Goal: Task Accomplishment & Management: Use online tool/utility

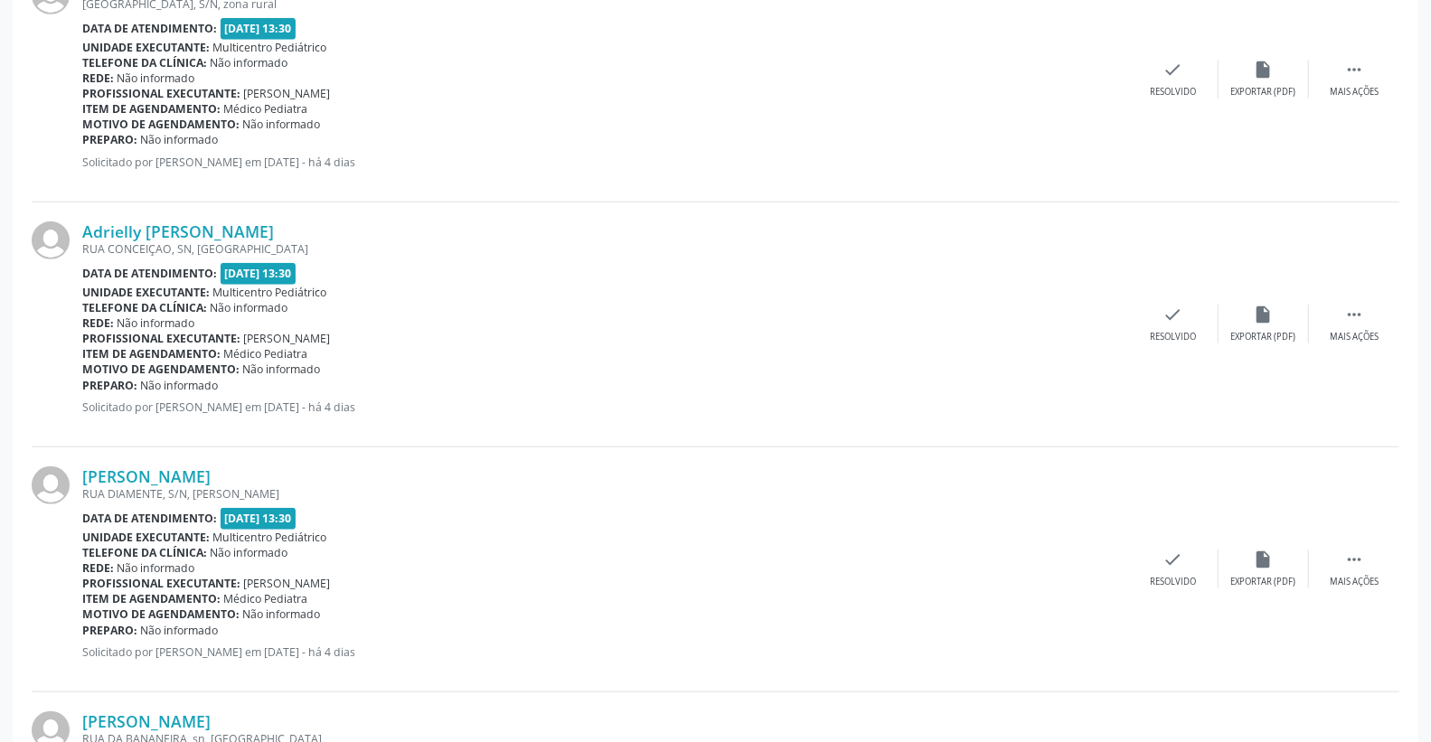
scroll to position [803, 0]
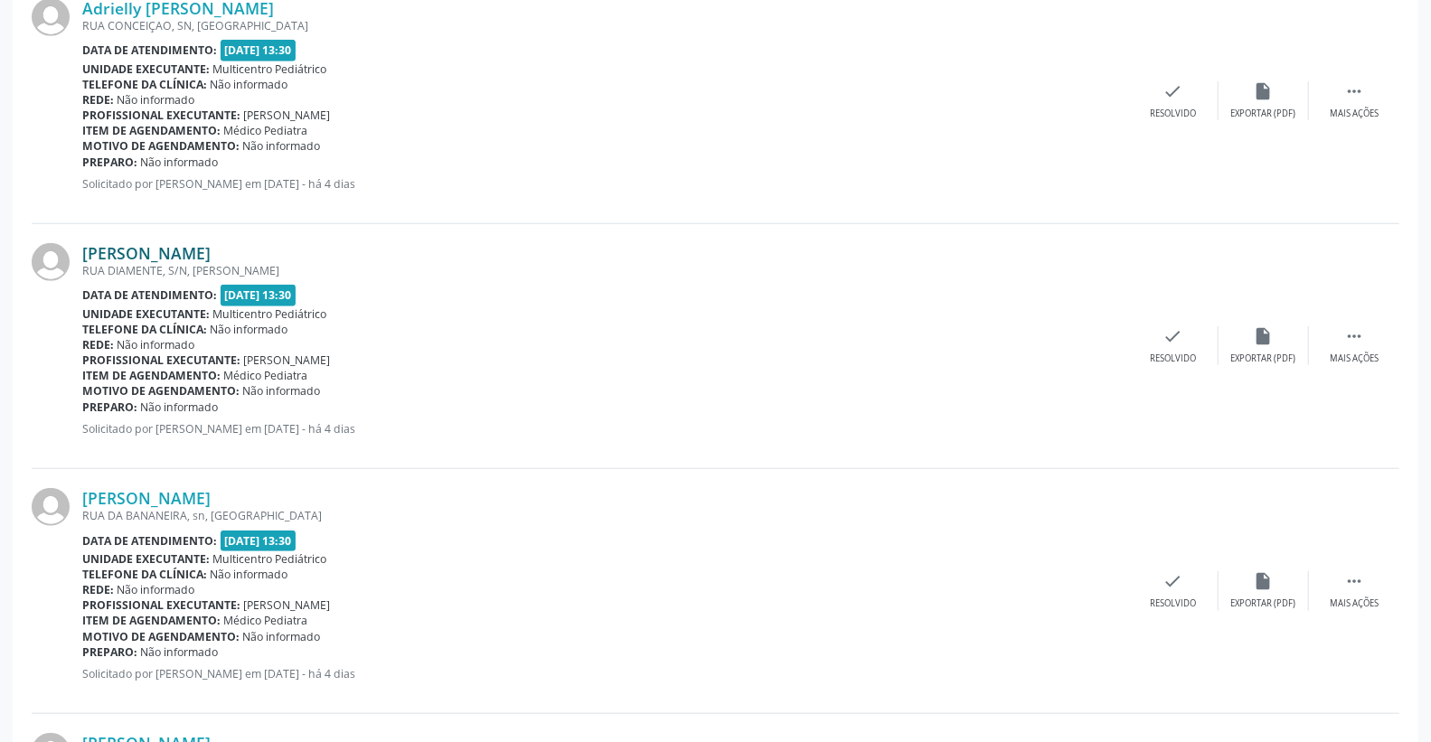
click at [166, 245] on link "[PERSON_NAME]" at bounding box center [146, 253] width 128 height 20
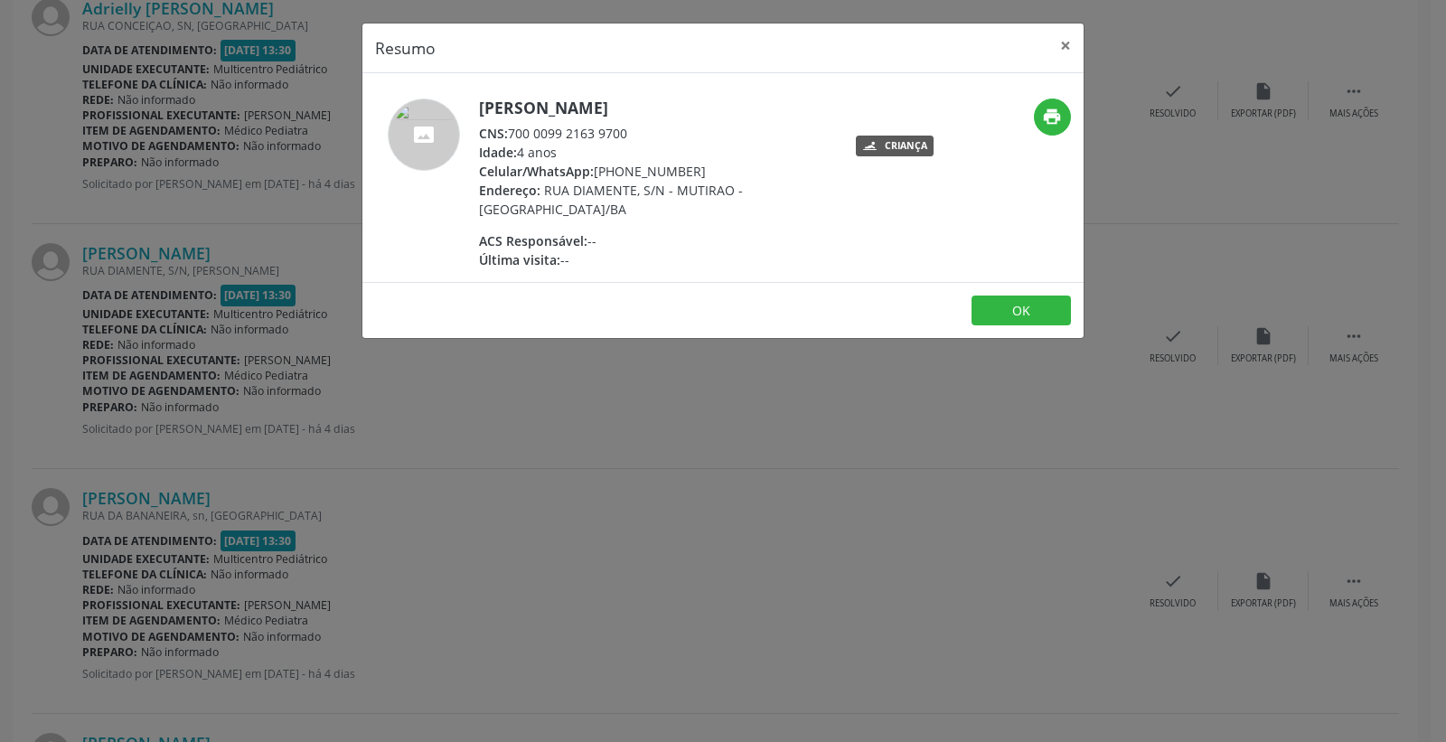
drag, startPoint x: 512, startPoint y: 133, endPoint x: 666, endPoint y: 145, distance: 154.1
click at [666, 145] on div "[PERSON_NAME] CNS: 700 0099 2163 9700 Idade: 4 anos Celular/WhatsApp: [PHONE_NU…" at bounding box center [655, 184] width 352 height 171
click at [660, 138] on div "CNS: 700 0099 2163 9700" at bounding box center [655, 133] width 352 height 19
drag, startPoint x: 515, startPoint y: 130, endPoint x: 666, endPoint y: 130, distance: 150.9
click at [666, 130] on div "CNS: 700 0099 2163 9700" at bounding box center [655, 133] width 352 height 19
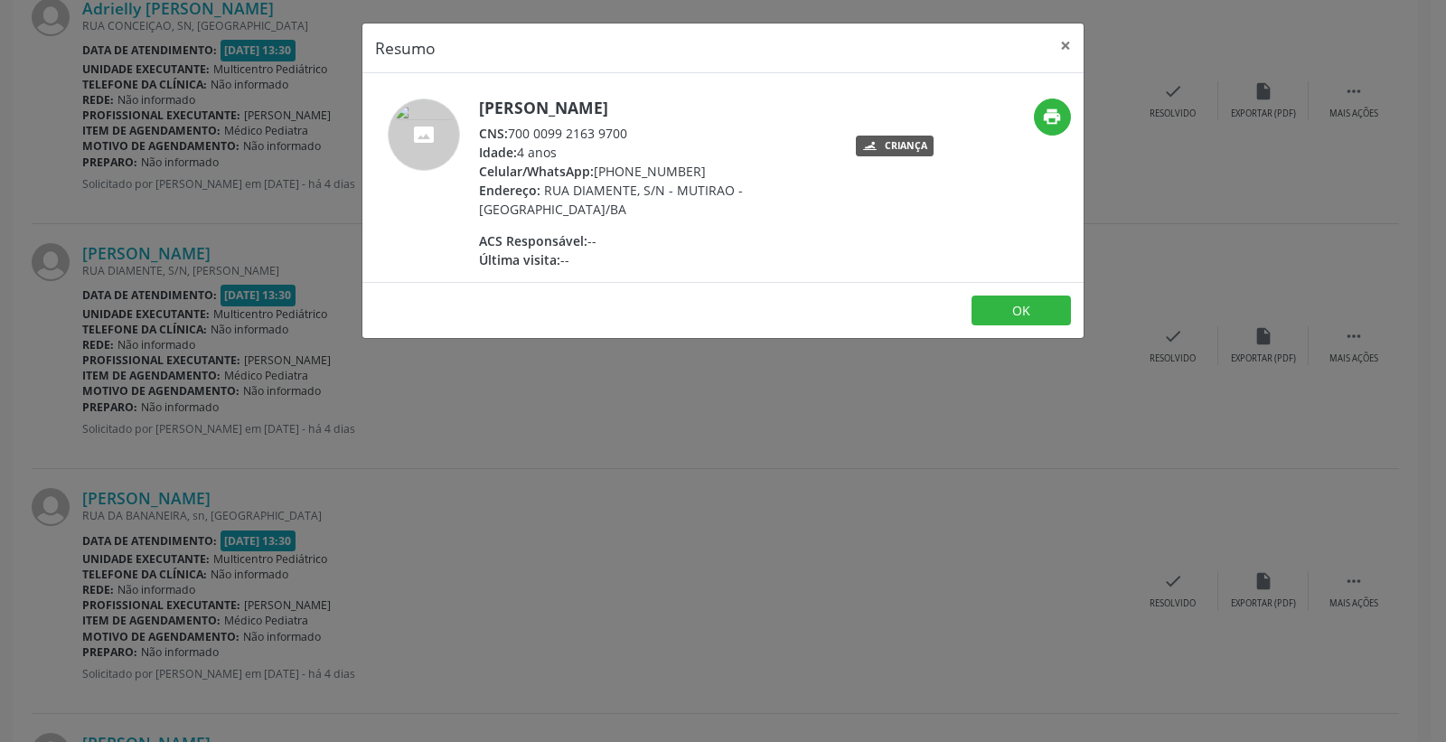
click at [666, 130] on div "CNS: 700 0099 2163 9700" at bounding box center [655, 133] width 352 height 19
drag, startPoint x: 637, startPoint y: 131, endPoint x: 512, endPoint y: 131, distance: 125.6
click at [512, 132] on div "CNS: 700 0099 2163 9700" at bounding box center [655, 133] width 352 height 19
copy div "700 0099 2163 9700"
drag, startPoint x: 1069, startPoint y: 49, endPoint x: 974, endPoint y: 20, distance: 99.2
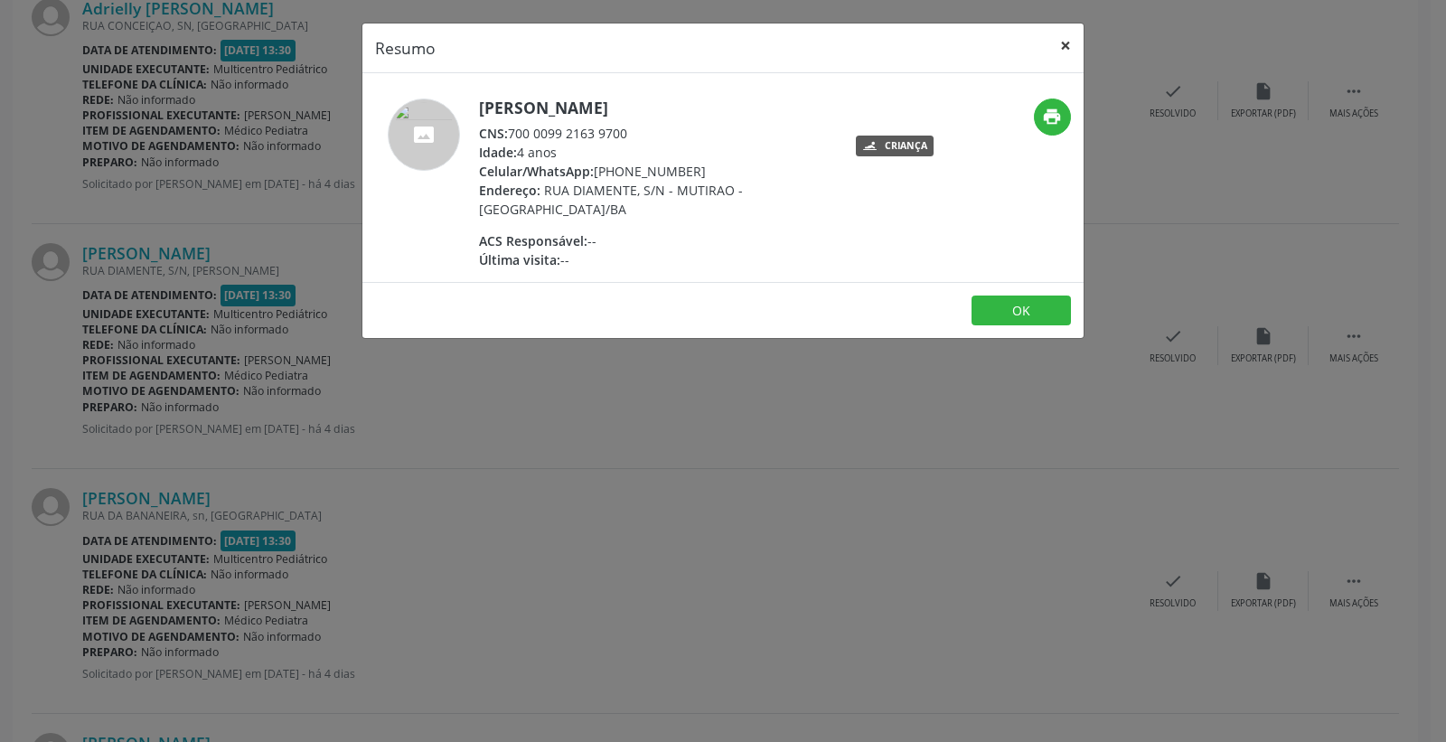
click at [1069, 46] on button "×" at bounding box center [1066, 46] width 36 height 44
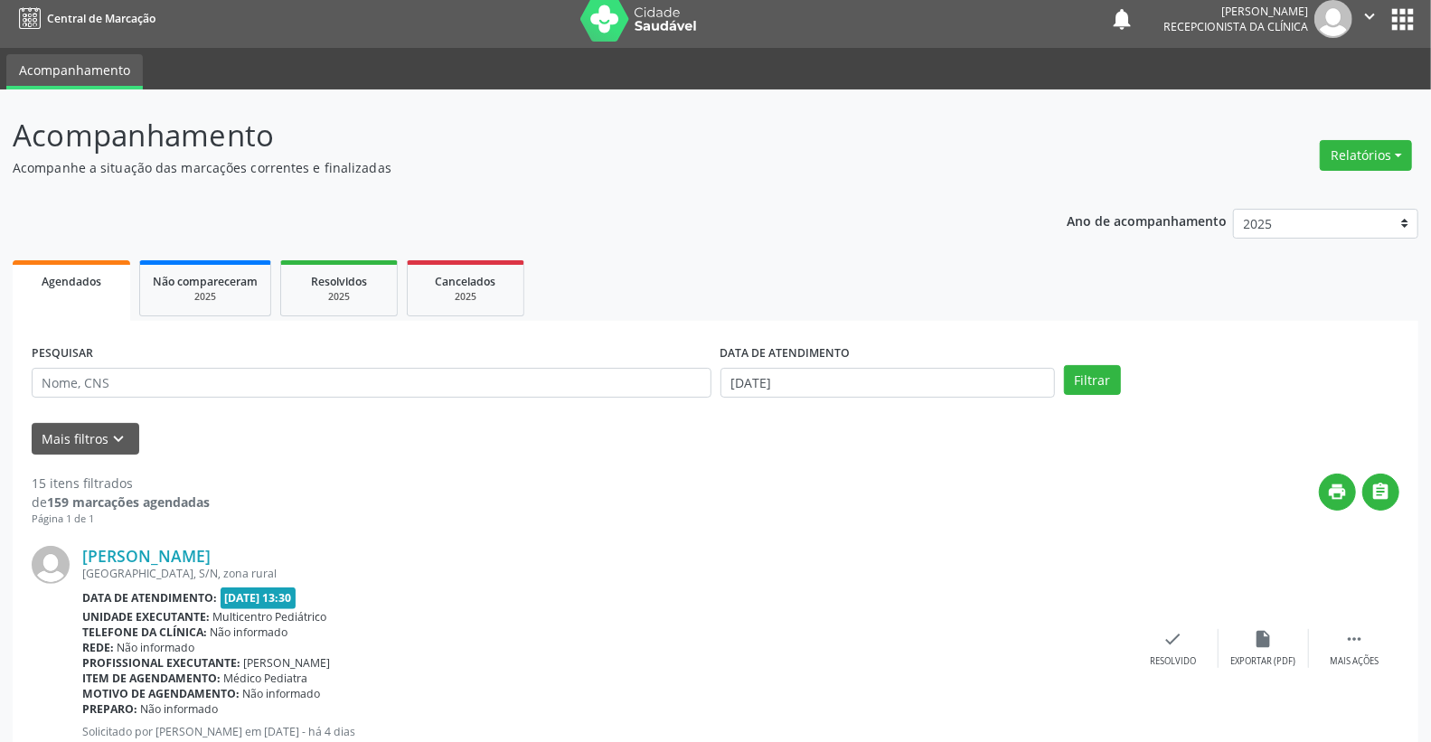
scroll to position [0, 0]
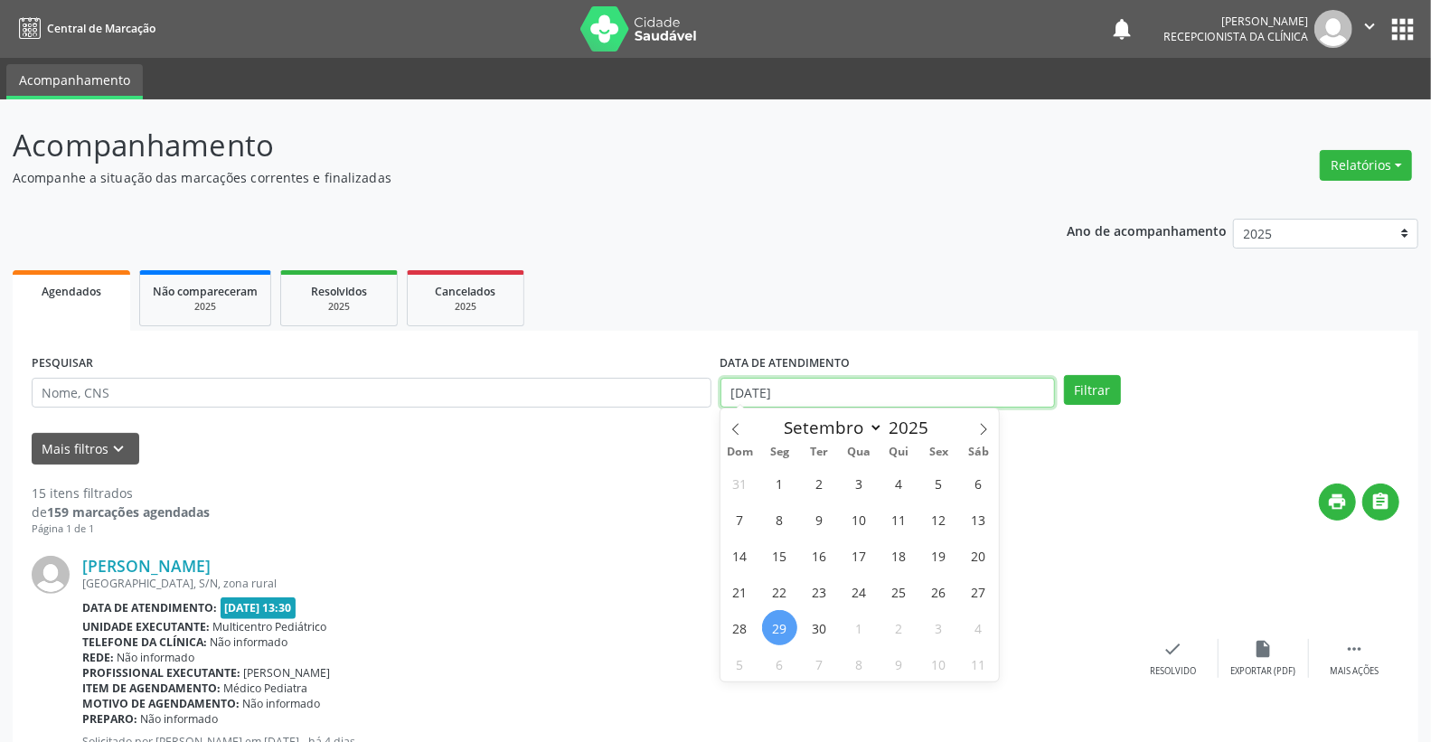
click at [881, 398] on input "[DATE]" at bounding box center [887, 393] width 335 height 31
click at [935, 626] on span "3" at bounding box center [938, 627] width 35 height 35
type input "[DATE]"
click at [935, 626] on span "3" at bounding box center [938, 627] width 35 height 35
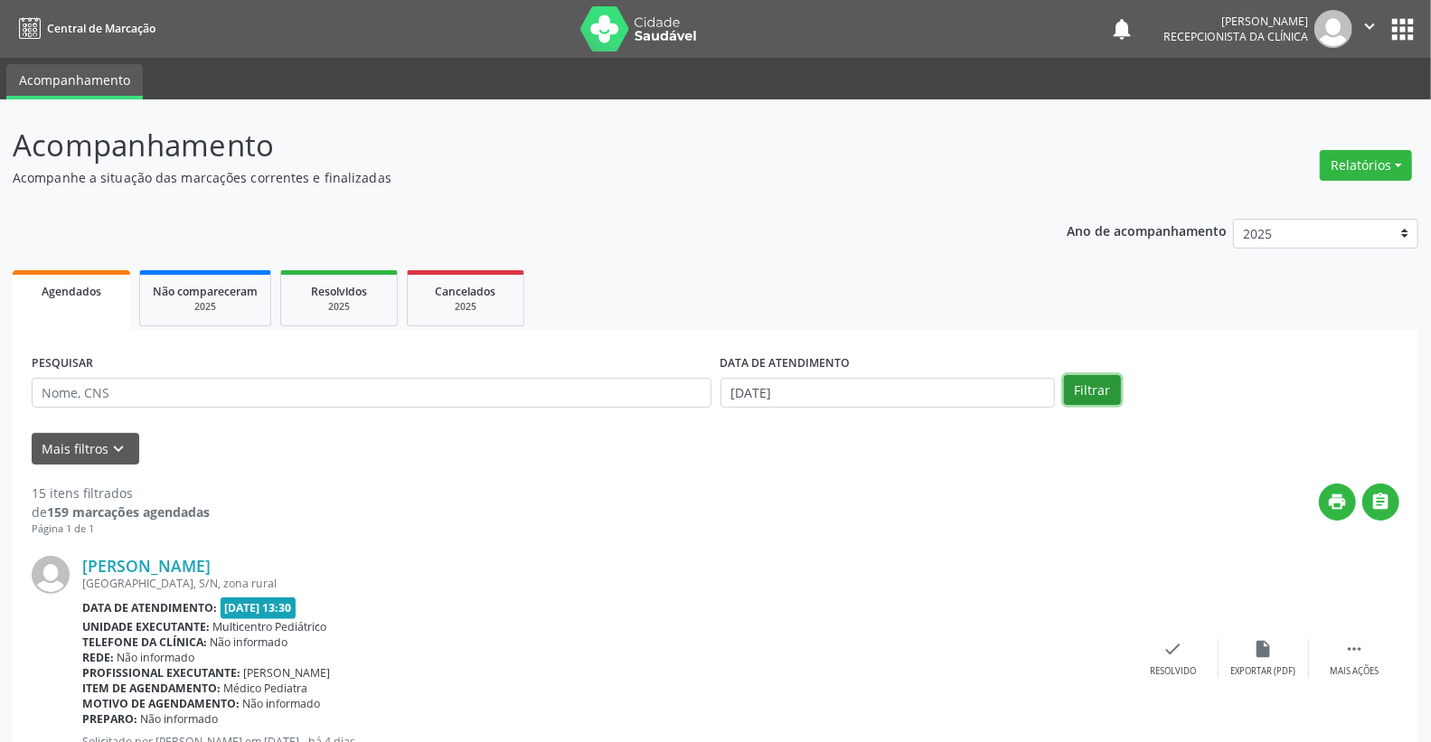
click at [1077, 395] on button "Filtrar" at bounding box center [1092, 390] width 57 height 31
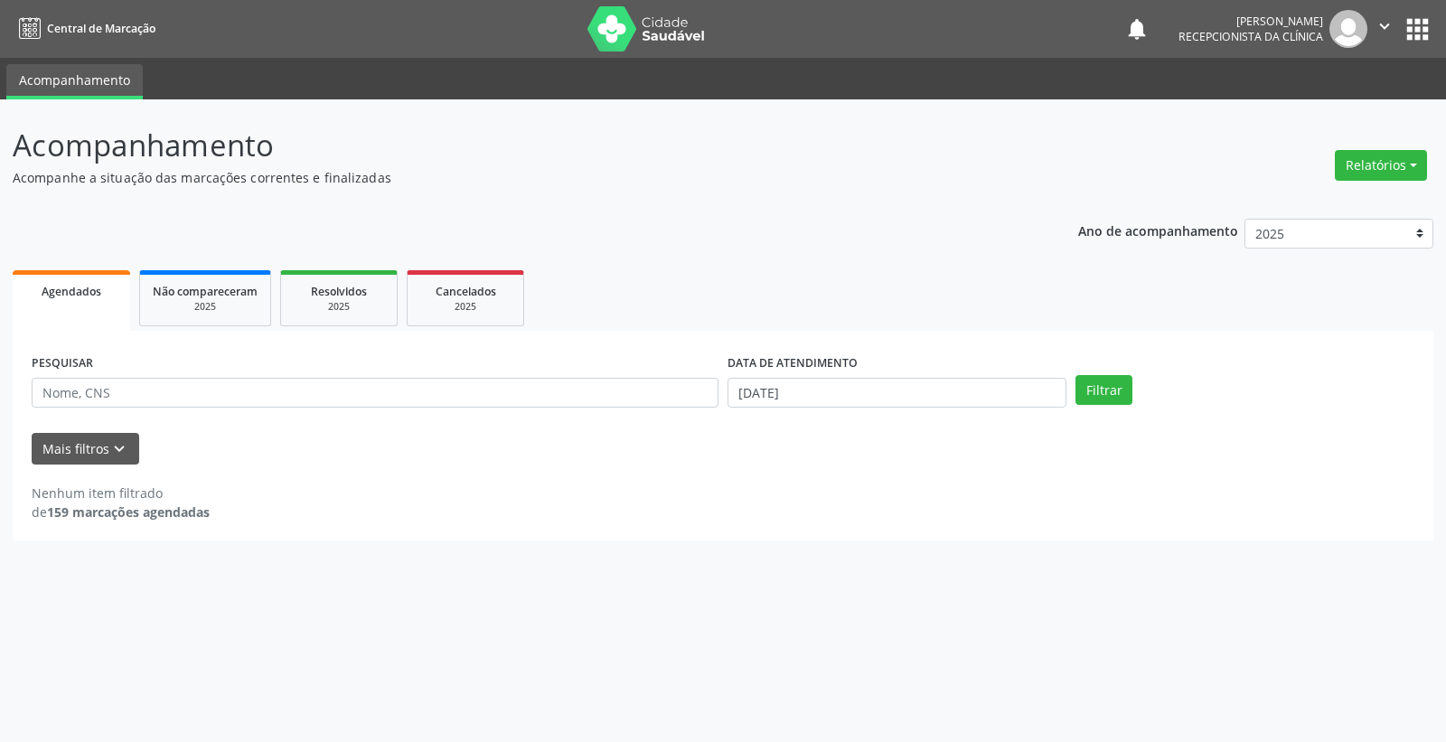
drag, startPoint x: 992, startPoint y: 418, endPoint x: 971, endPoint y: 390, distance: 34.7
click at [988, 413] on div "DATA DE ATENDIMENTO [DATE]" at bounding box center [897, 385] width 348 height 71
click at [964, 385] on input "[DATE]" at bounding box center [897, 393] width 339 height 31
click at [914, 484] on span "2" at bounding box center [898, 482] width 35 height 35
type input "[DATE]"
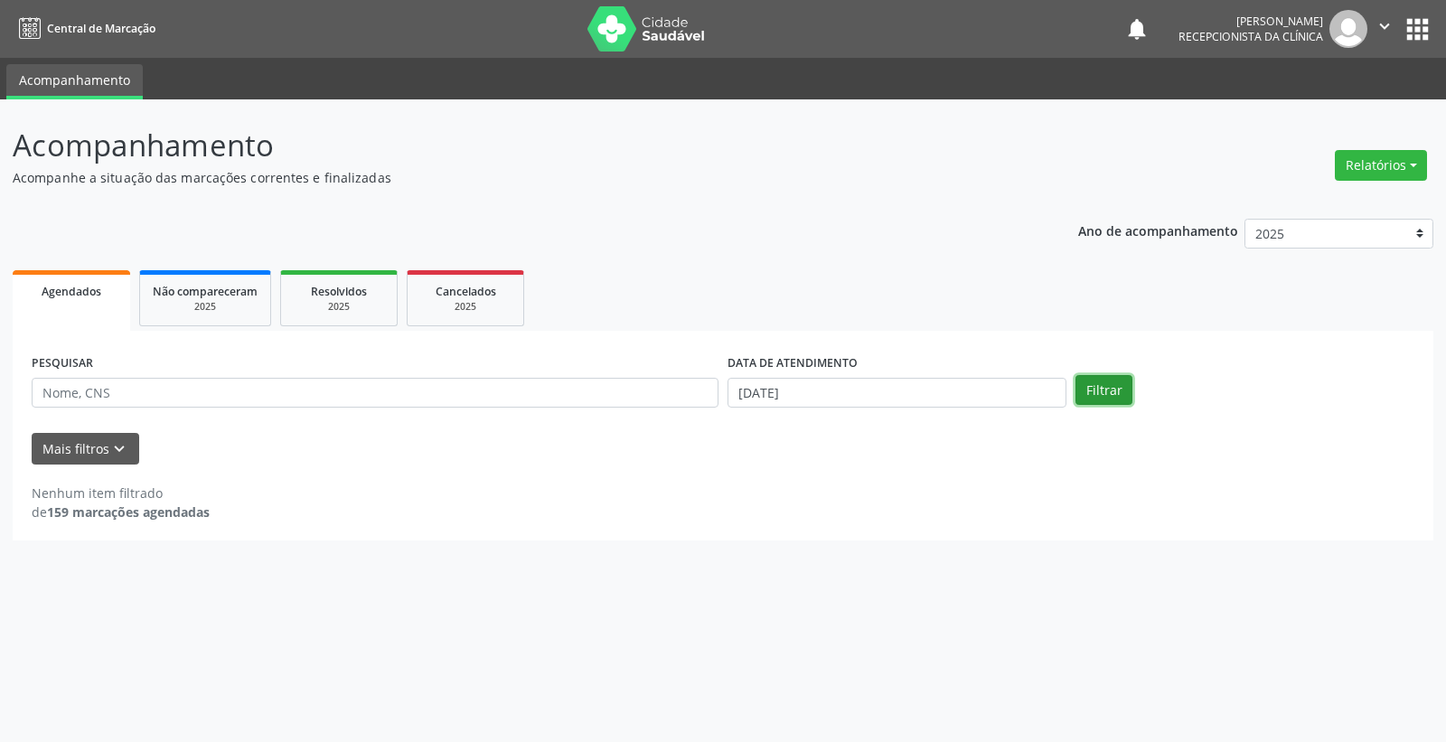
click at [1086, 393] on button "Filtrar" at bounding box center [1104, 390] width 57 height 31
click at [859, 395] on input "[DATE]" at bounding box center [897, 393] width 339 height 31
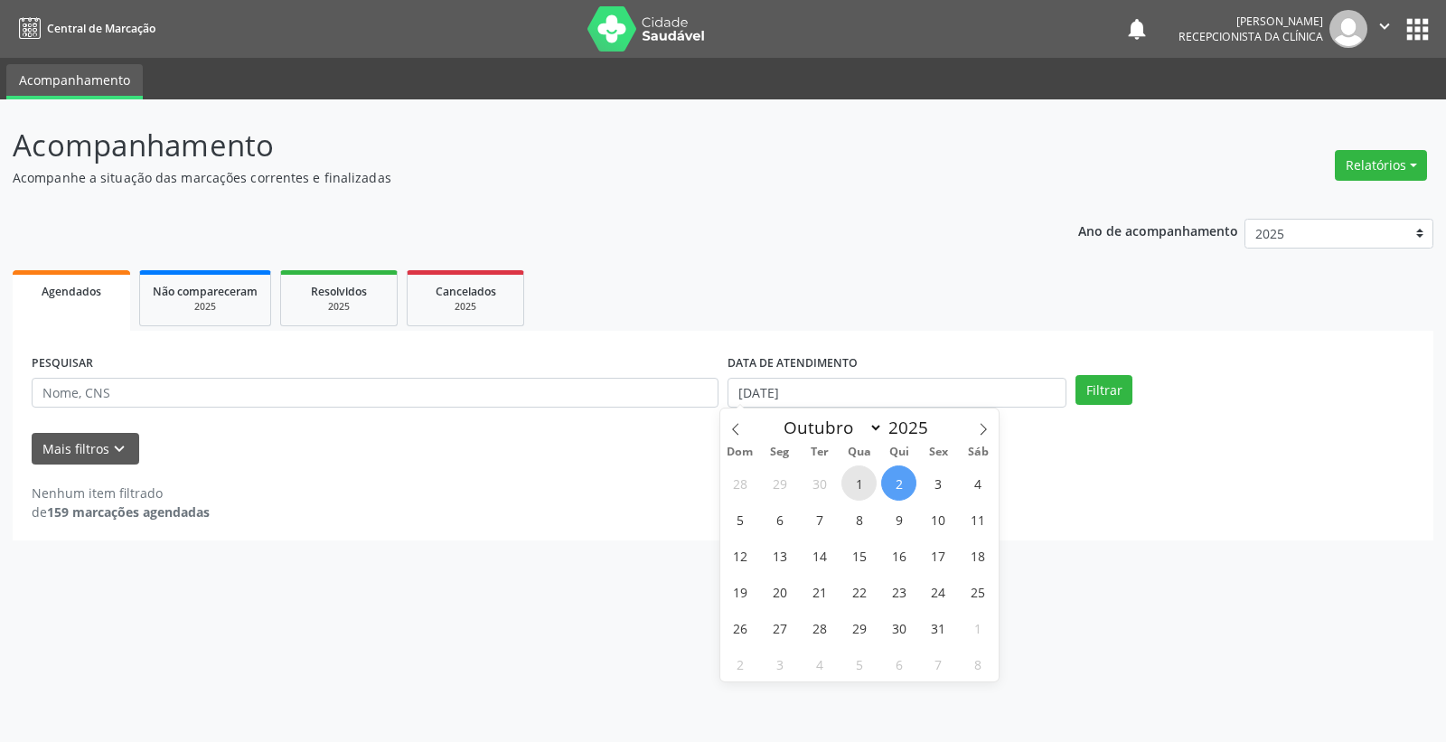
click at [863, 479] on span "1" at bounding box center [858, 482] width 35 height 35
type input "01/10/2025"
click at [863, 479] on span "1" at bounding box center [858, 482] width 35 height 35
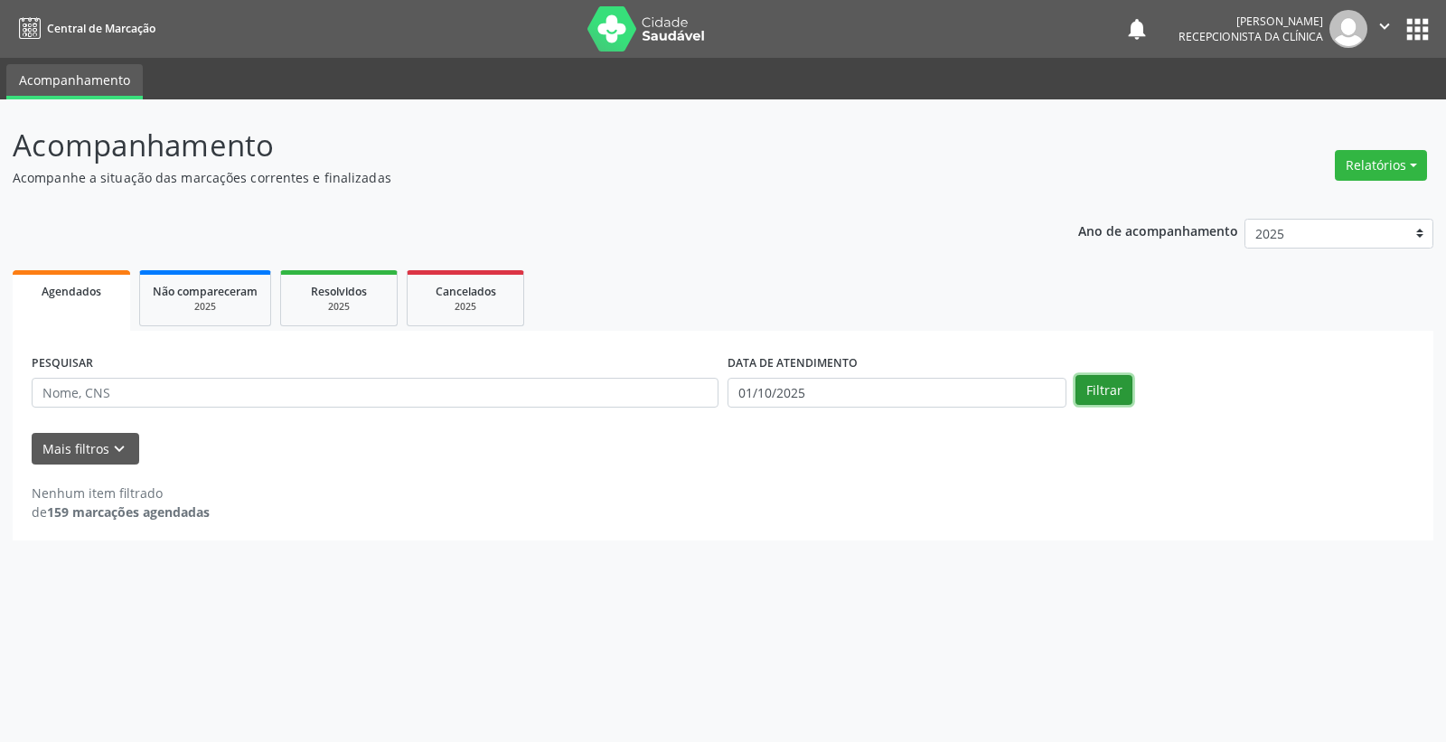
click at [1117, 390] on button "Filtrar" at bounding box center [1104, 390] width 57 height 31
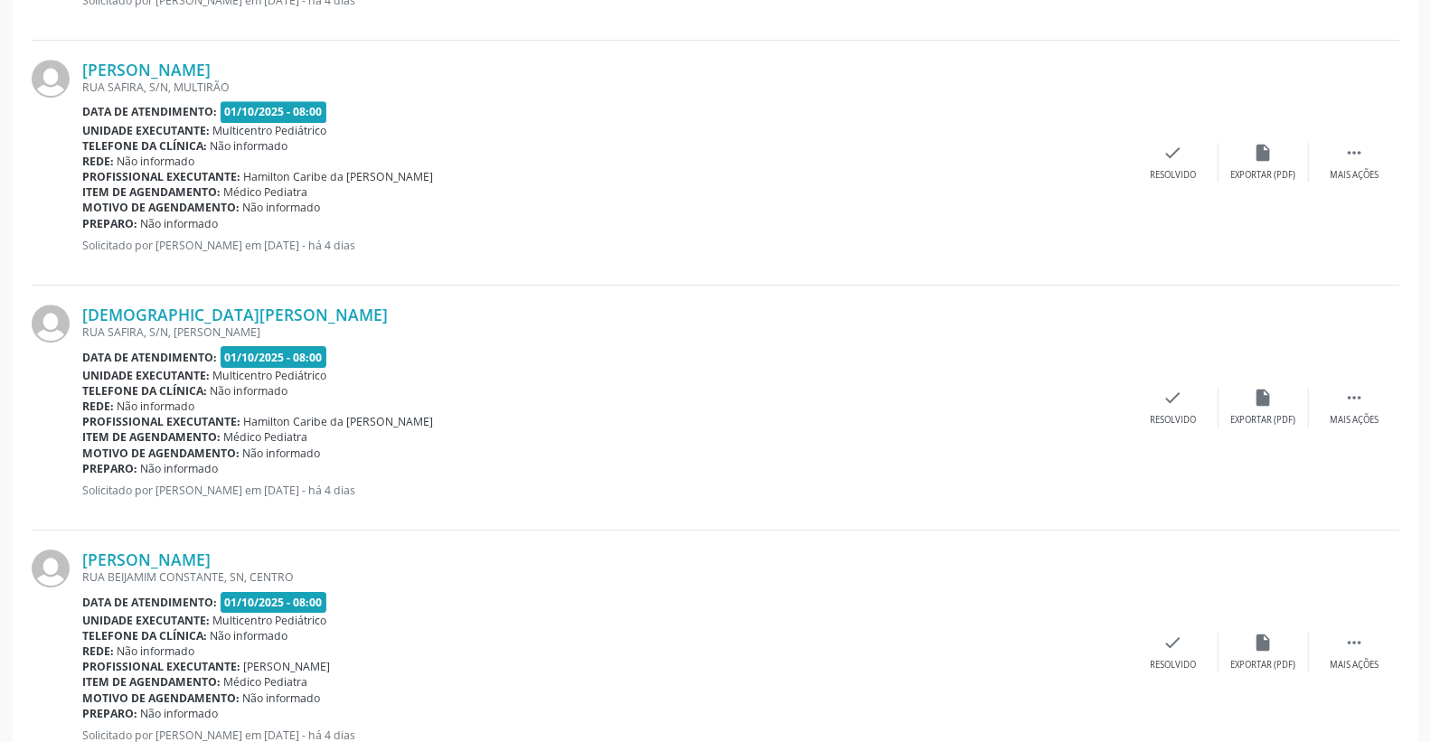
scroll to position [3552, 0]
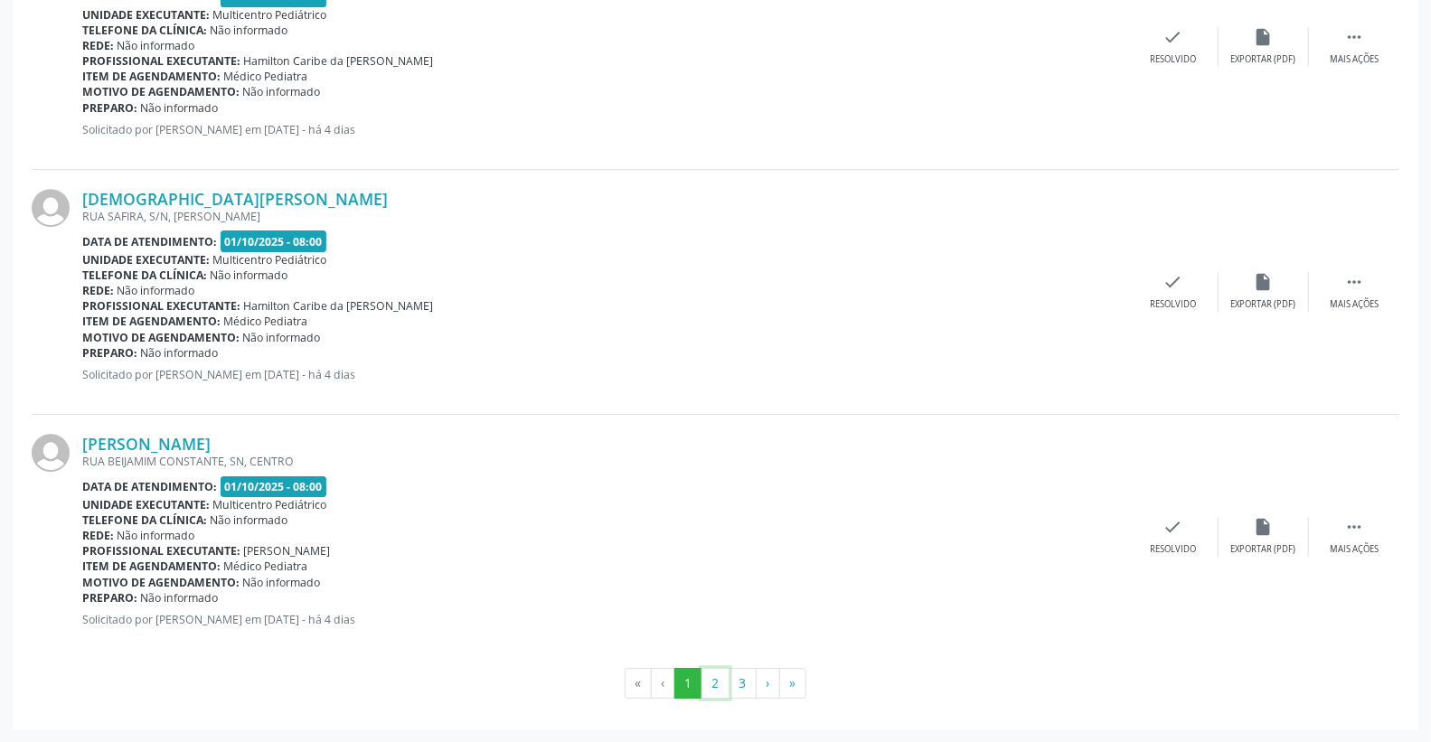
click at [712, 689] on button "2" at bounding box center [715, 683] width 28 height 31
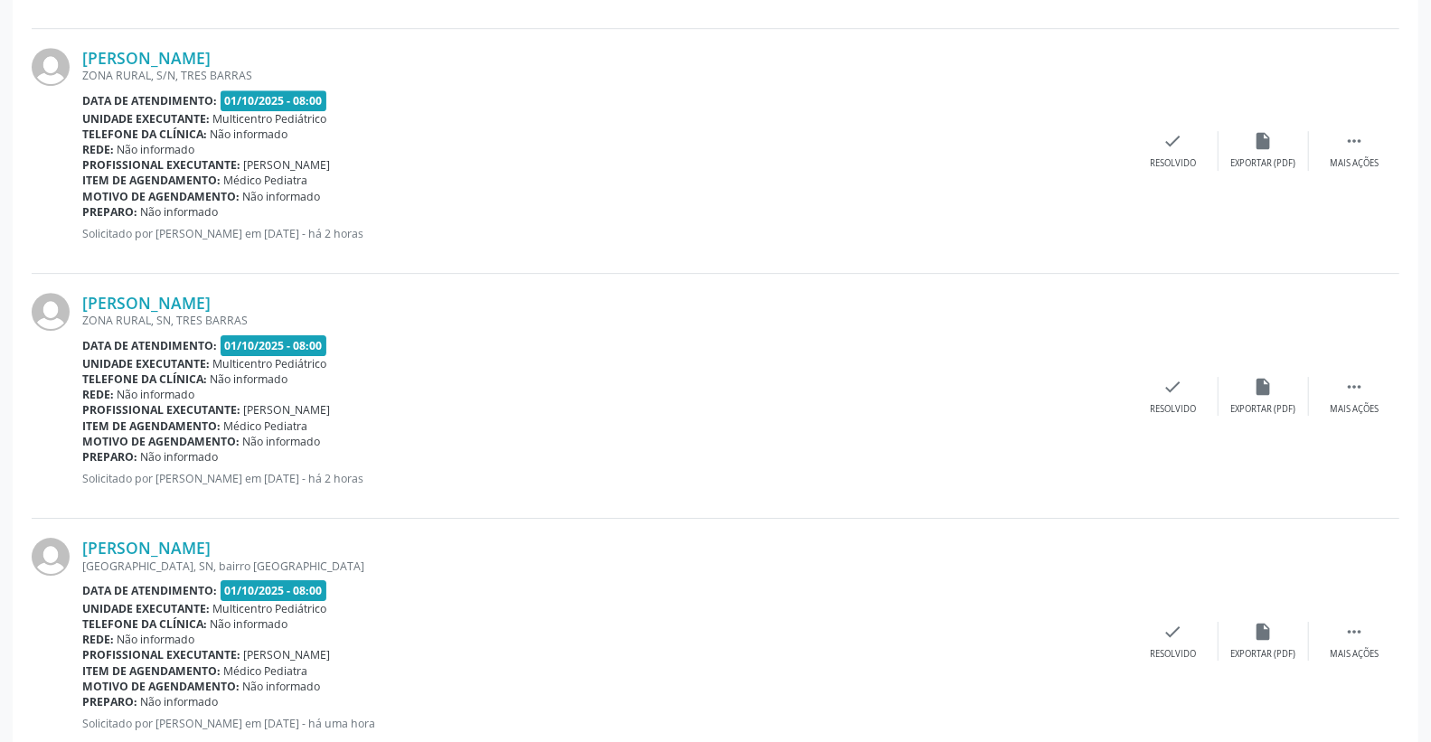
scroll to position [3568, 0]
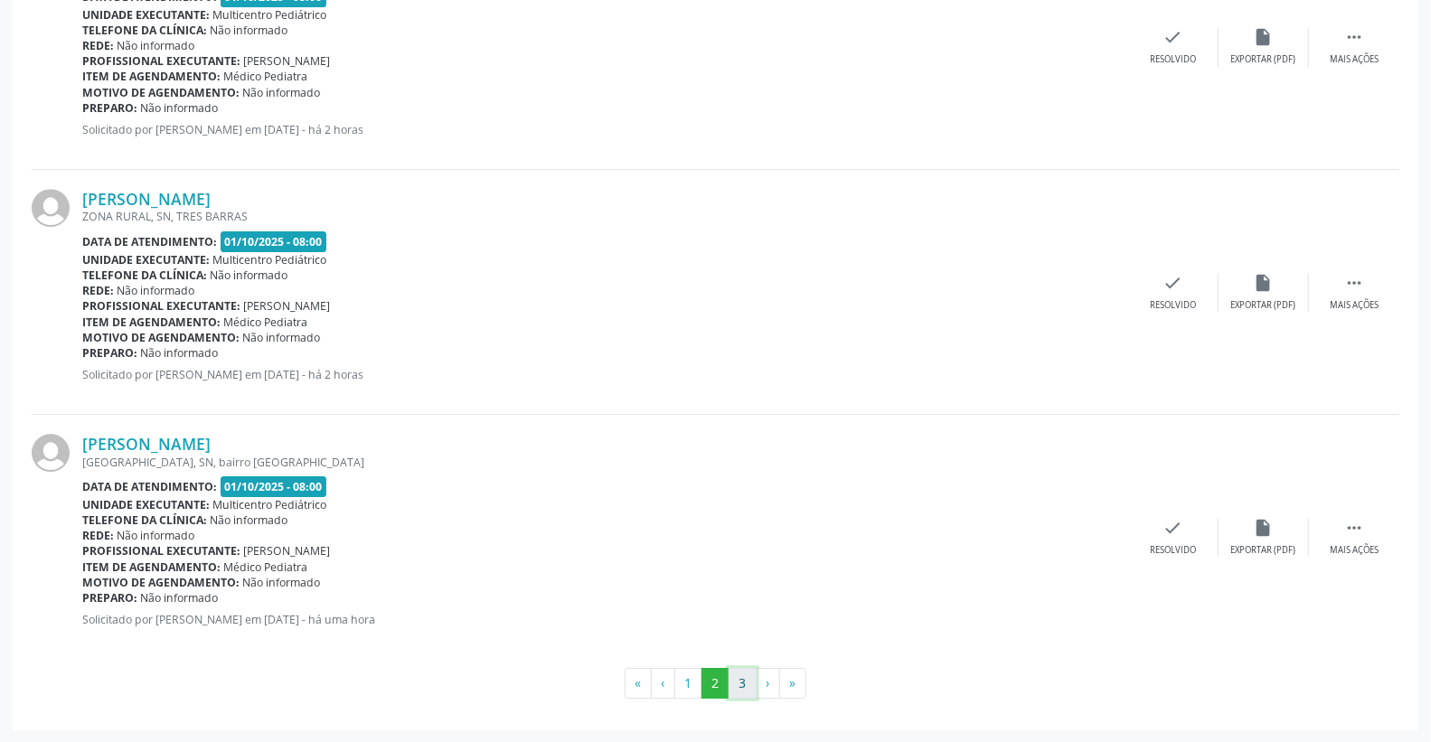
click at [750, 675] on button "3" at bounding box center [743, 683] width 28 height 31
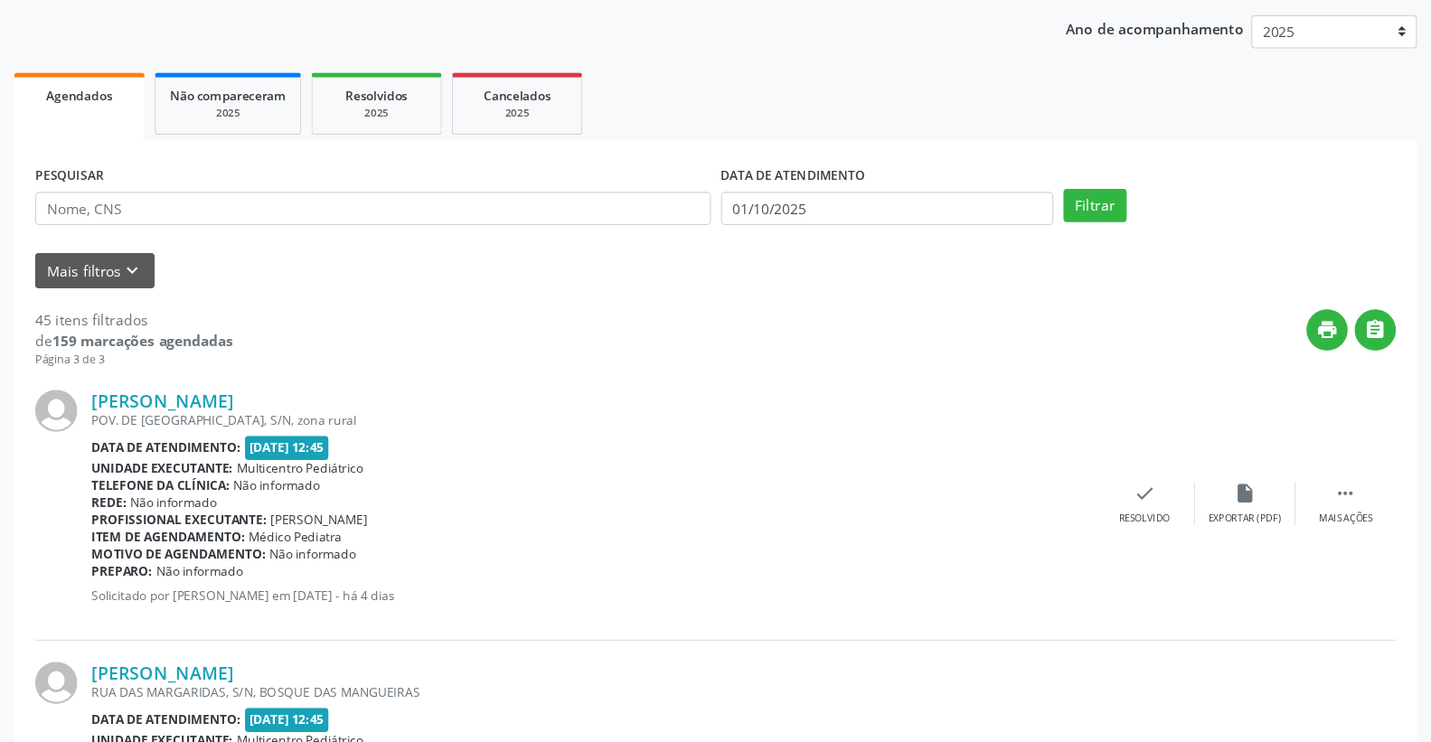
scroll to position [204, 0]
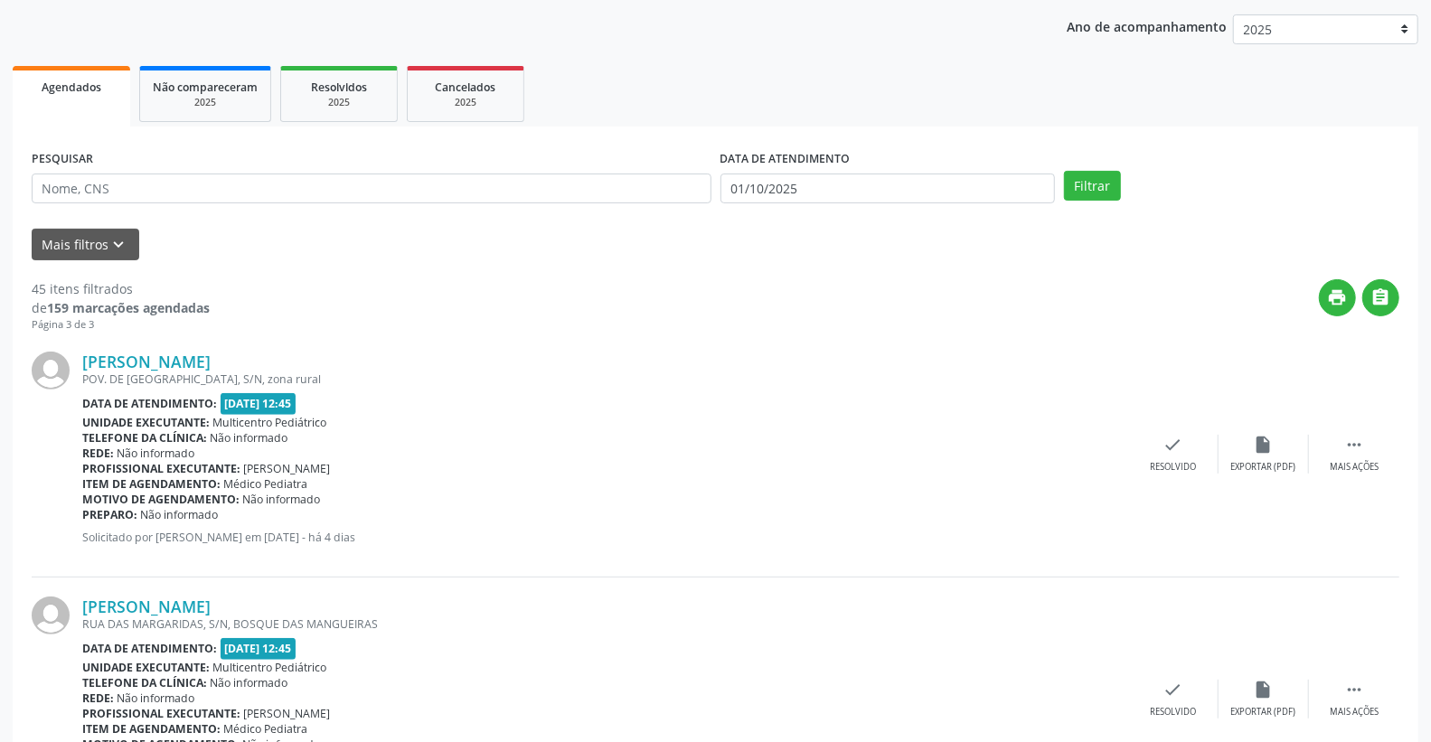
drag, startPoint x: 564, startPoint y: 69, endPoint x: 940, endPoint y: 115, distance: 378.8
click at [940, 115] on ul "Agendados Não compareceram 2025 Resolvidos 2025 Cancelados 2025" at bounding box center [716, 93] width 1406 height 65
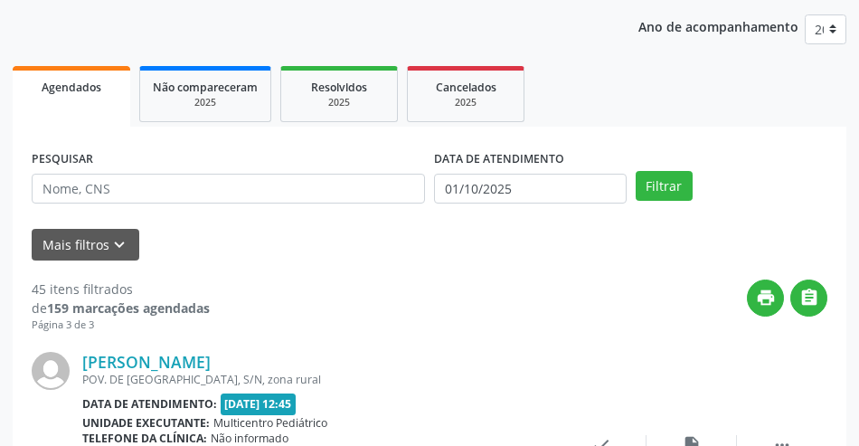
drag, startPoint x: 242, startPoint y: 240, endPoint x: 521, endPoint y: 284, distance: 281.7
click at [521, 284] on div "print " at bounding box center [518, 305] width 617 height 53
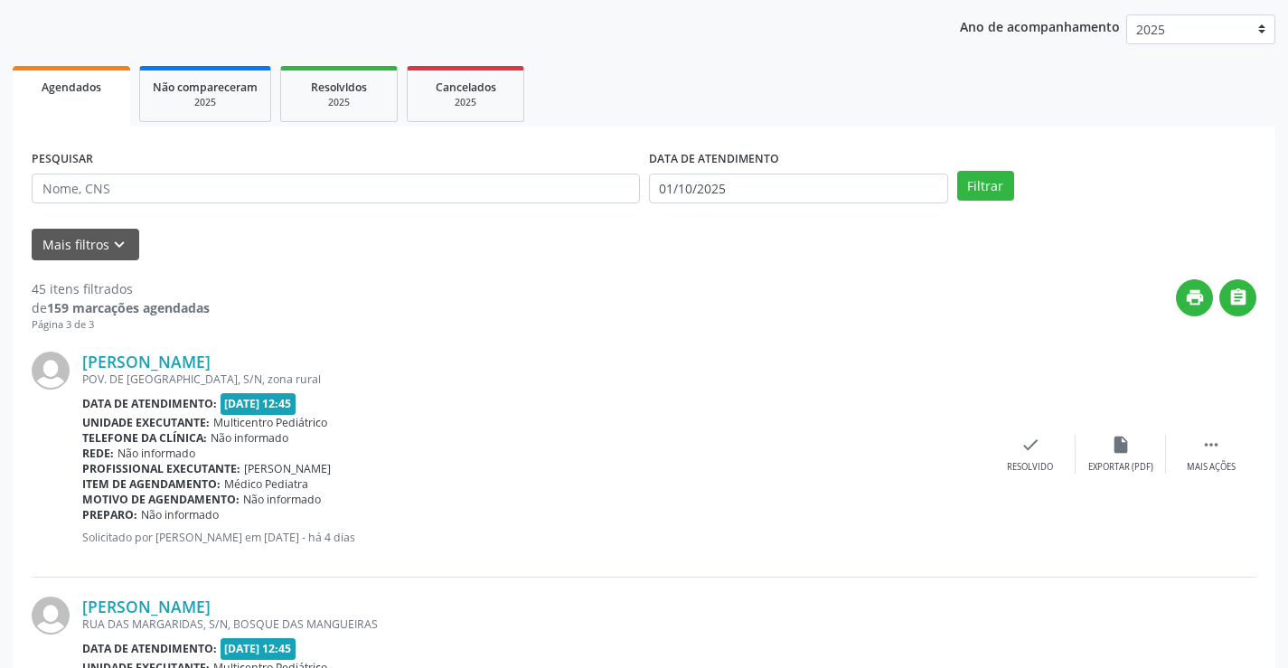
click at [1092, 286] on div "print " at bounding box center [733, 305] width 1047 height 53
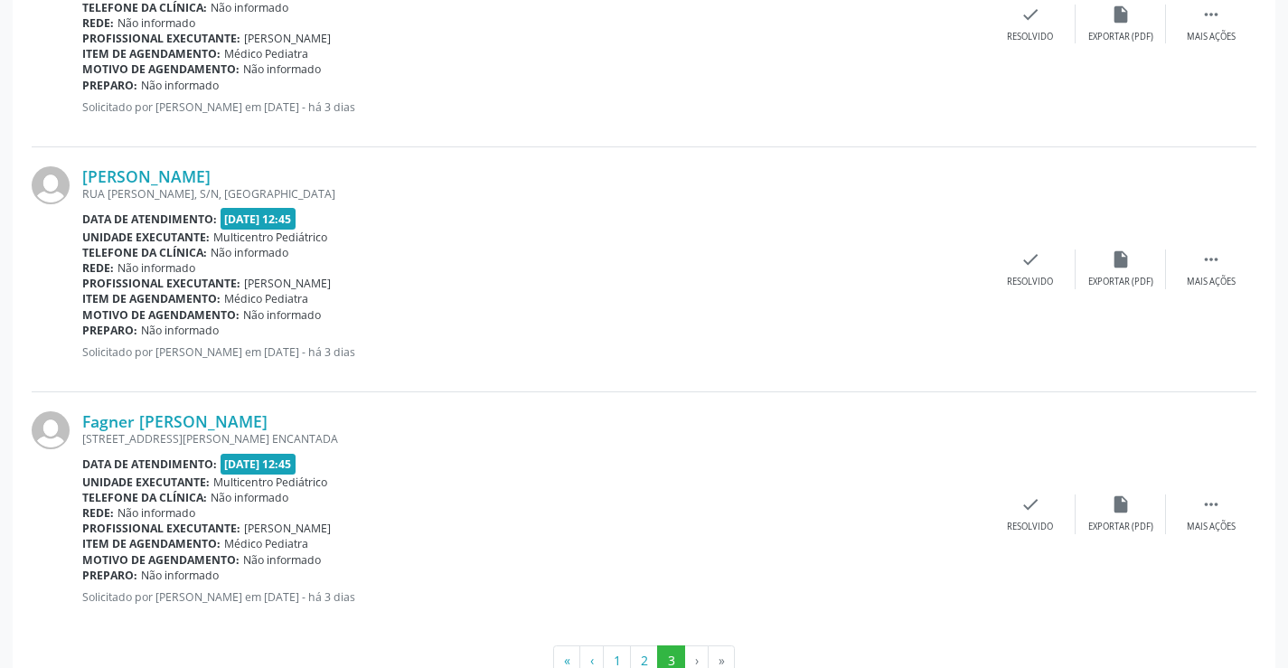
scroll to position [3627, 0]
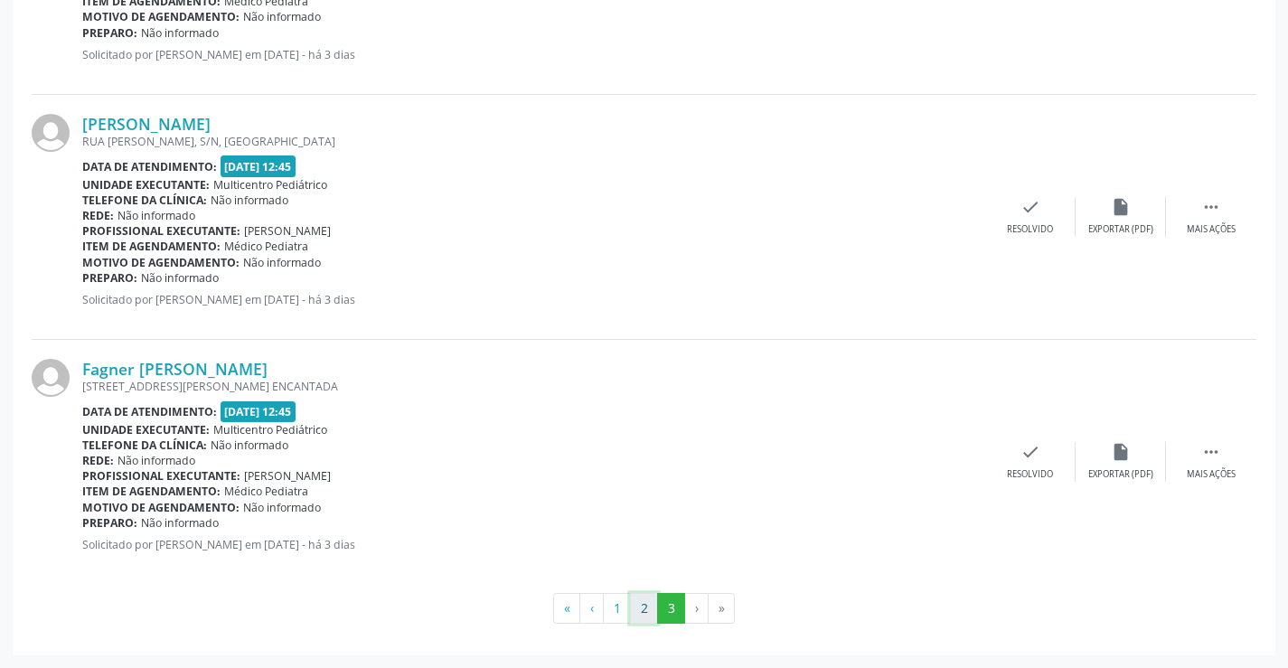
click at [638, 614] on button "2" at bounding box center [644, 608] width 28 height 31
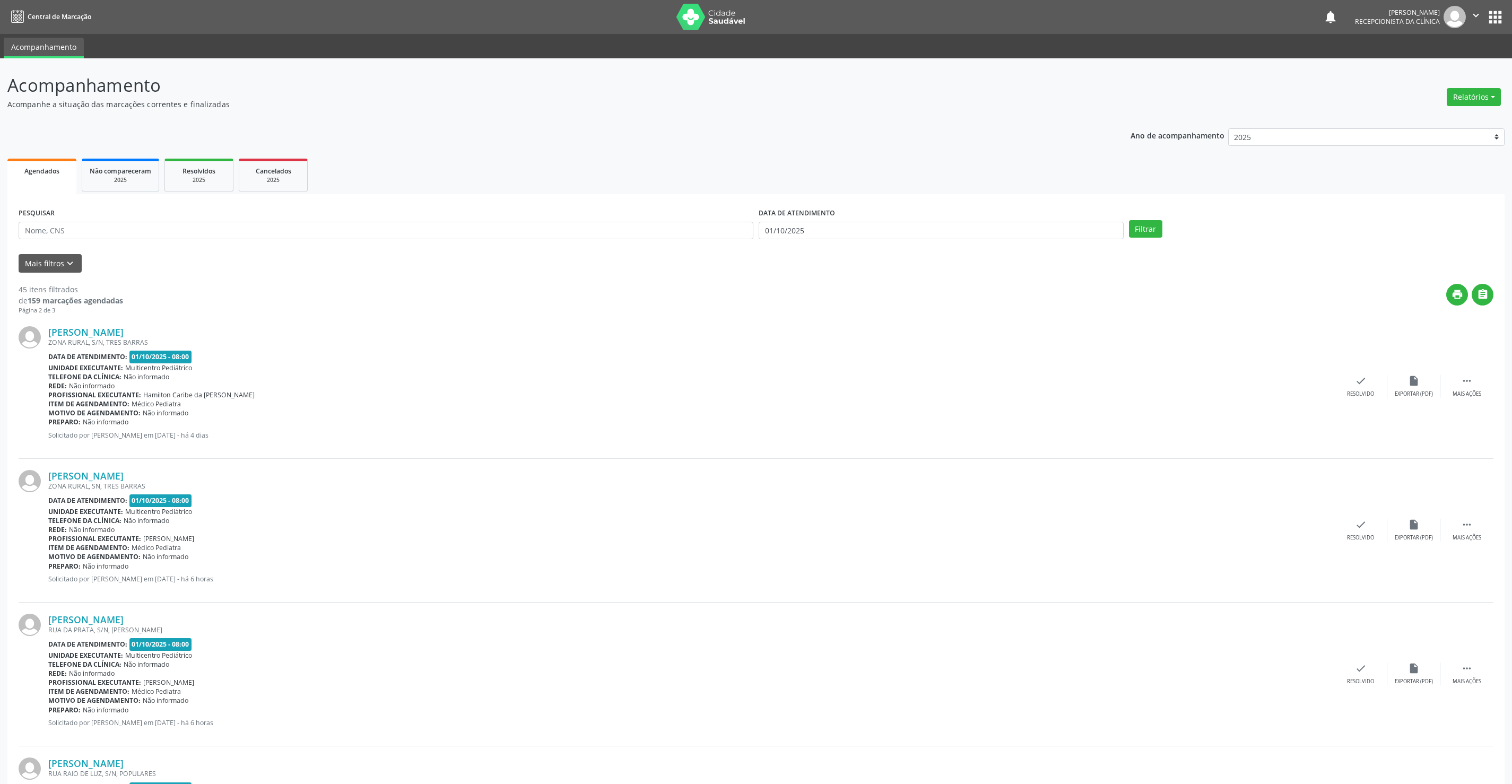
click at [725, 435] on div "[PERSON_NAME] ZONA RURAL, S/N, [GEOGRAPHIC_DATA] Data de atendimento: [DATE] 08…" at bounding box center [756, 387] width 1475 height 144
click at [727, 435] on div "[PERSON_NAME] ZONA RURAL, S/N, [GEOGRAPHIC_DATA] Data de atendimento: [DATE] 08…" at bounding box center [756, 387] width 1475 height 144
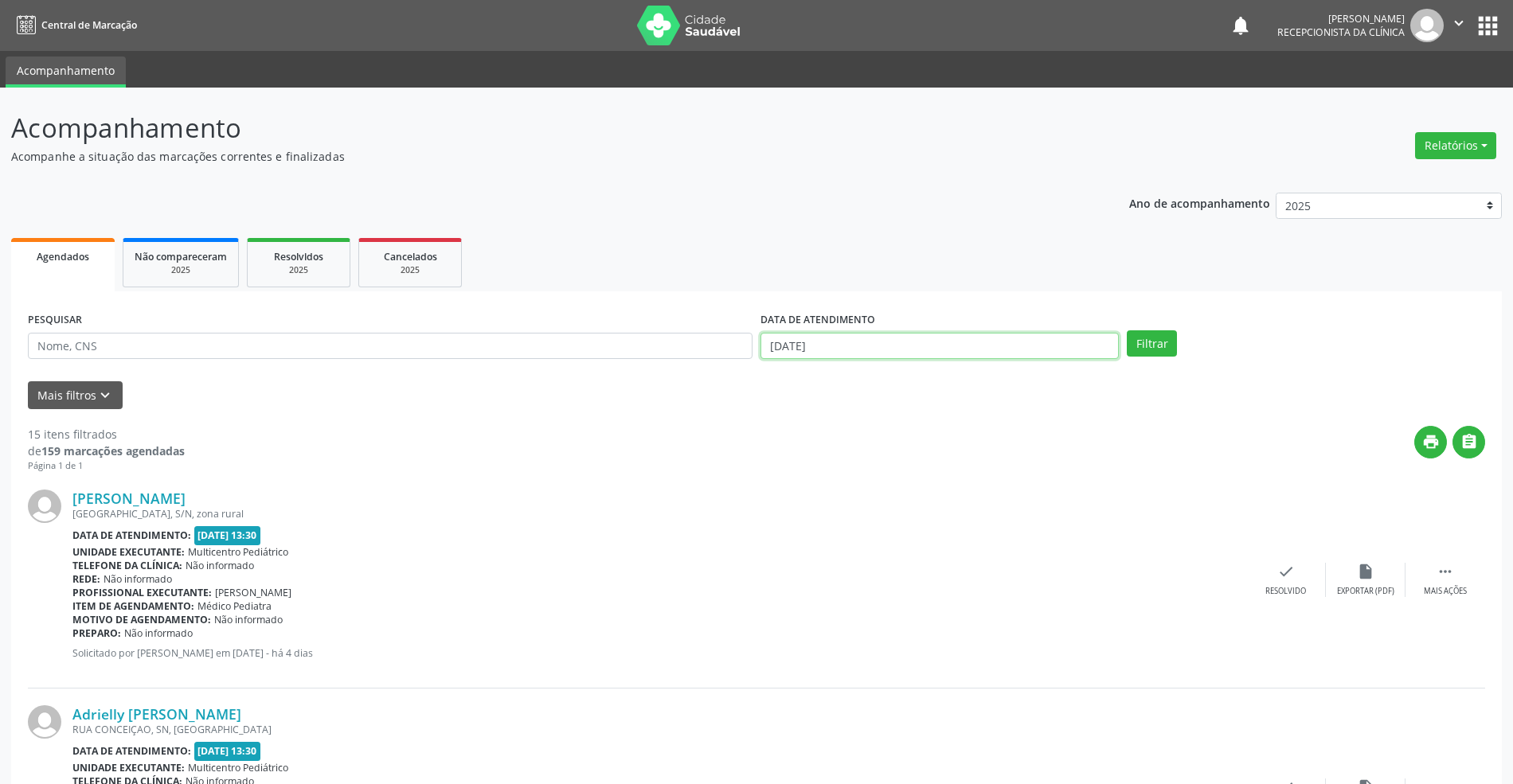
click at [915, 335] on input "[DATE]" at bounding box center [939, 346] width 359 height 27
click at [886, 550] on span "1" at bounding box center [882, 554] width 31 height 31
type input "01/10/2025"
click at [886, 550] on span "1" at bounding box center [882, 554] width 31 height 31
click at [1161, 335] on button "Filtrar" at bounding box center [1152, 344] width 50 height 27
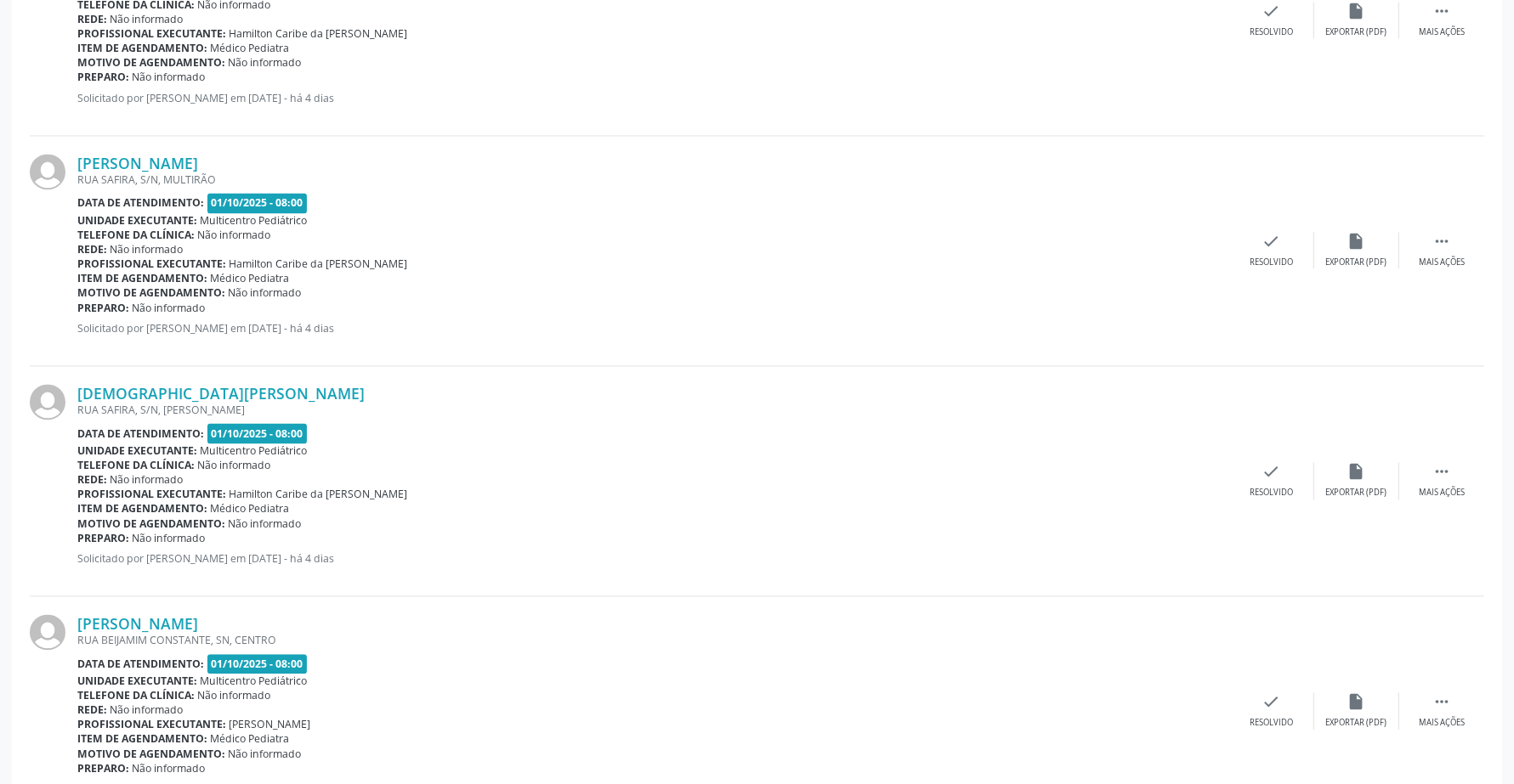
scroll to position [3254, 0]
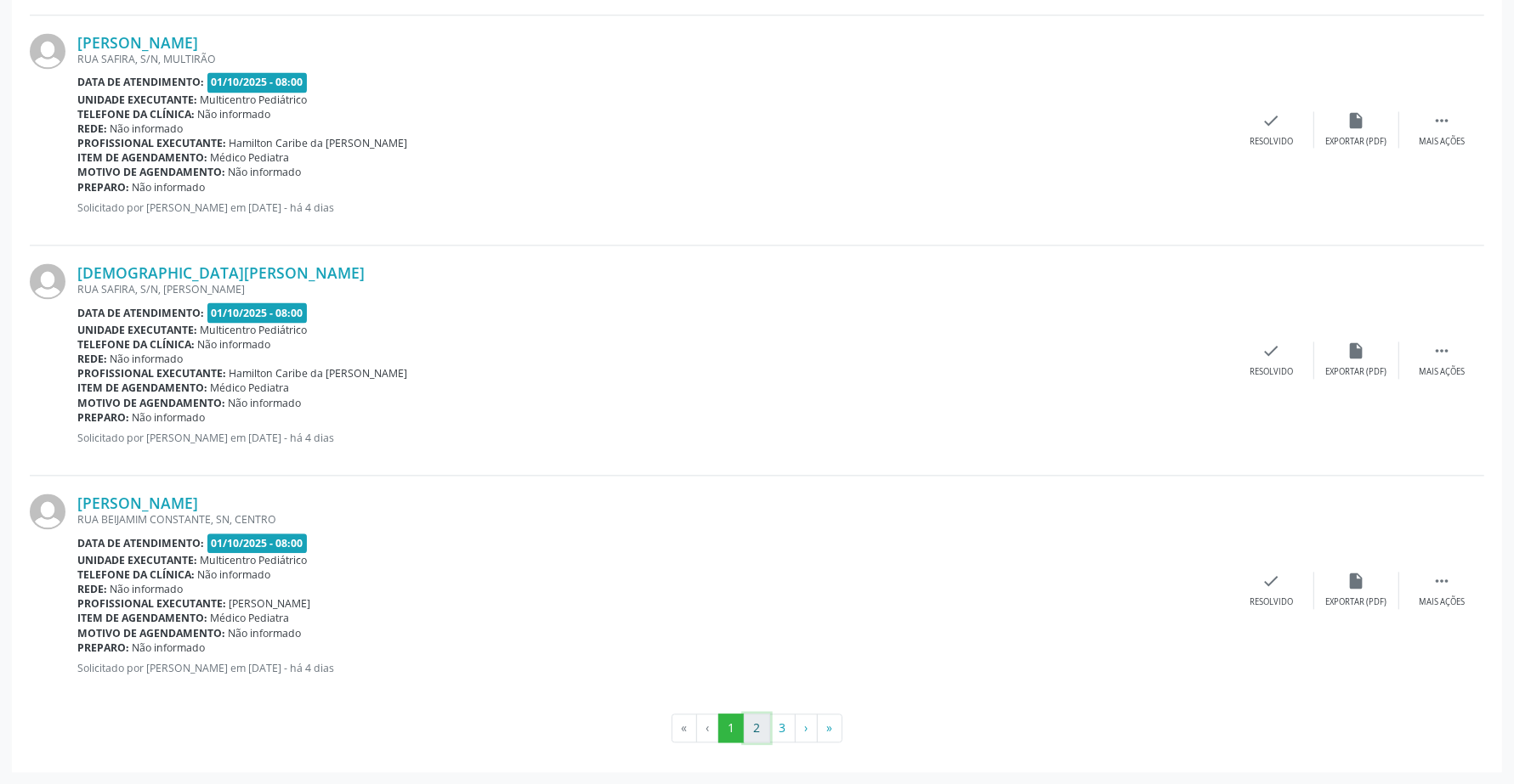
click at [765, 732] on button "2" at bounding box center [757, 728] width 26 height 29
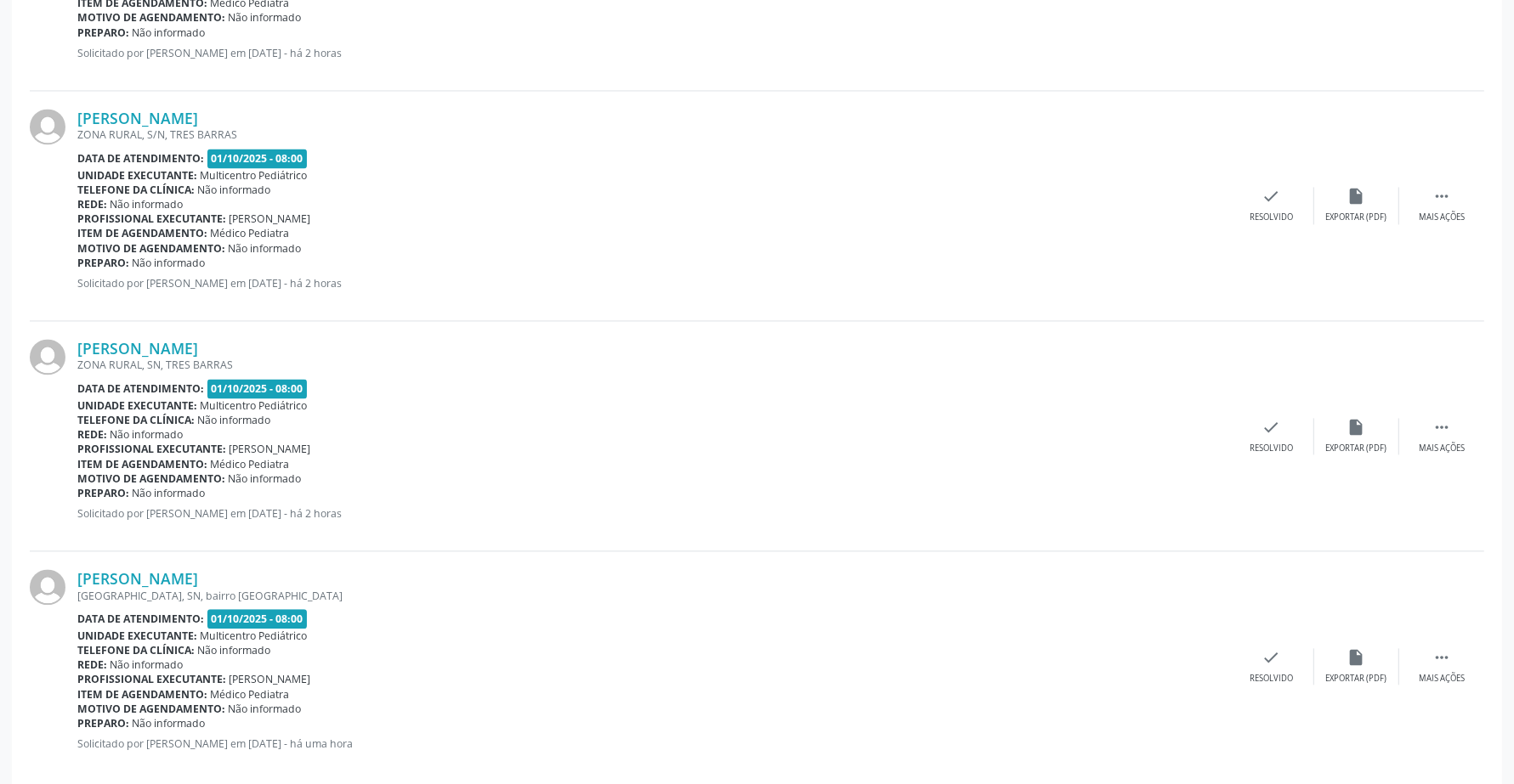
scroll to position [3268, 0]
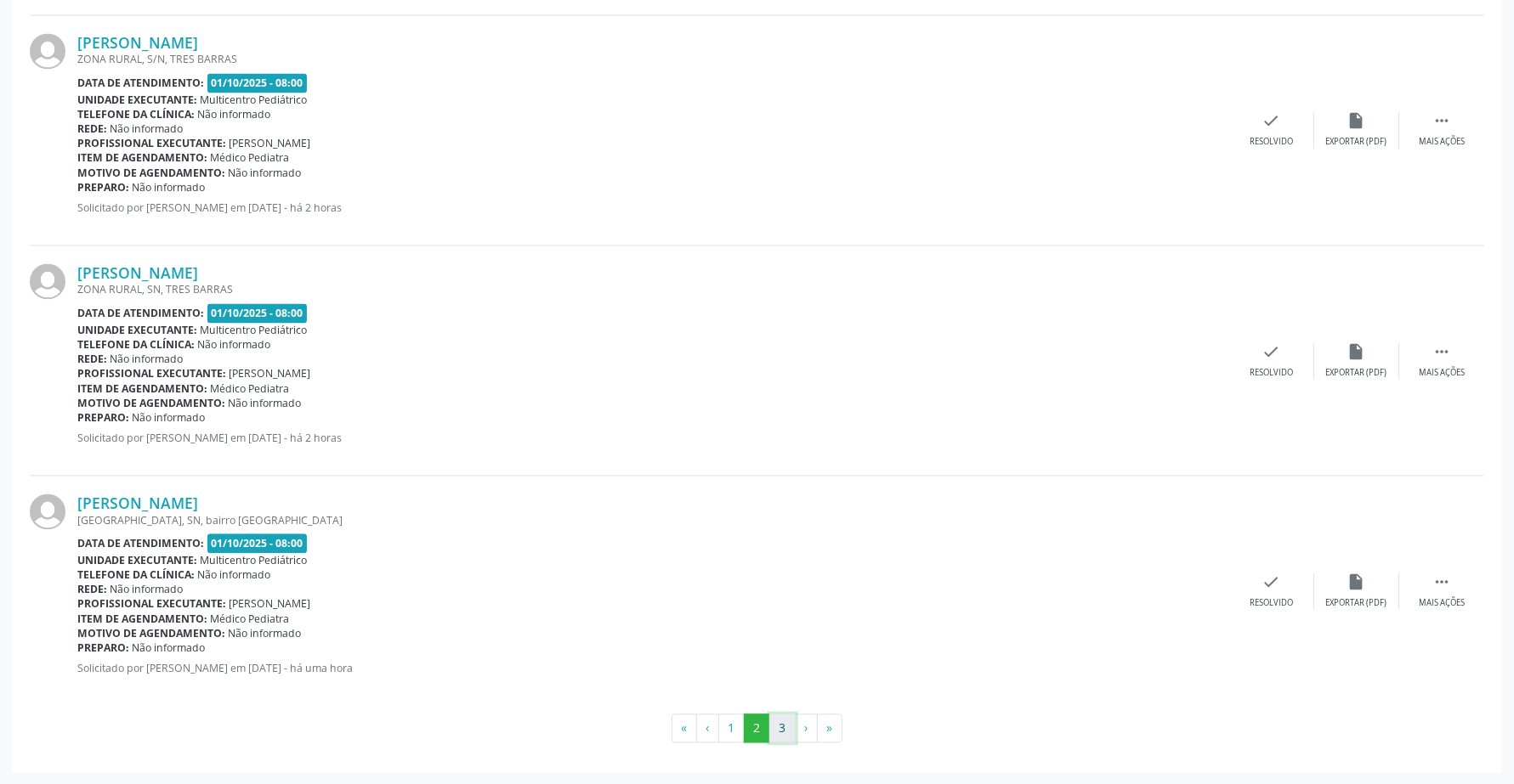
click at [782, 728] on button "3" at bounding box center [782, 728] width 26 height 29
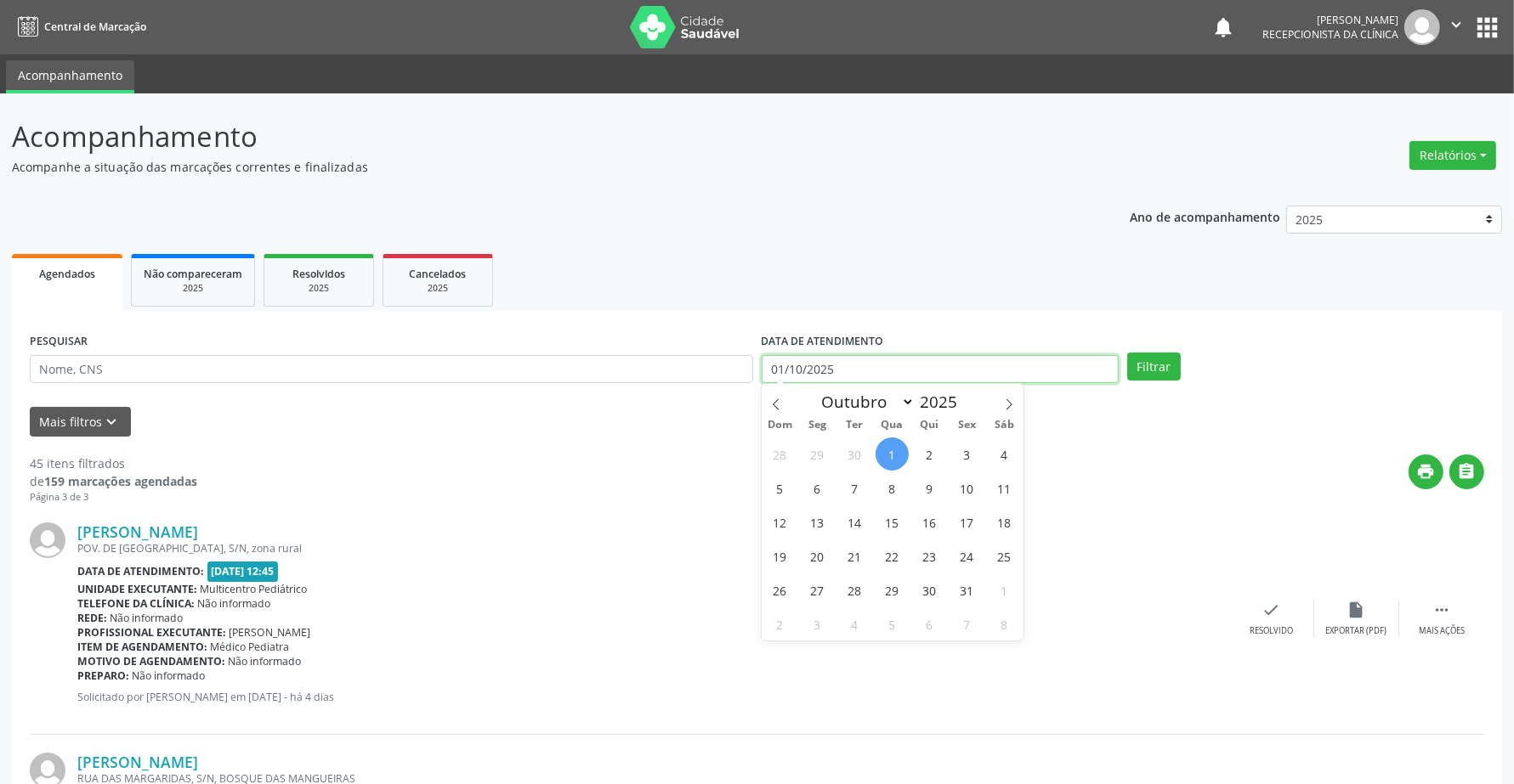
click at [887, 371] on input "01/10/2025" at bounding box center [940, 369] width 357 height 29
click at [897, 451] on span "1" at bounding box center [891, 453] width 33 height 33
type input "01/10/2025"
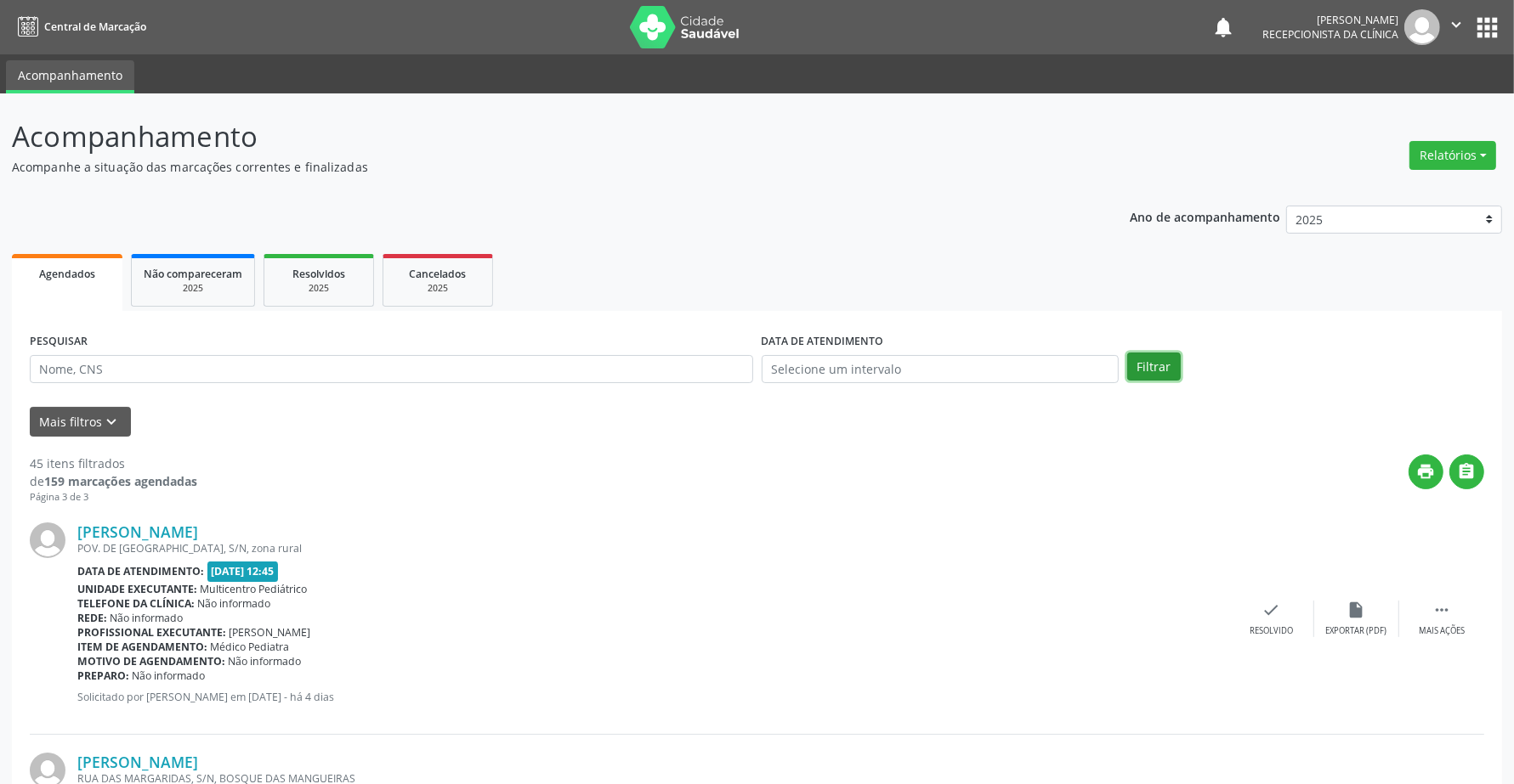
click at [1152, 364] on button "Filtrar" at bounding box center [1154, 367] width 54 height 29
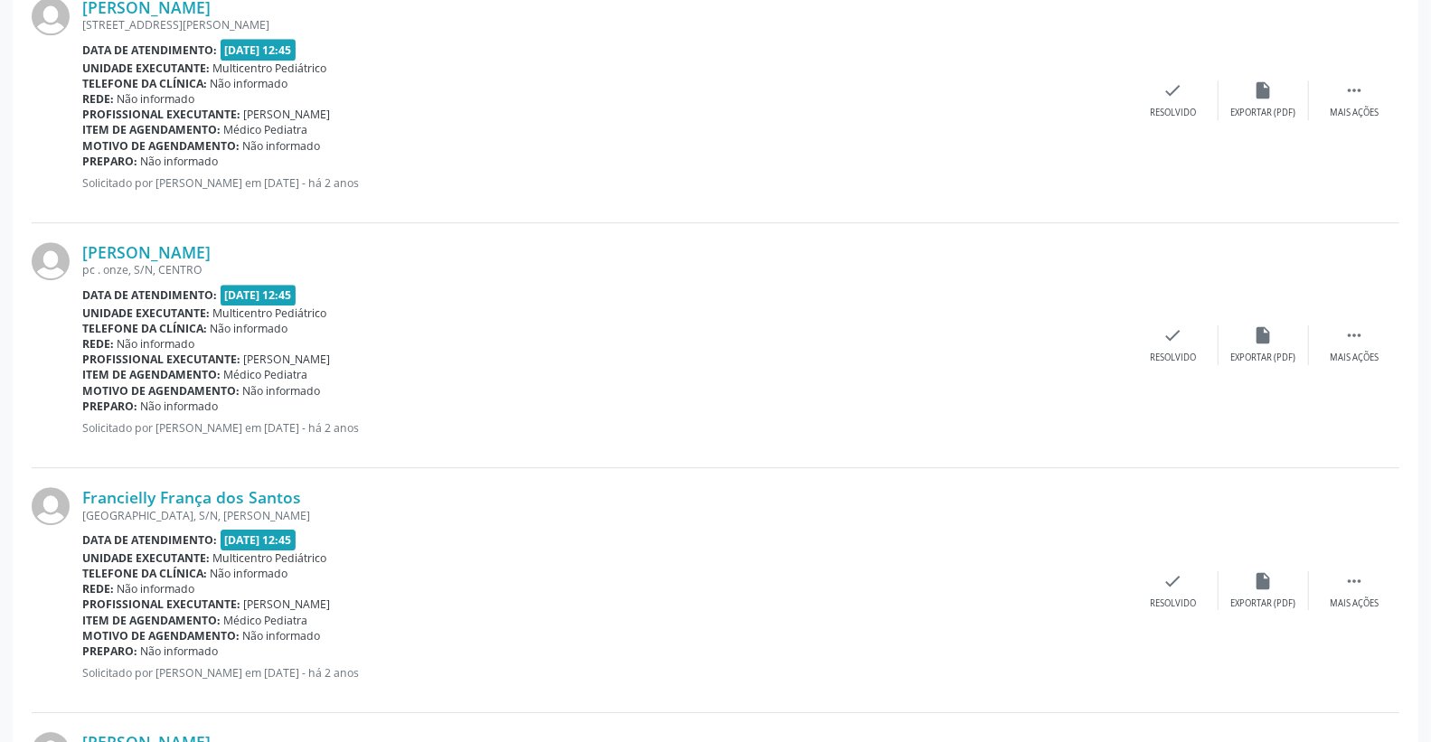
scroll to position [3536, 0]
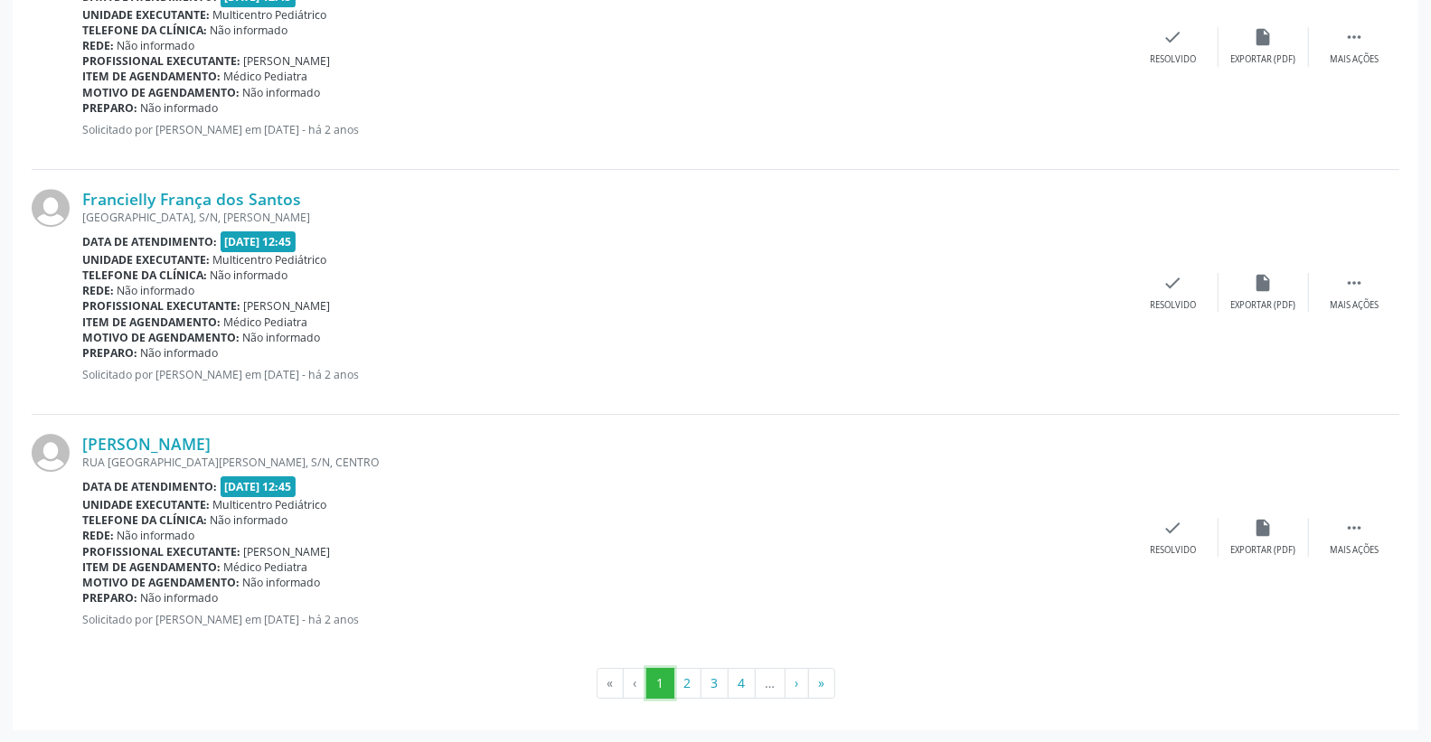
click at [653, 679] on button "1" at bounding box center [660, 683] width 28 height 31
click at [691, 681] on button "2" at bounding box center [687, 683] width 28 height 31
click at [658, 684] on button "1" at bounding box center [660, 683] width 28 height 31
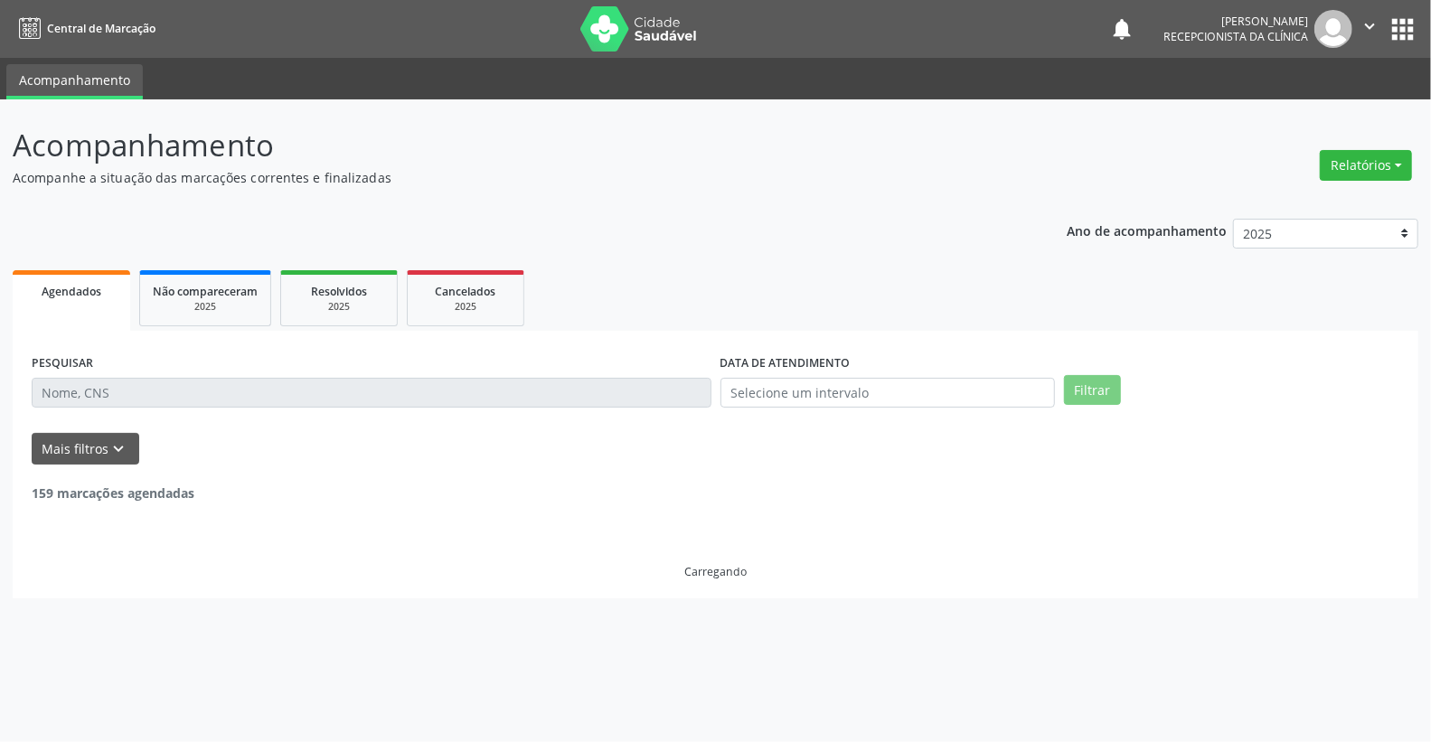
scroll to position [0, 0]
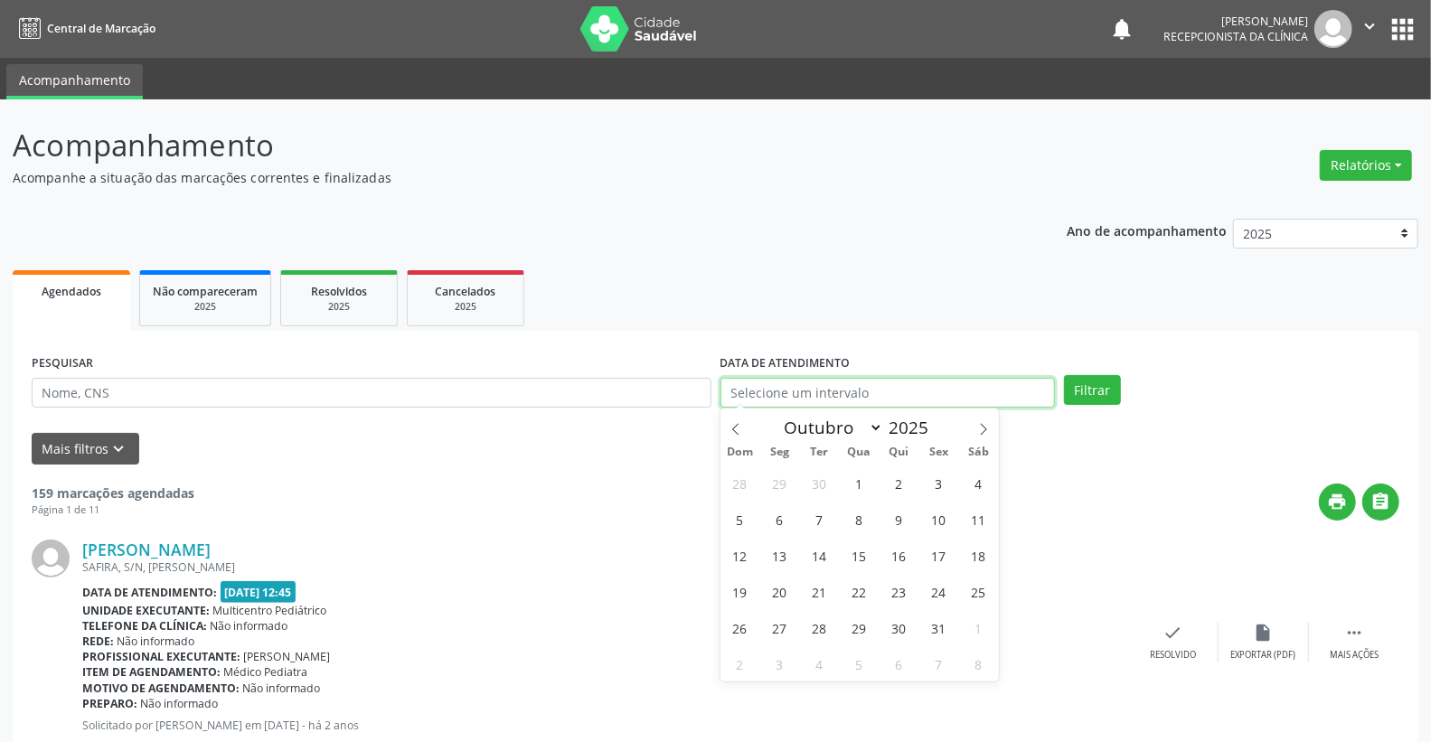
click at [947, 375] on div "DATA DE ATENDIMENTO" at bounding box center [887, 379] width 335 height 58
click at [859, 474] on span "1" at bounding box center [858, 482] width 35 height 35
type input "01/10/2025"
click at [859, 474] on span "1" at bounding box center [858, 482] width 35 height 35
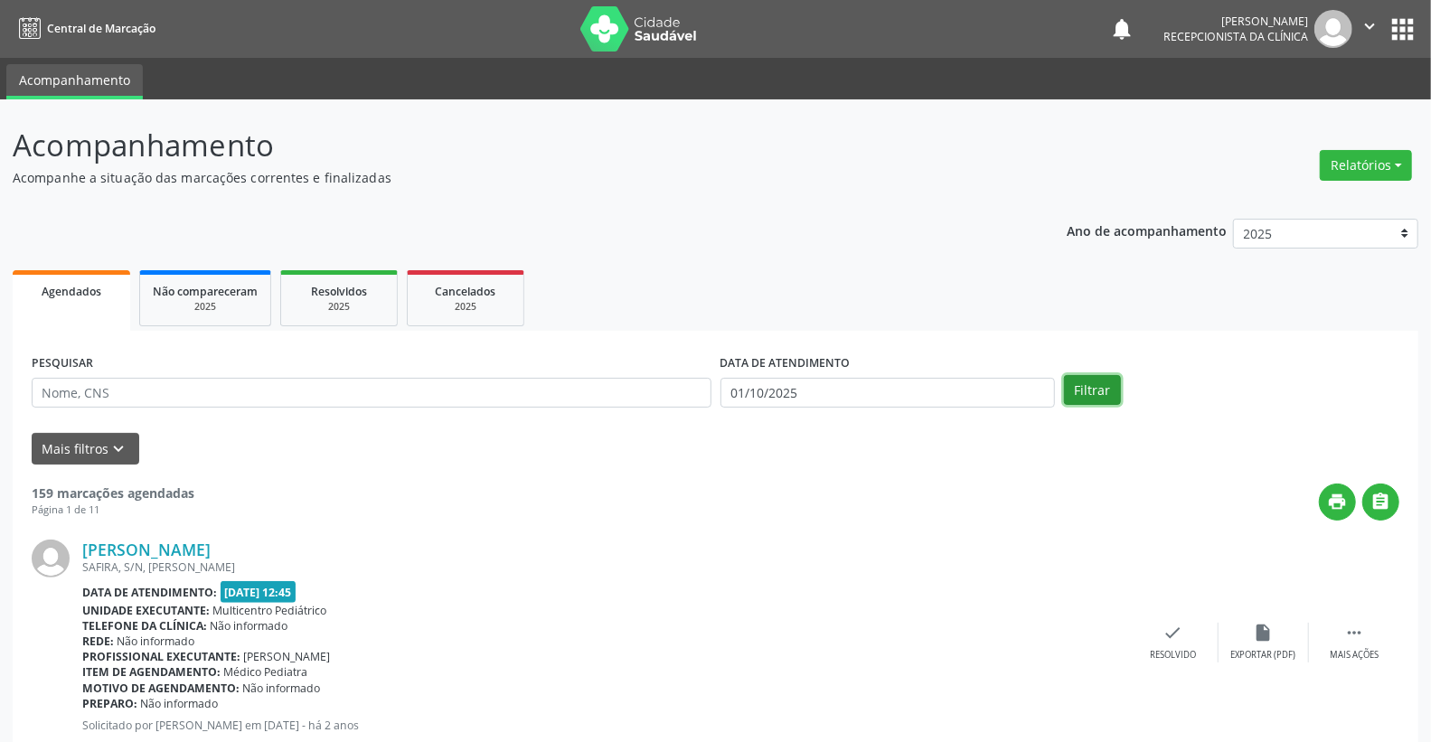
click at [1105, 383] on button "Filtrar" at bounding box center [1092, 390] width 57 height 31
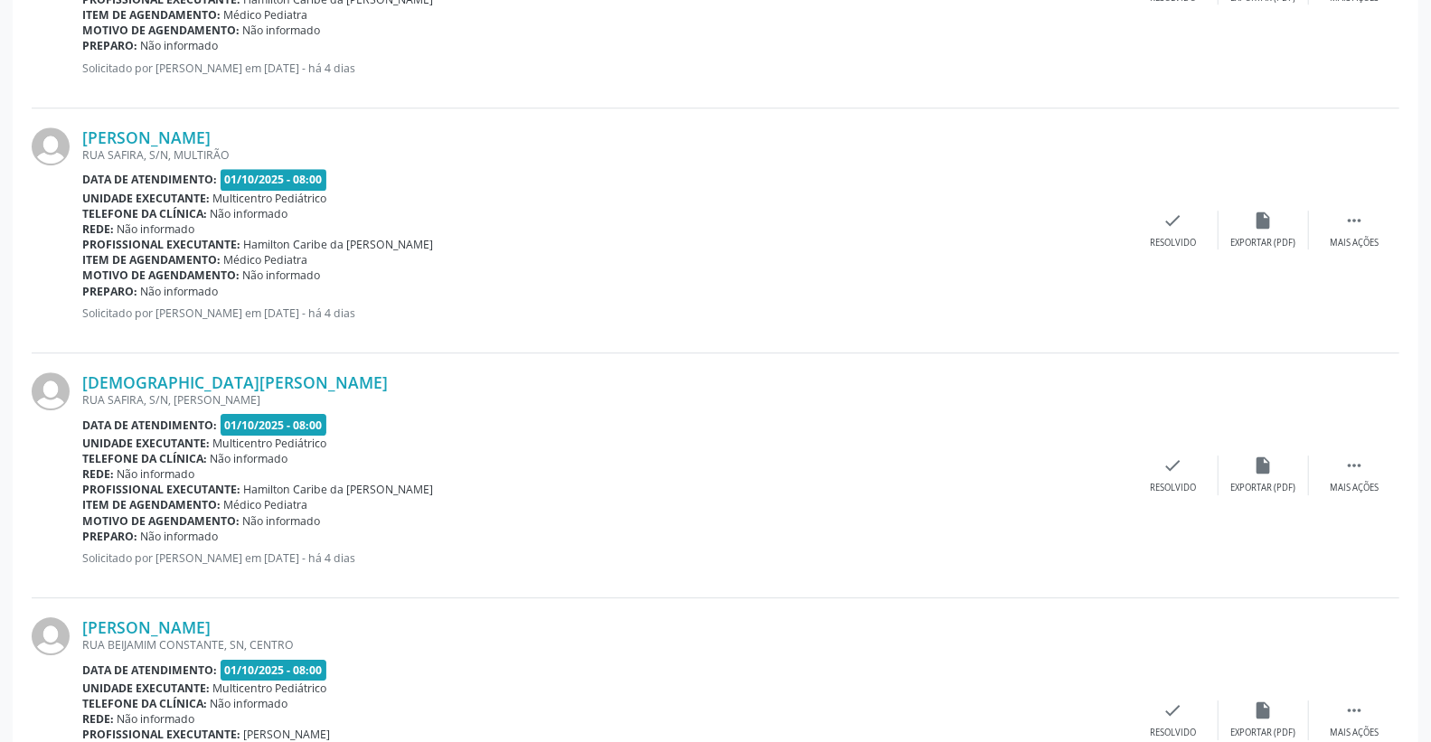
scroll to position [3552, 0]
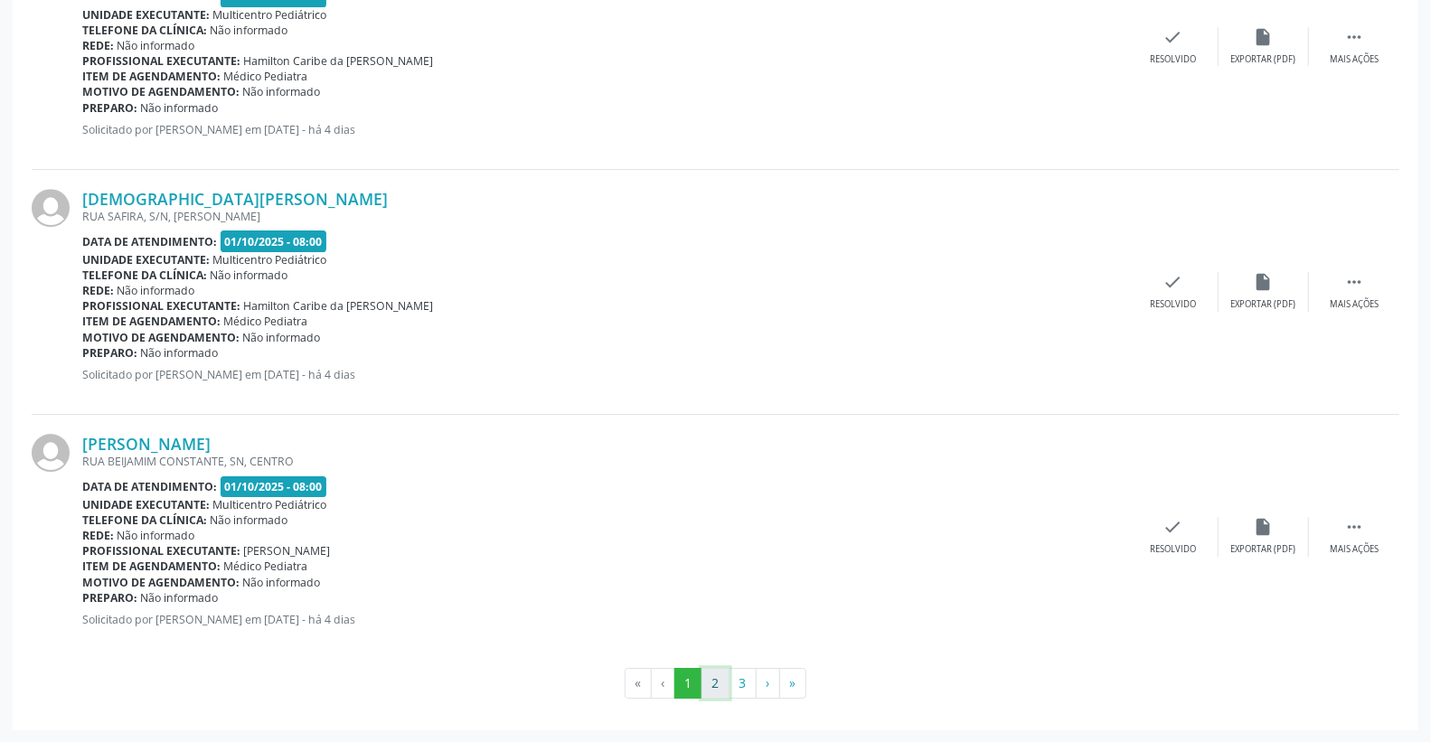
click at [710, 679] on button "2" at bounding box center [715, 683] width 28 height 31
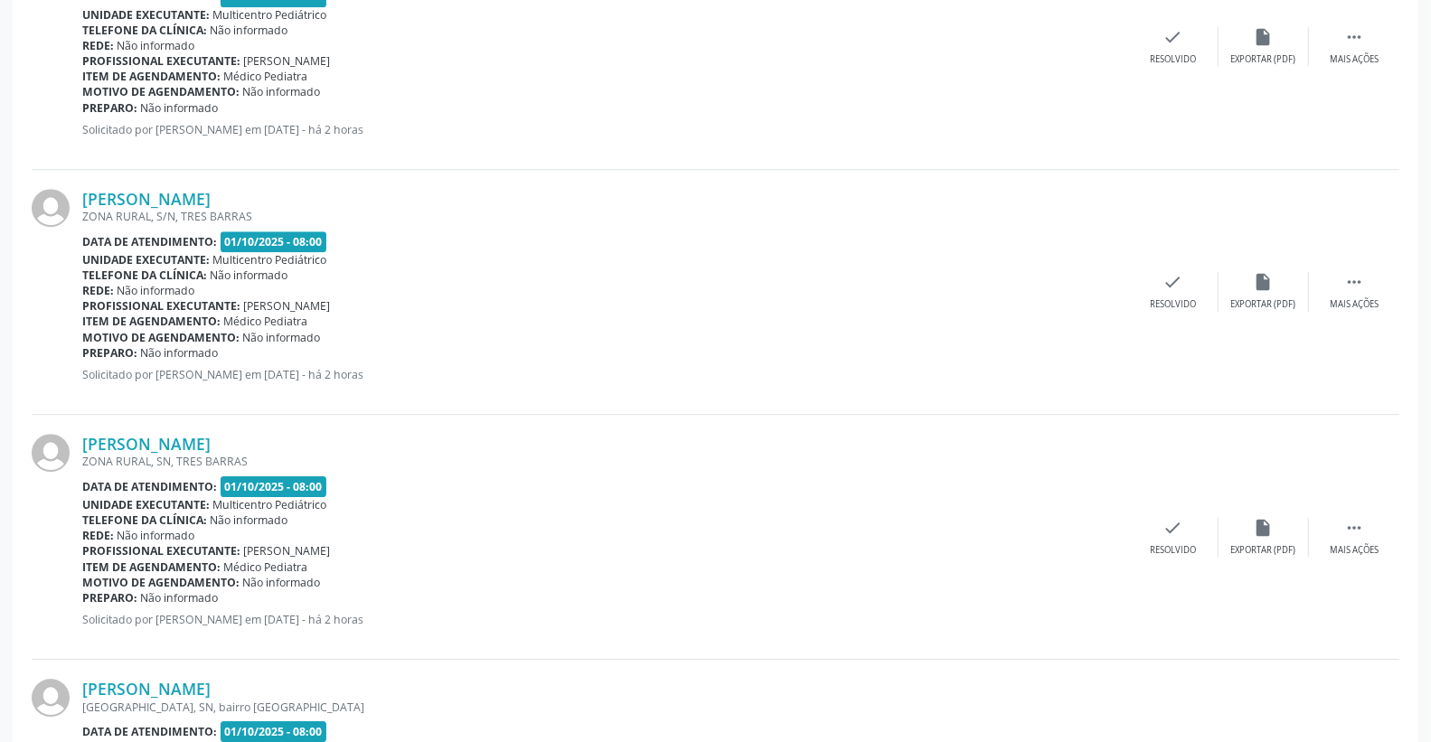
scroll to position [3568, 0]
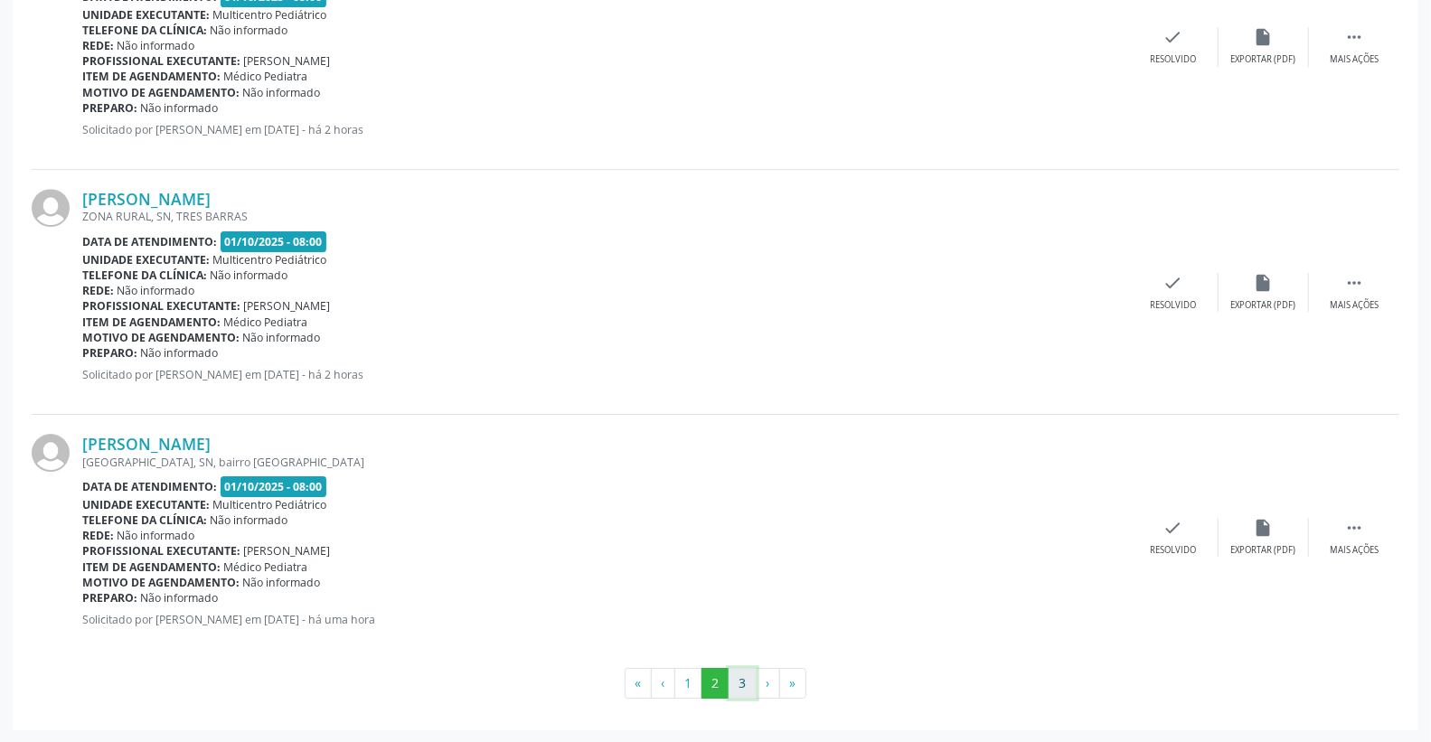
click at [751, 679] on button "3" at bounding box center [743, 683] width 28 height 31
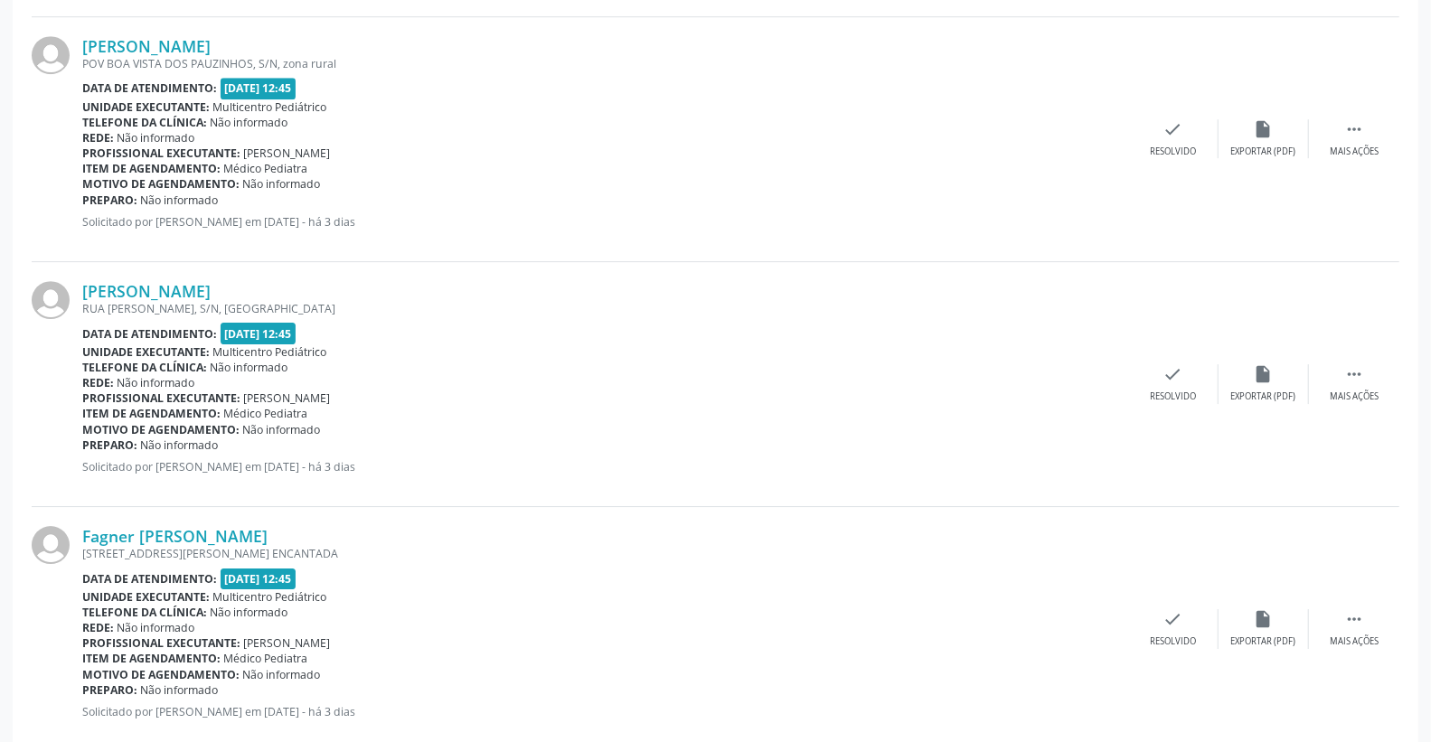
scroll to position [3552, 0]
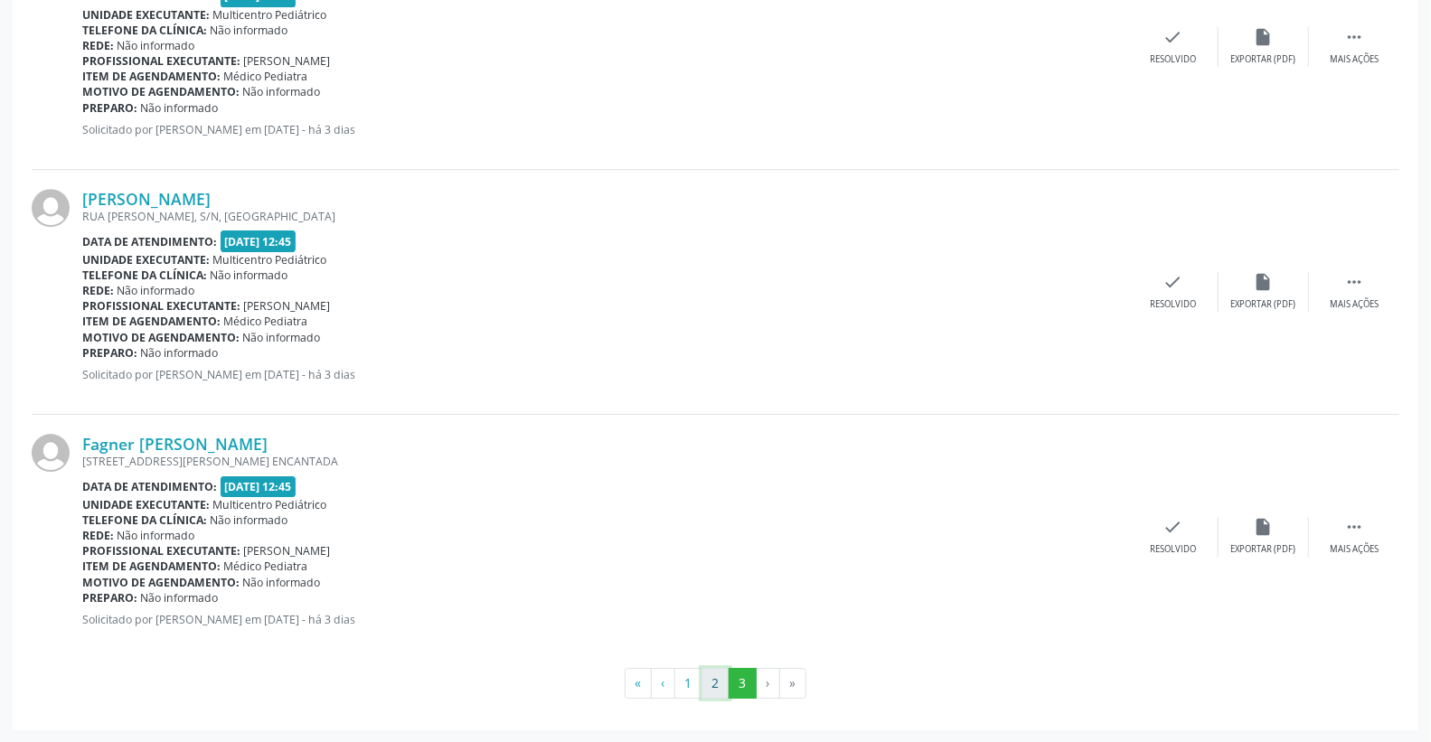
click at [714, 681] on button "2" at bounding box center [715, 683] width 28 height 31
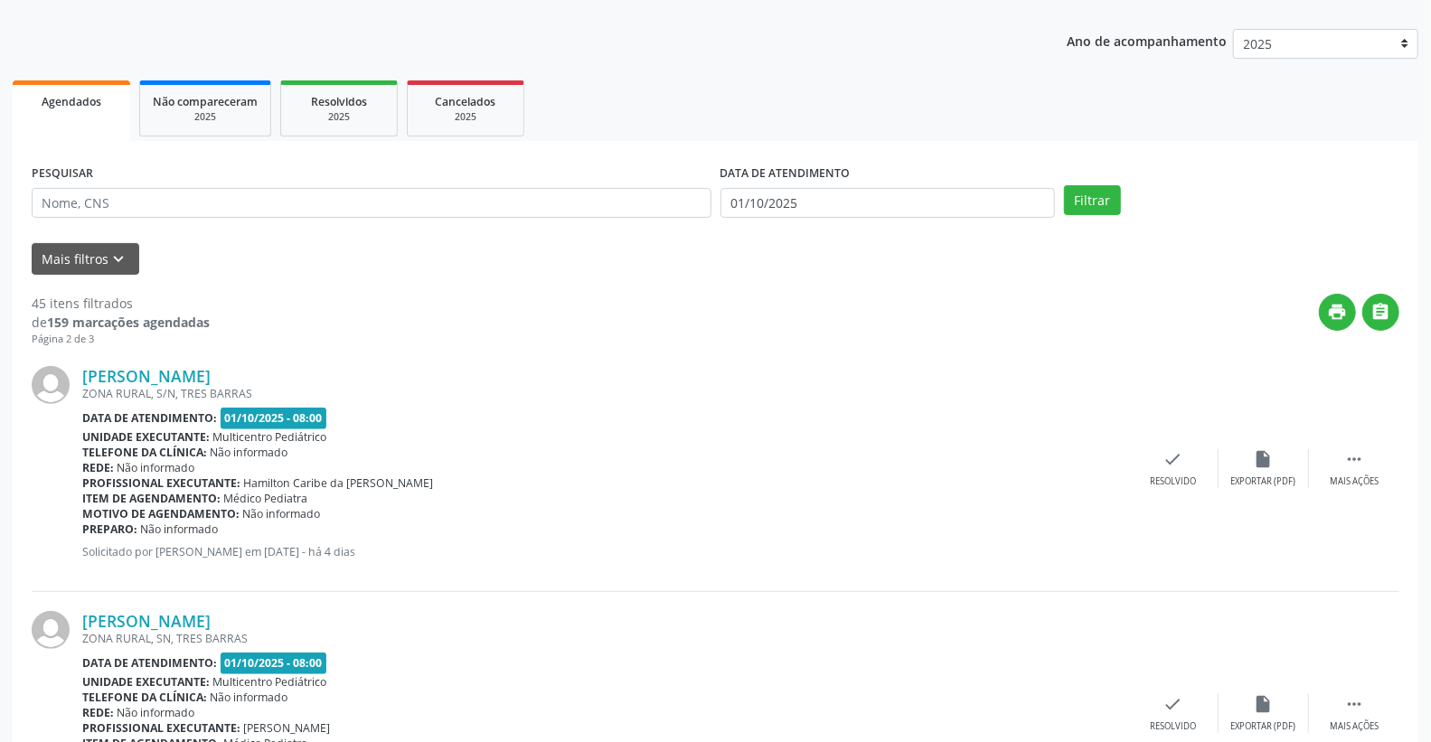
scroll to position [0, 0]
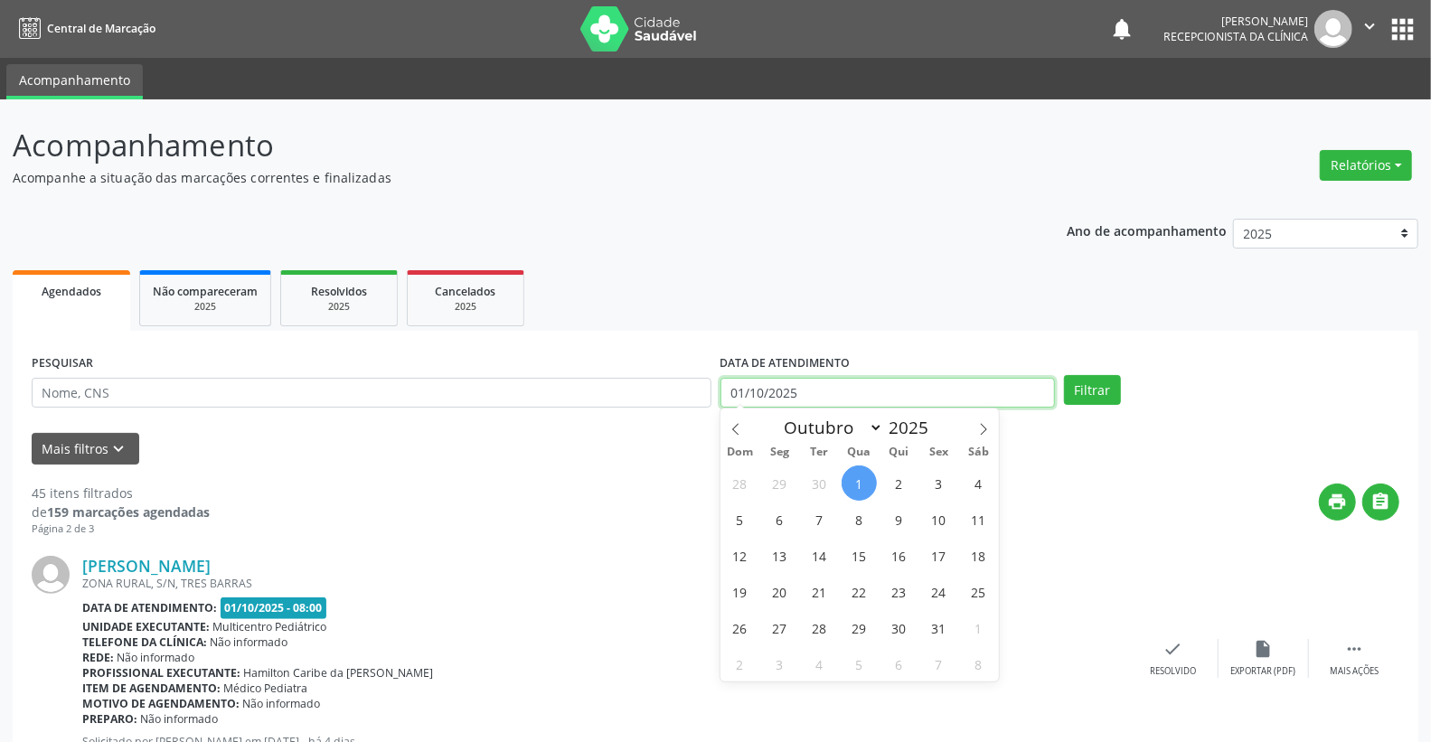
click at [837, 384] on input "01/10/2025" at bounding box center [887, 393] width 335 height 31
click at [859, 482] on span "1" at bounding box center [858, 482] width 35 height 35
type input "01/10/2025"
click at [859, 482] on span "1" at bounding box center [858, 482] width 35 height 35
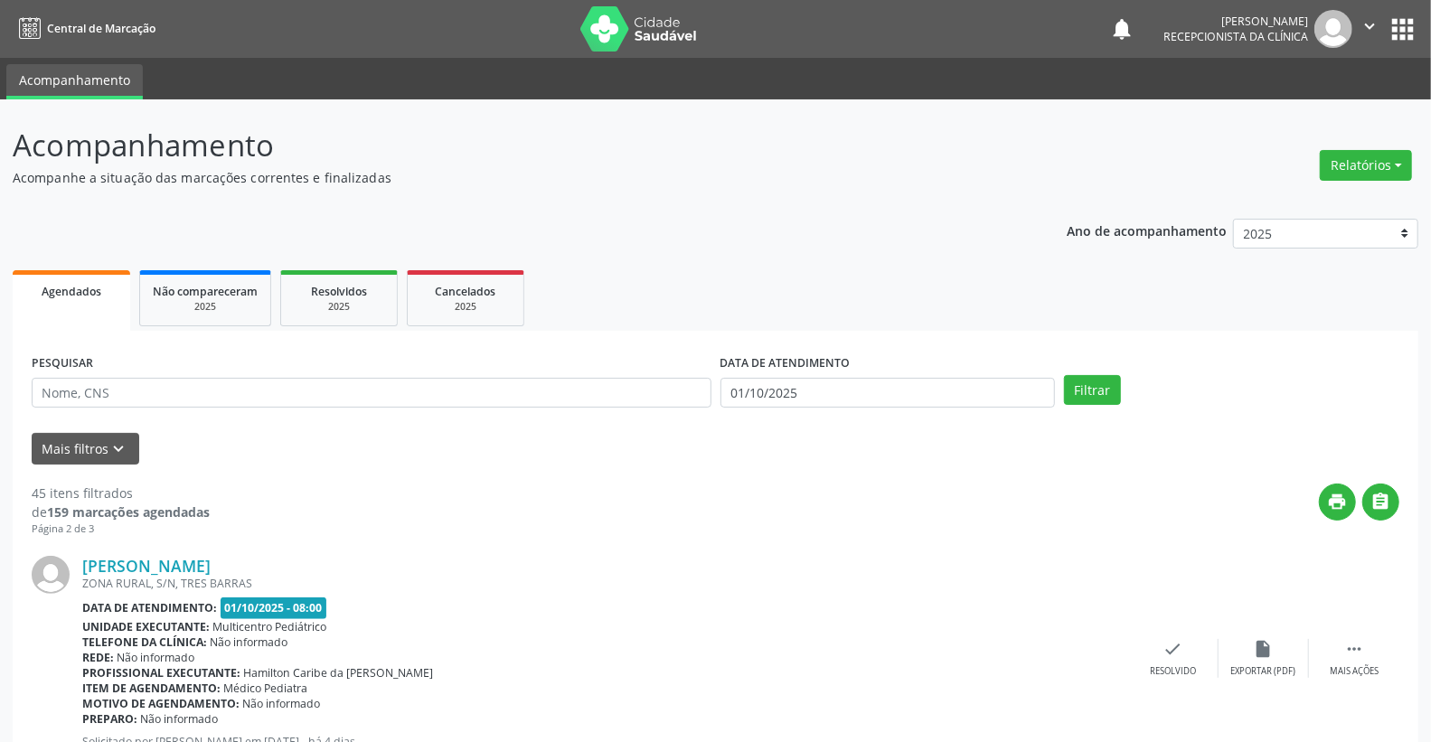
drag, startPoint x: 1107, startPoint y: 372, endPoint x: 1095, endPoint y: 405, distance: 34.6
click at [1105, 375] on div "PESQUISAR DATA DE ATENDIMENTO 01/10/2025 Filtrar" at bounding box center [715, 385] width 1377 height 71
click at [1094, 408] on div "PESQUISAR DATA DE ATENDIMENTO 01/10/2025 Filtrar" at bounding box center [715, 385] width 1377 height 71
click at [1097, 391] on button "Filtrar" at bounding box center [1092, 390] width 57 height 31
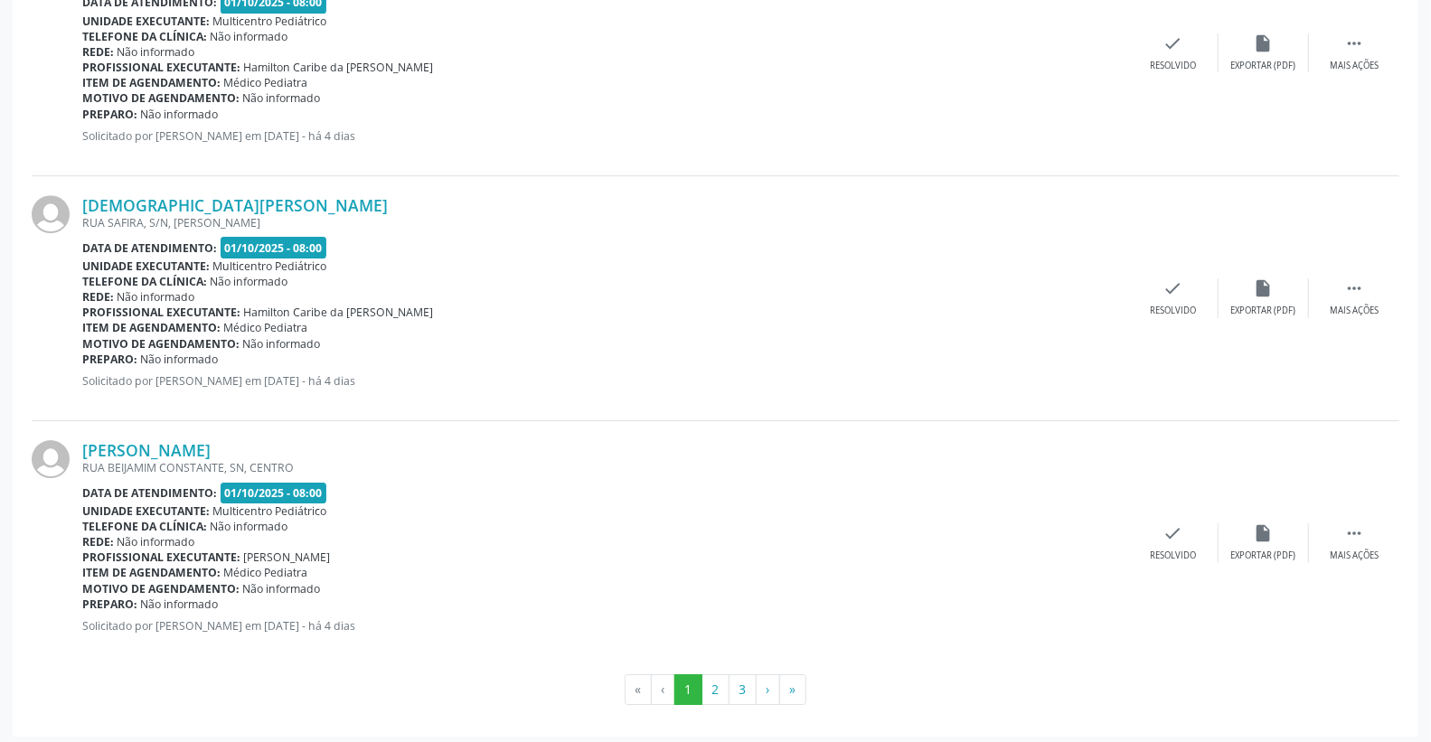
scroll to position [3552, 0]
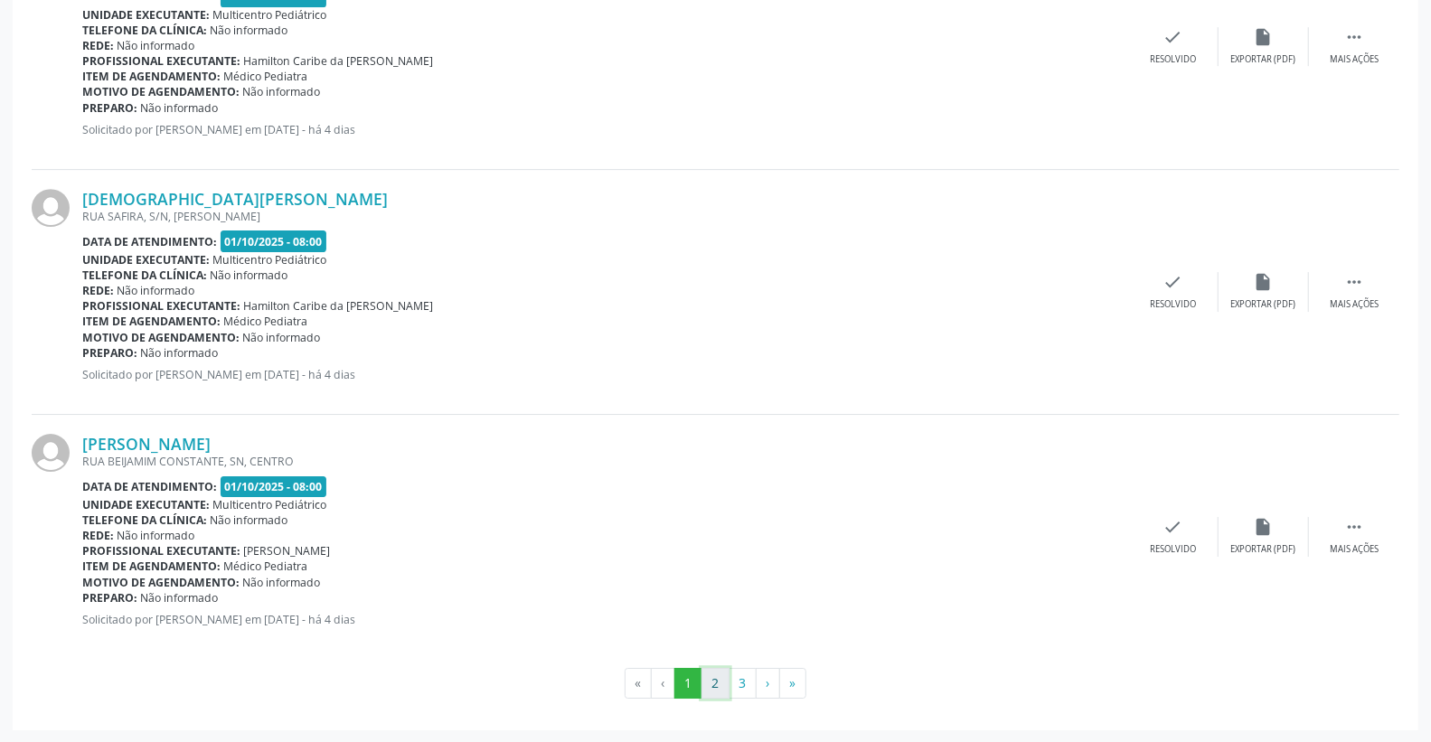
click at [715, 687] on button "2" at bounding box center [715, 683] width 28 height 31
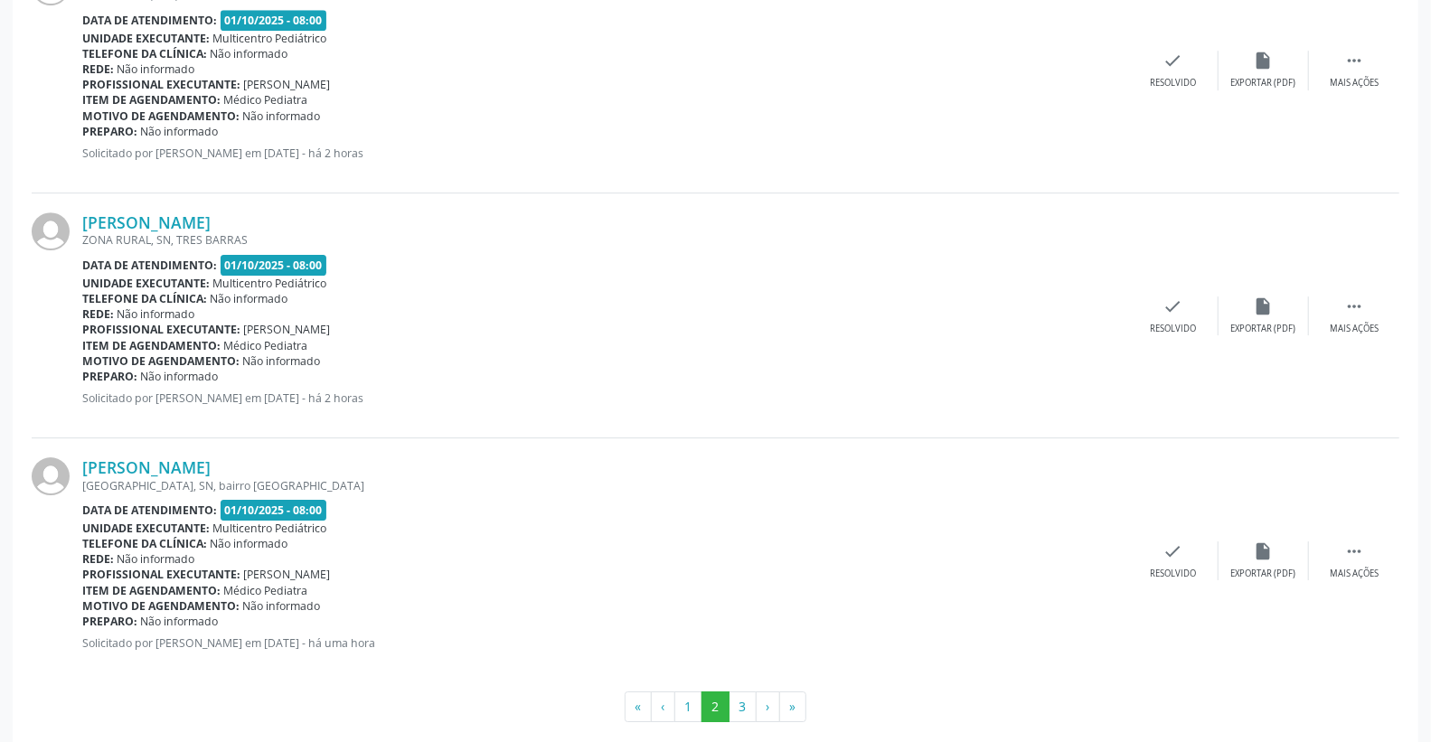
scroll to position [3568, 0]
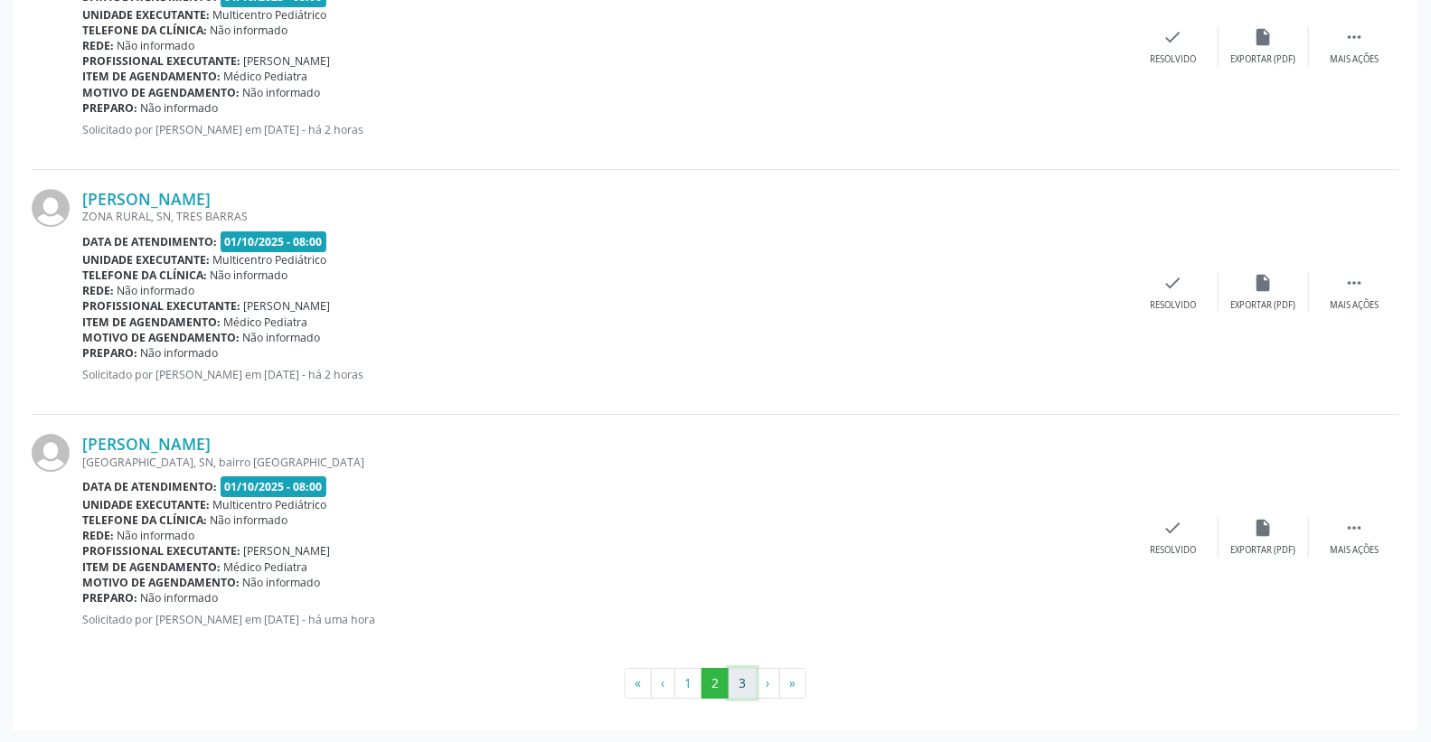
click at [742, 682] on button "3" at bounding box center [743, 683] width 28 height 31
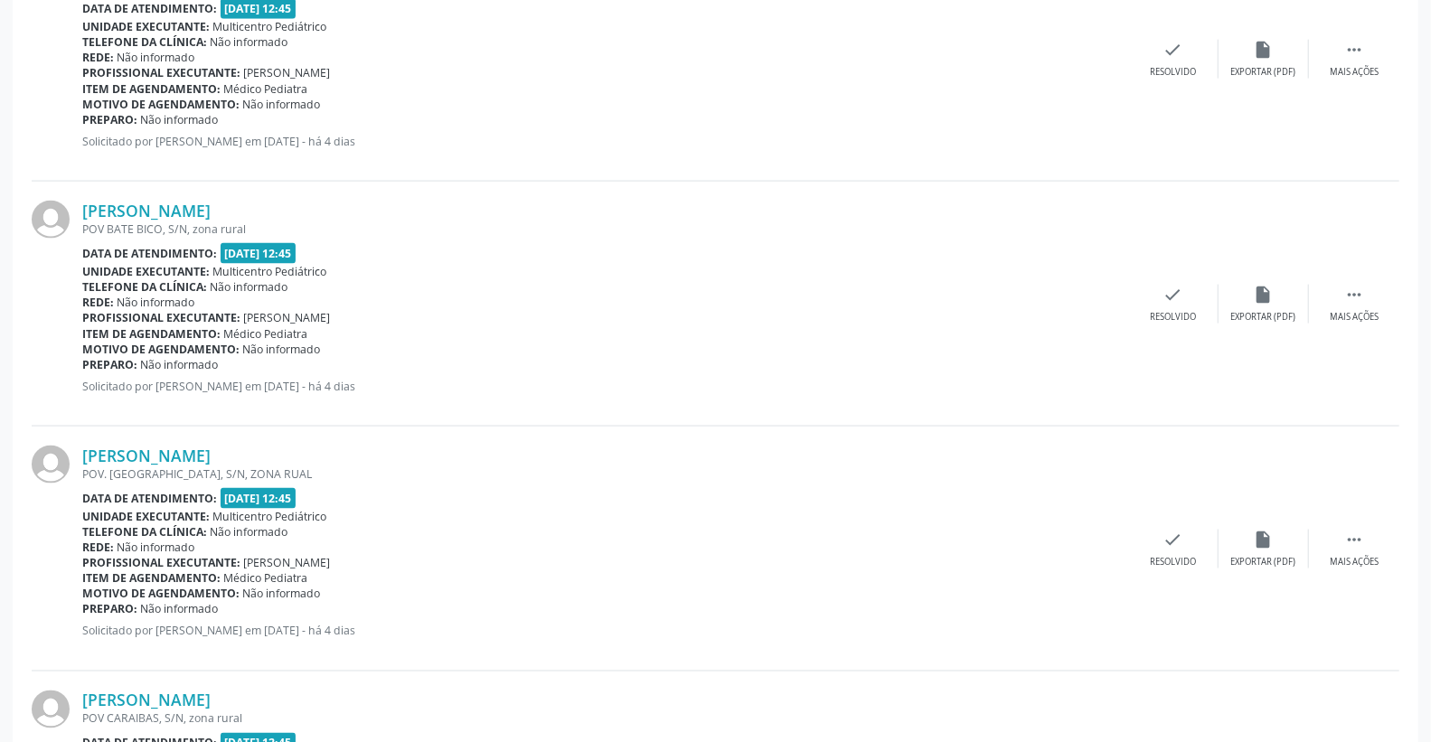
scroll to position [0, 0]
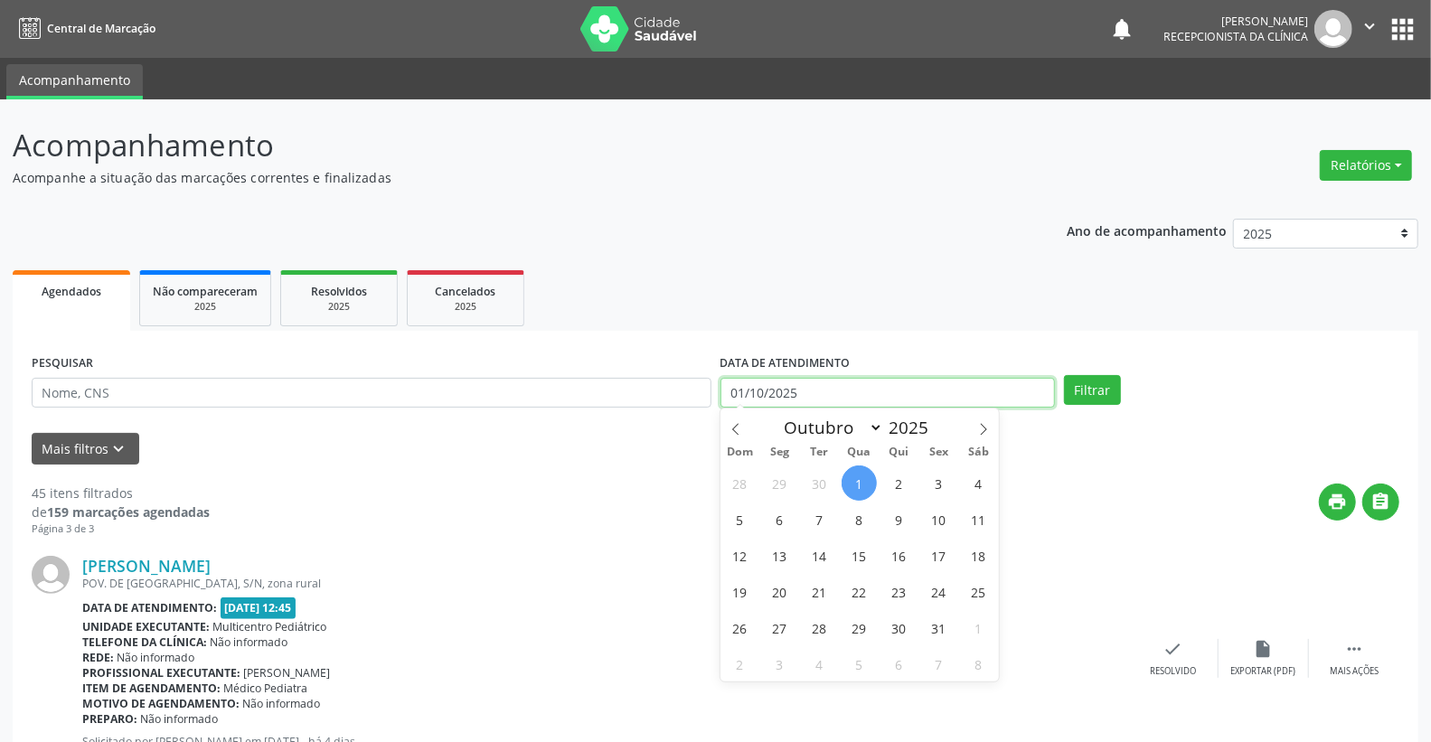
click at [813, 389] on input "01/10/2025" at bounding box center [887, 393] width 335 height 31
click at [775, 484] on span "29" at bounding box center [779, 482] width 35 height 35
type input "[DATE]"
click at [775, 484] on span "29" at bounding box center [779, 482] width 35 height 35
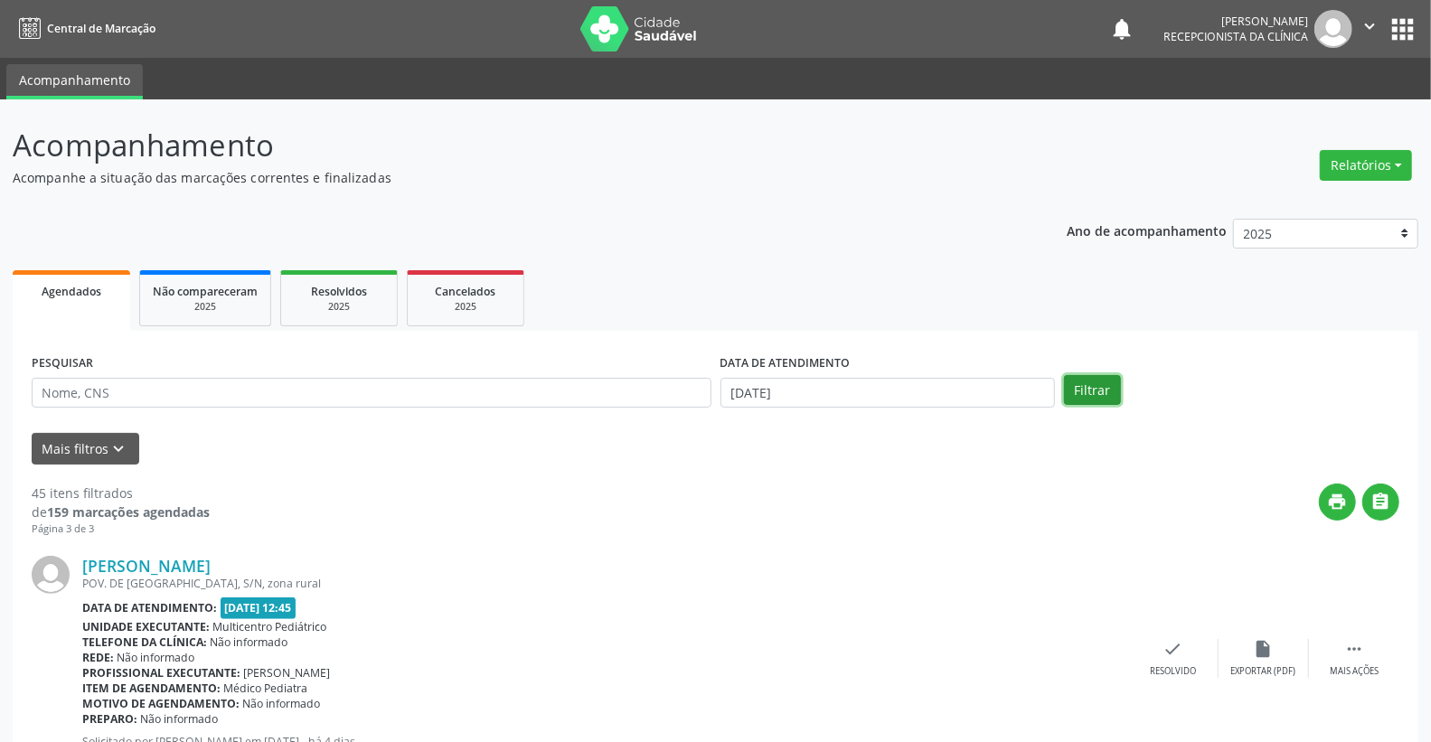
click at [1096, 383] on button "Filtrar" at bounding box center [1092, 390] width 57 height 31
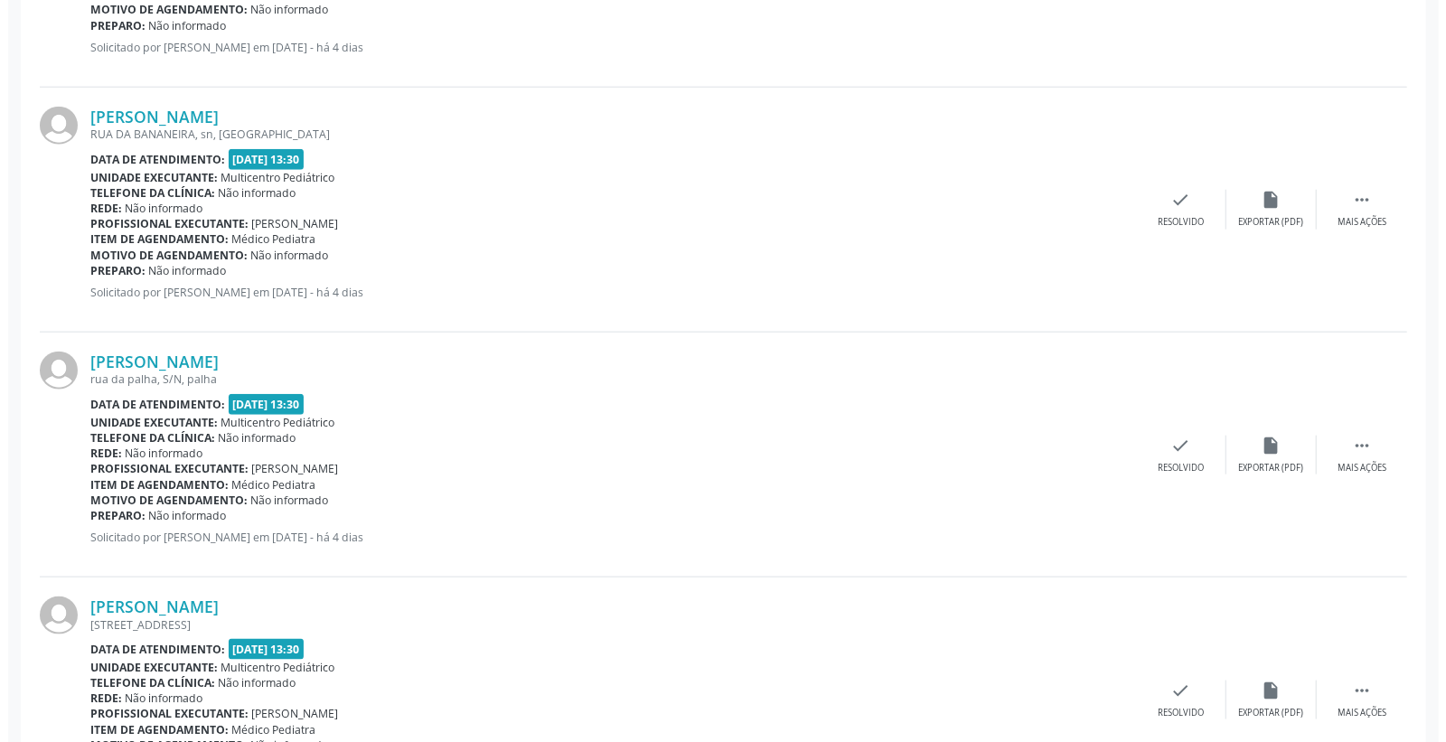
scroll to position [1305, 0]
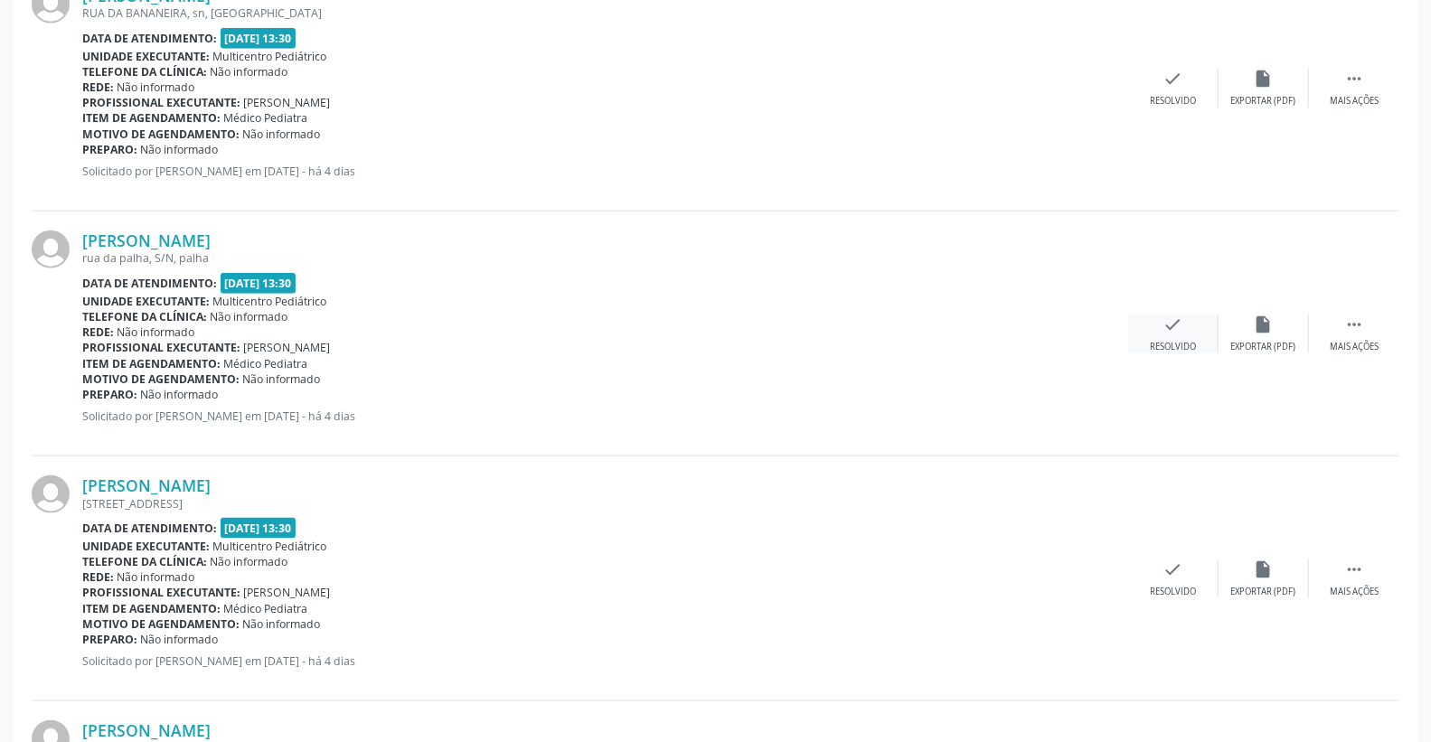
click at [1170, 316] on icon "check" at bounding box center [1173, 325] width 20 height 20
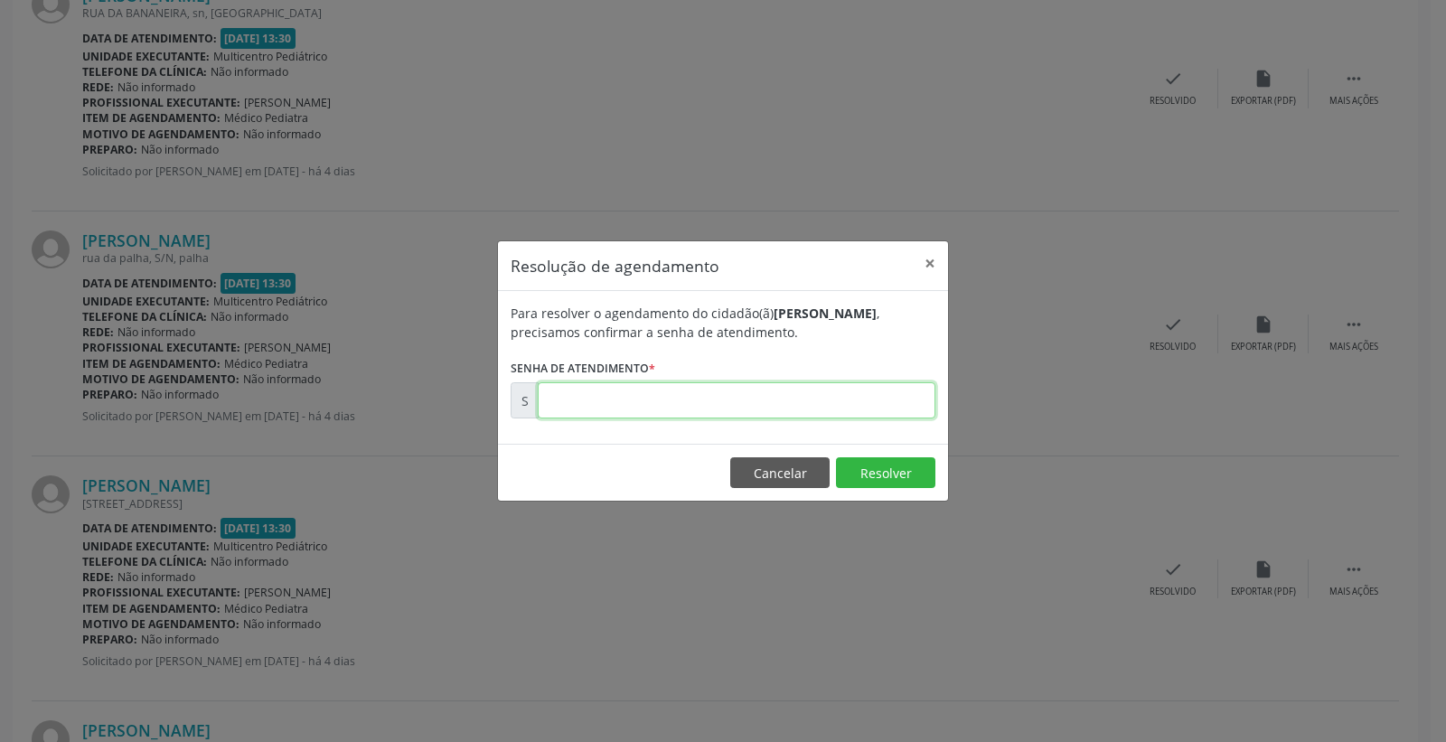
click at [855, 402] on input "text" at bounding box center [737, 400] width 398 height 36
type input "00179066"
click at [888, 459] on button "Resolver" at bounding box center [885, 472] width 99 height 31
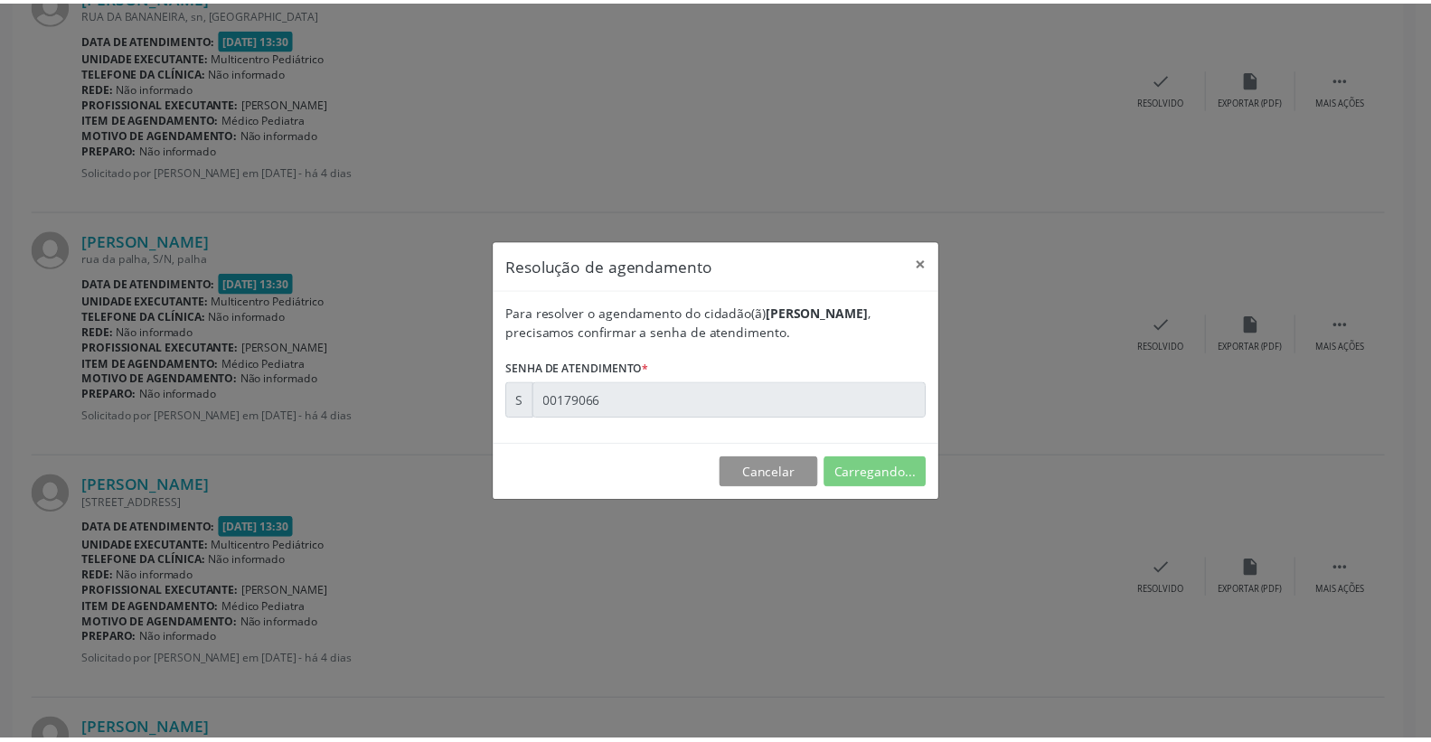
scroll to position [0, 0]
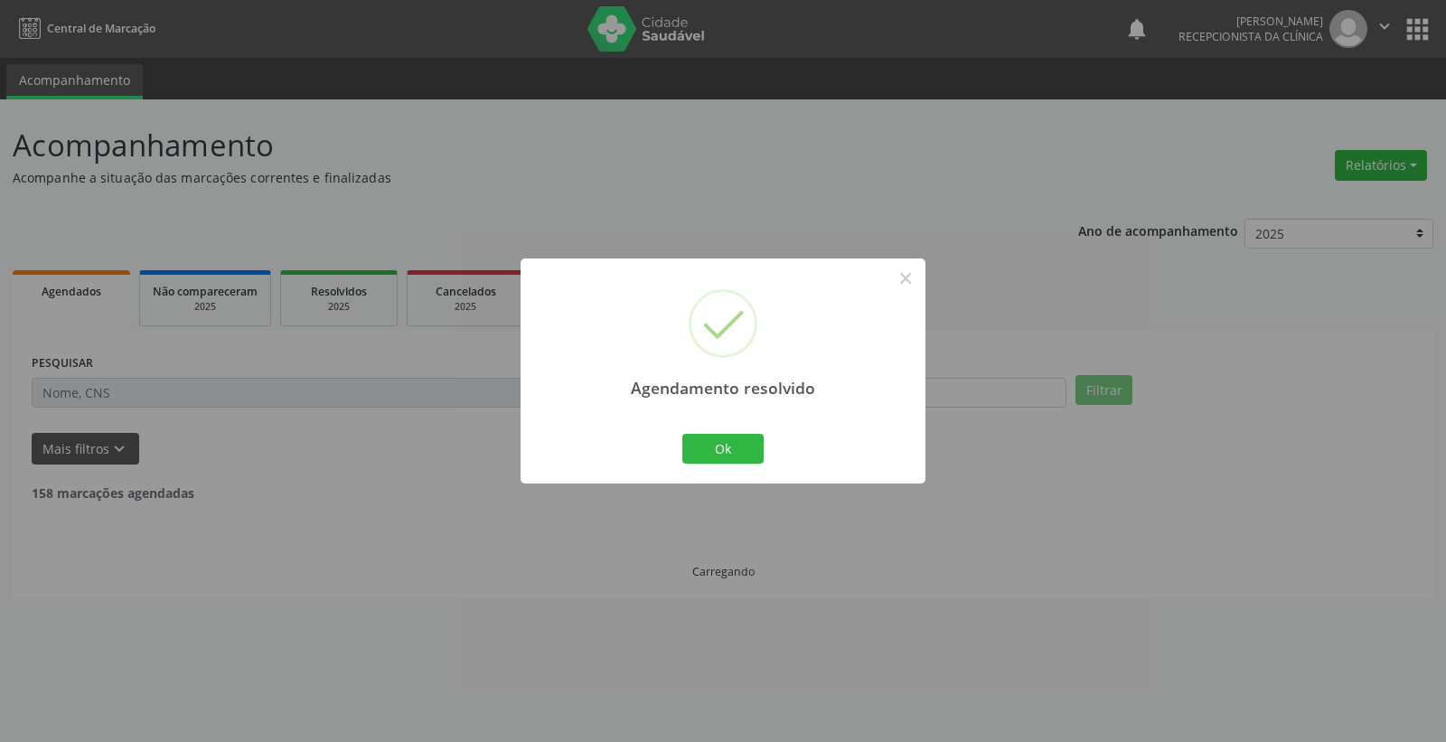
click at [706, 465] on div "Ok Cancel" at bounding box center [723, 448] width 89 height 38
click at [706, 453] on button "Ok" at bounding box center [722, 449] width 81 height 31
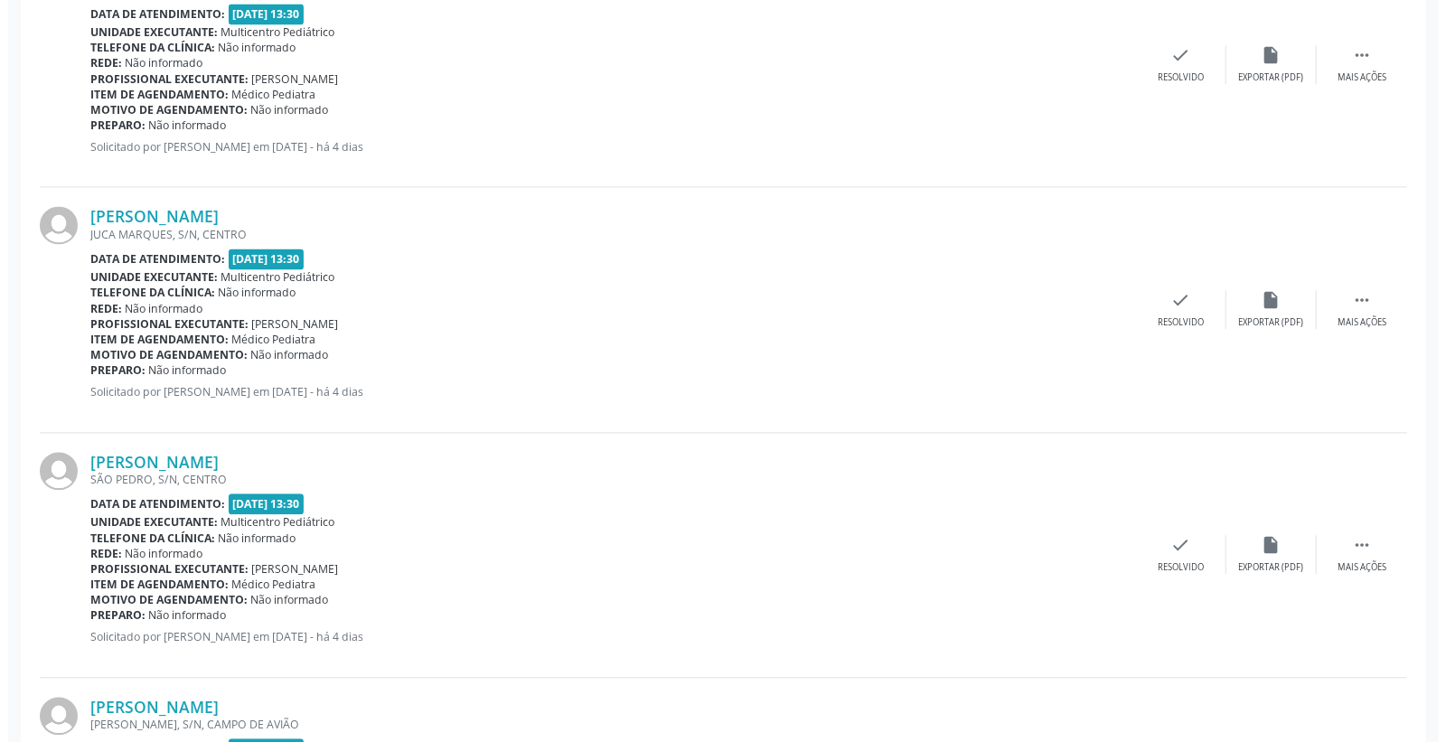
scroll to position [2410, 0]
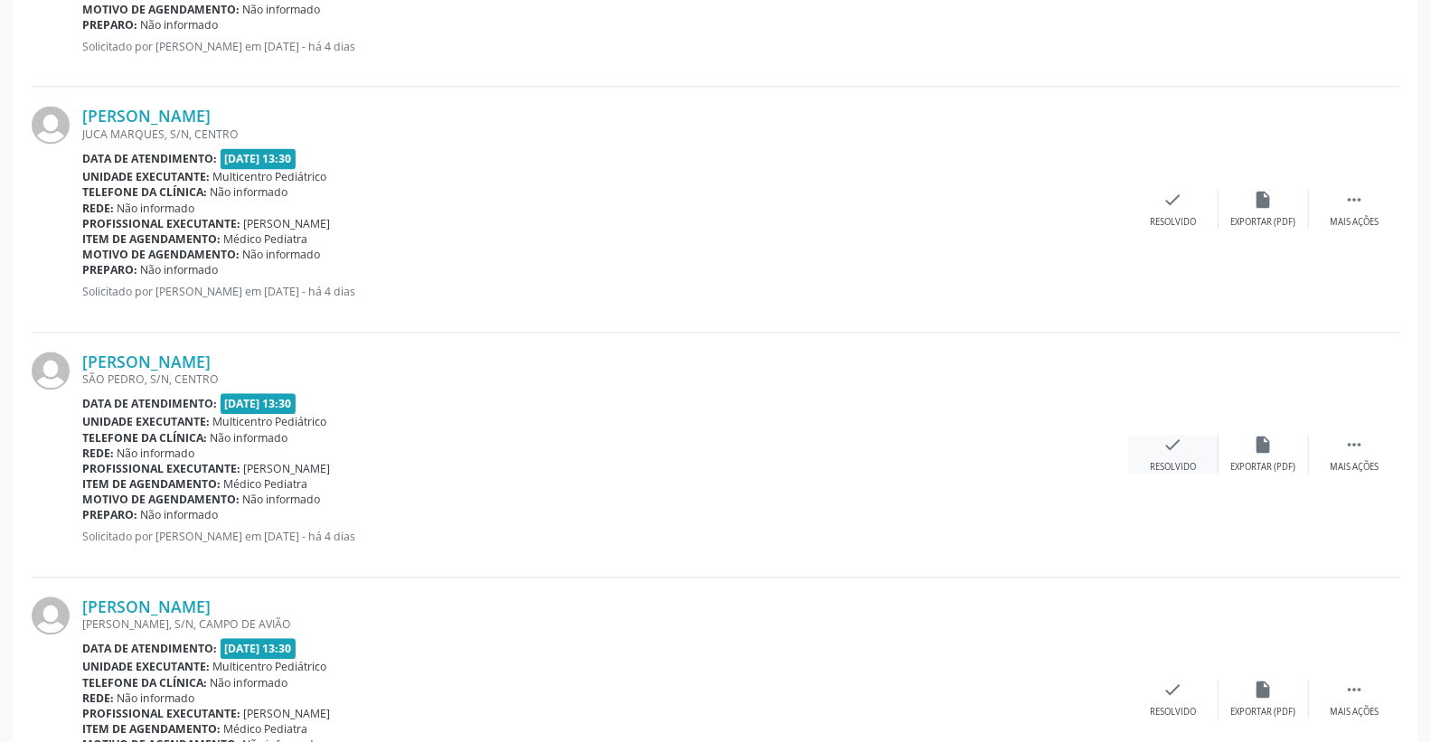
click at [1159, 439] on div "check Resolvido" at bounding box center [1173, 454] width 90 height 39
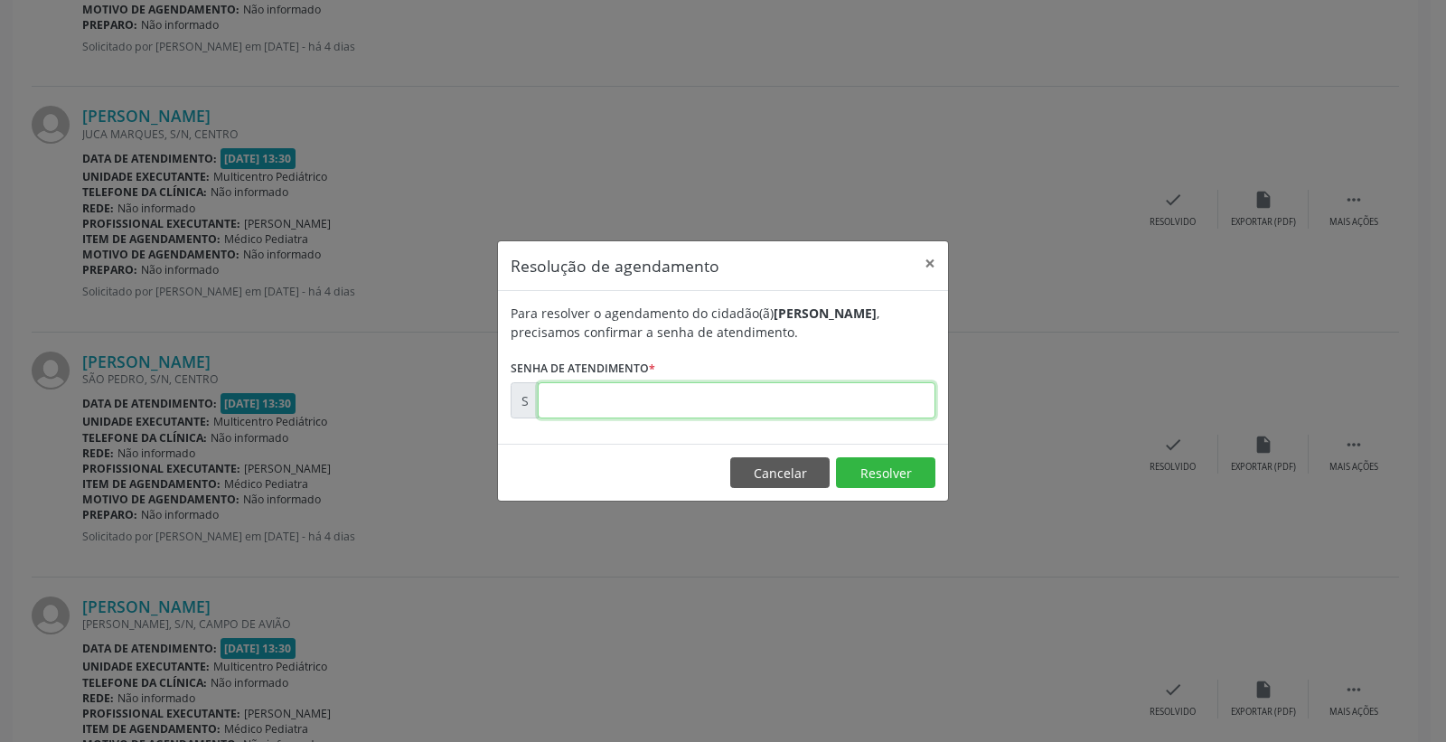
drag, startPoint x: 785, startPoint y: 404, endPoint x: 803, endPoint y: 404, distance: 18.1
click at [785, 404] on input "text" at bounding box center [737, 400] width 398 height 36
type input "00179137"
click at [891, 472] on button "Resolver" at bounding box center [885, 472] width 99 height 31
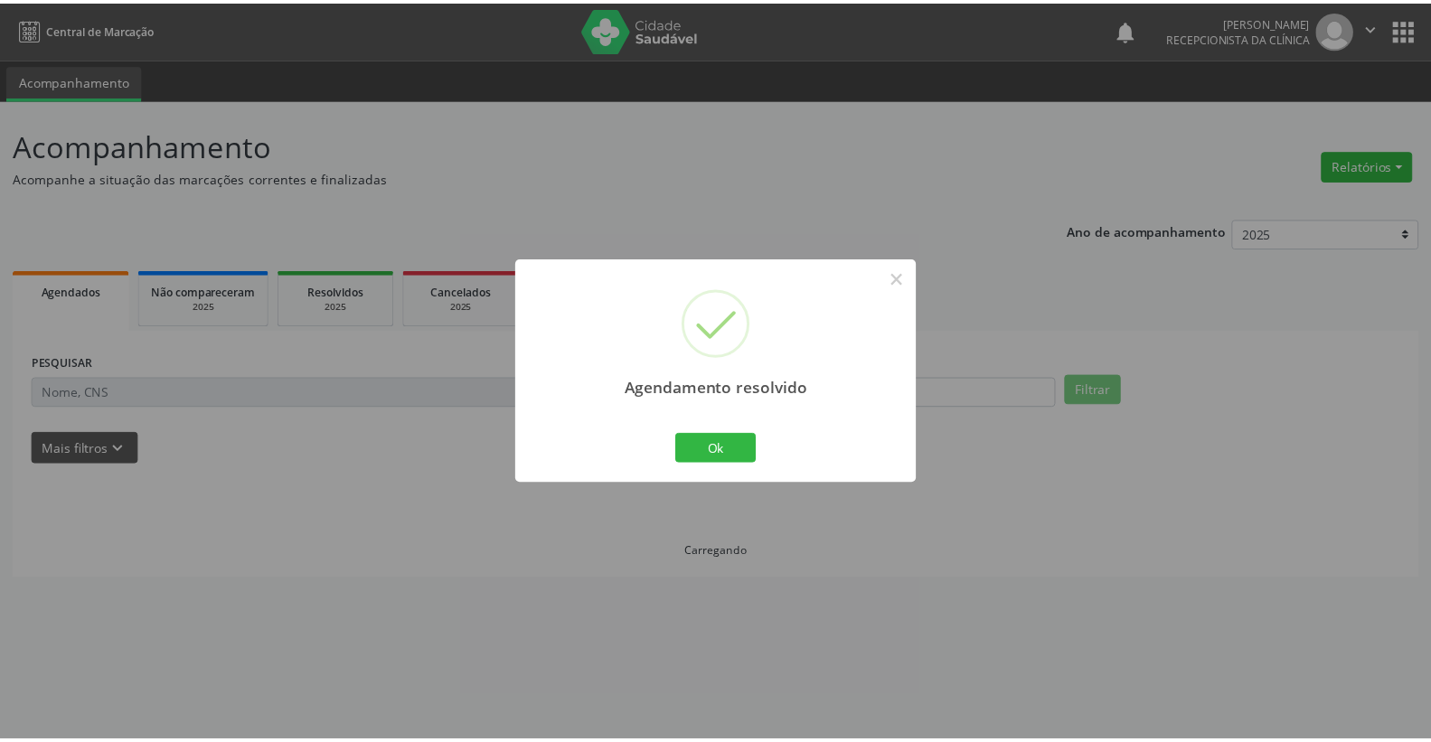
scroll to position [0, 0]
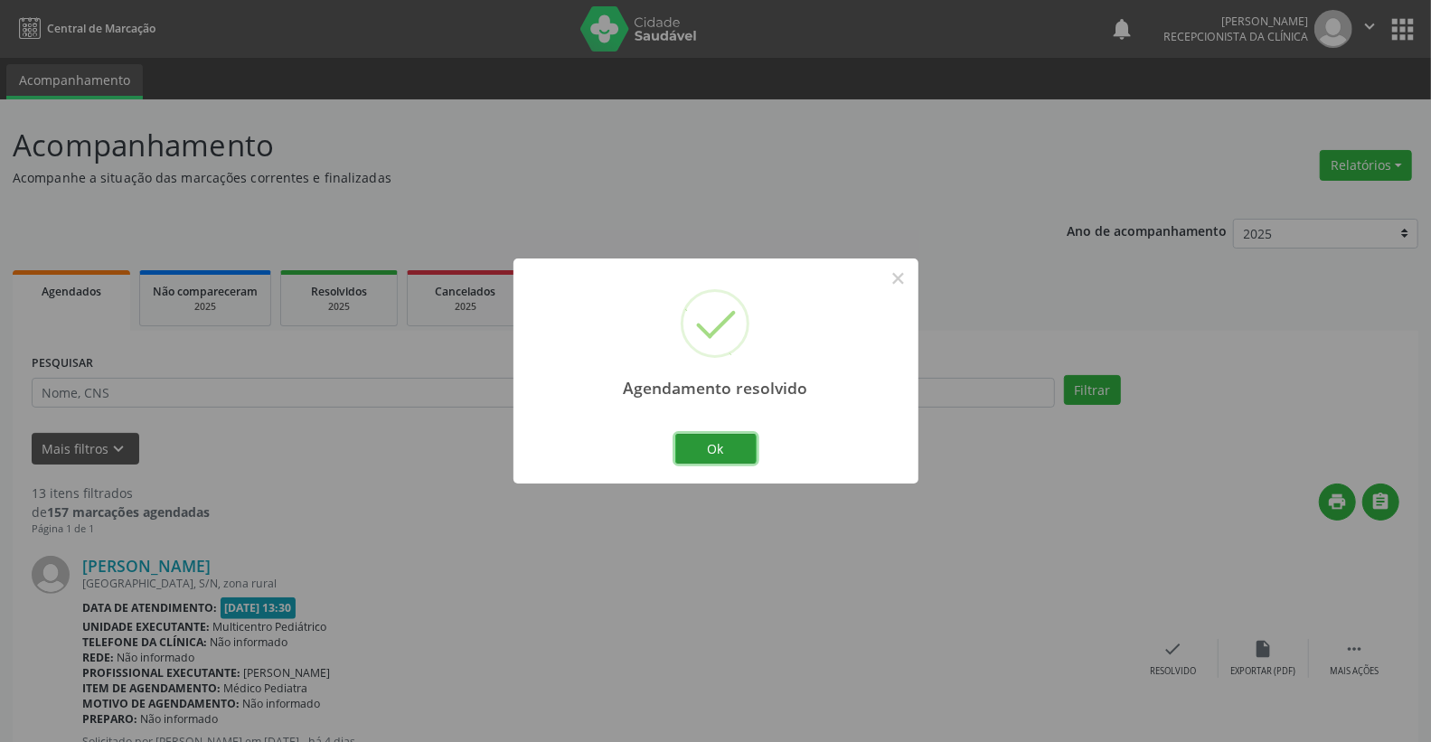
drag, startPoint x: 675, startPoint y: 441, endPoint x: 726, endPoint y: 454, distance: 52.2
click at [696, 447] on button "Ok" at bounding box center [715, 449] width 81 height 31
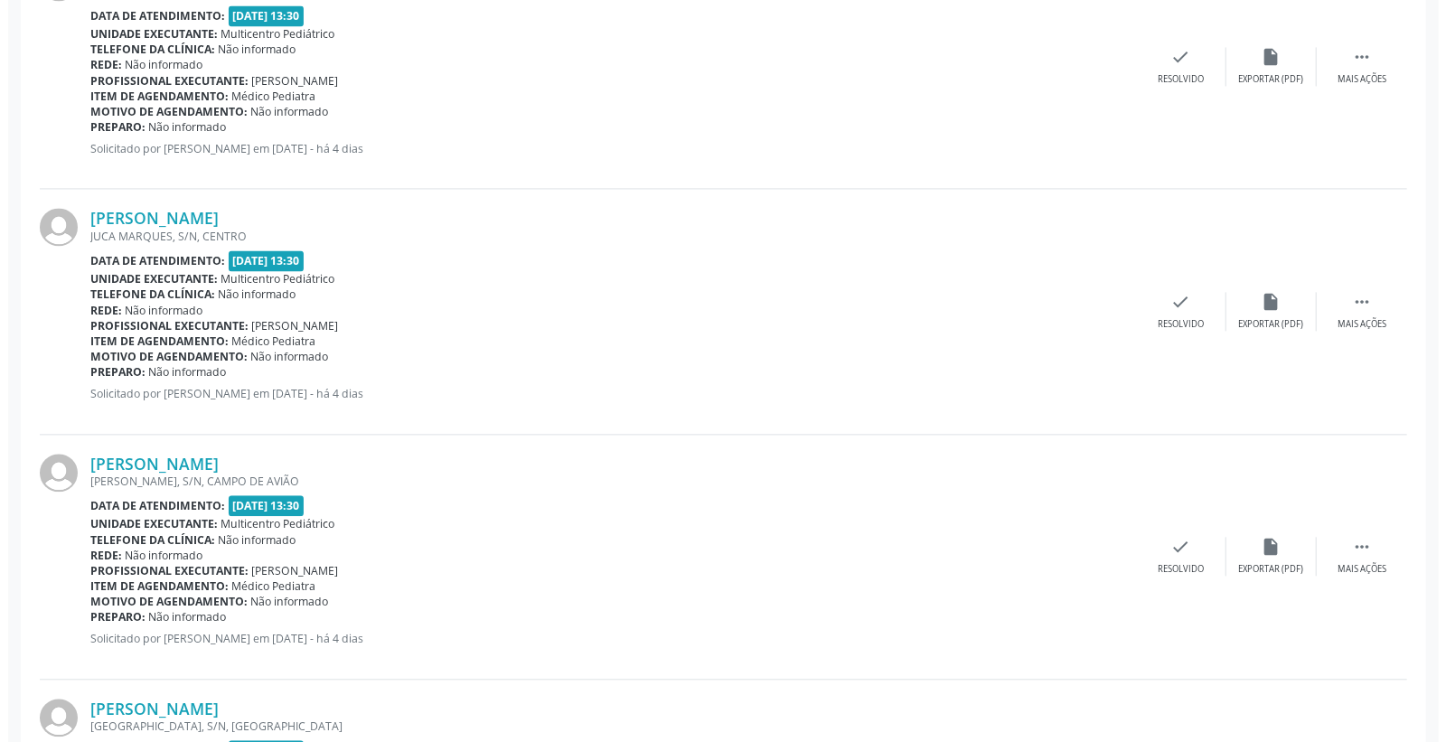
scroll to position [2309, 0]
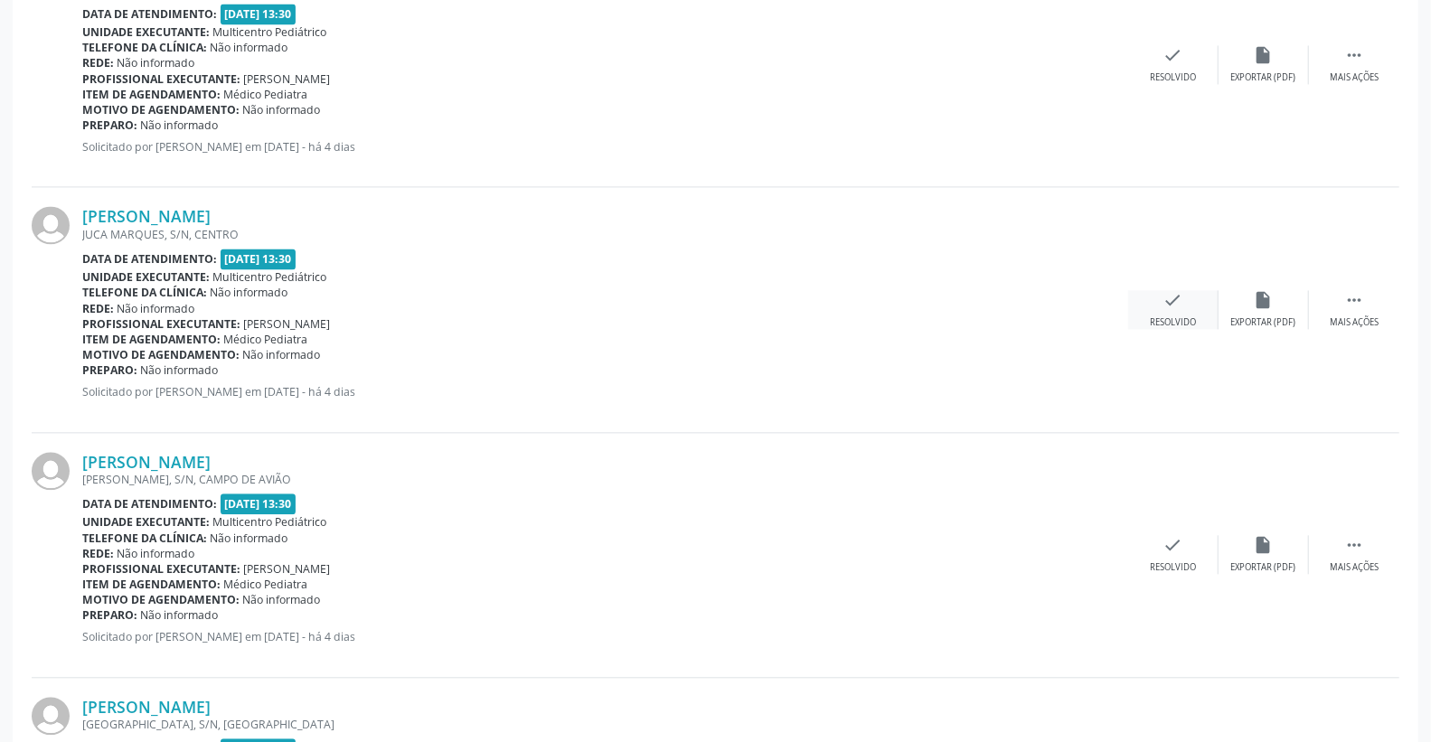
click at [1188, 296] on div "check Resolvido" at bounding box center [1173, 309] width 90 height 39
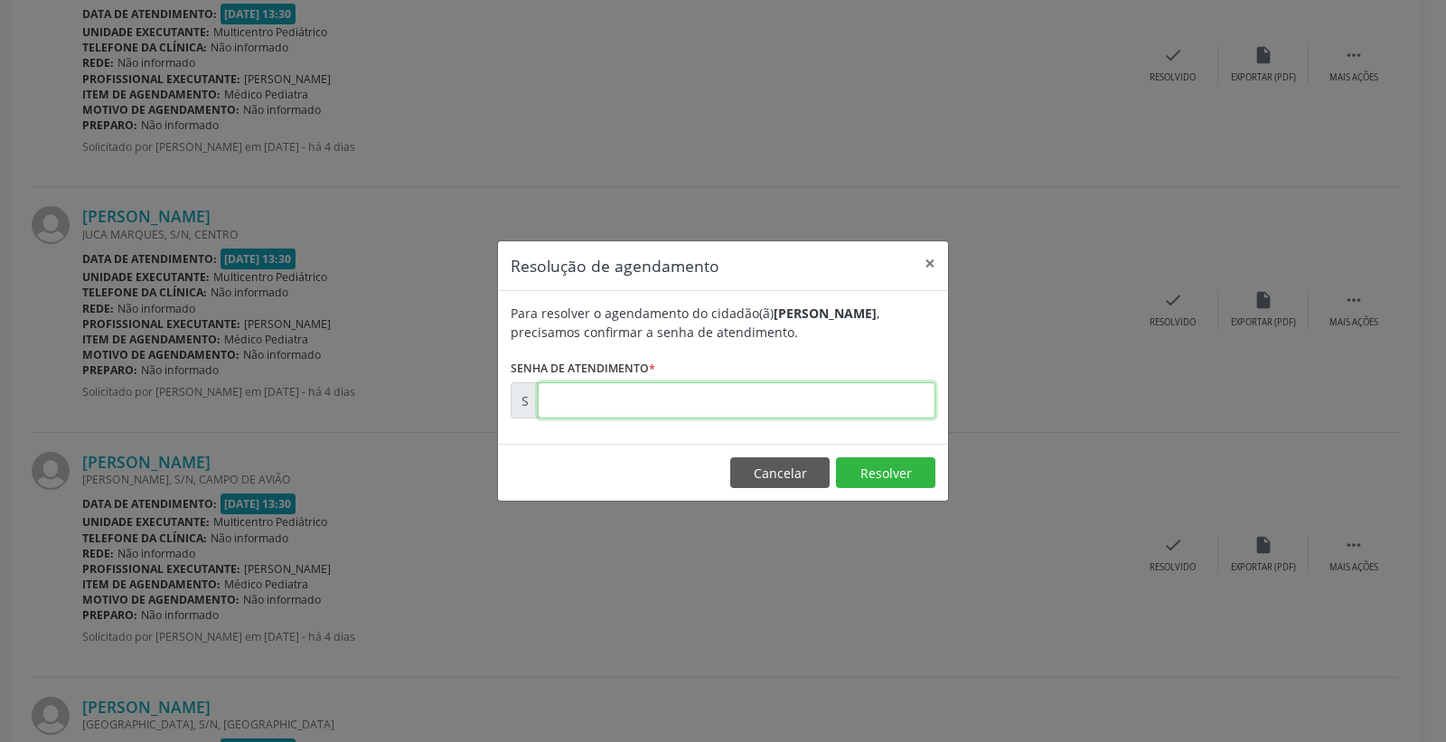
click at [855, 391] on input "text" at bounding box center [737, 400] width 398 height 36
type input "00179136"
click at [907, 475] on button "Resolver" at bounding box center [885, 472] width 99 height 31
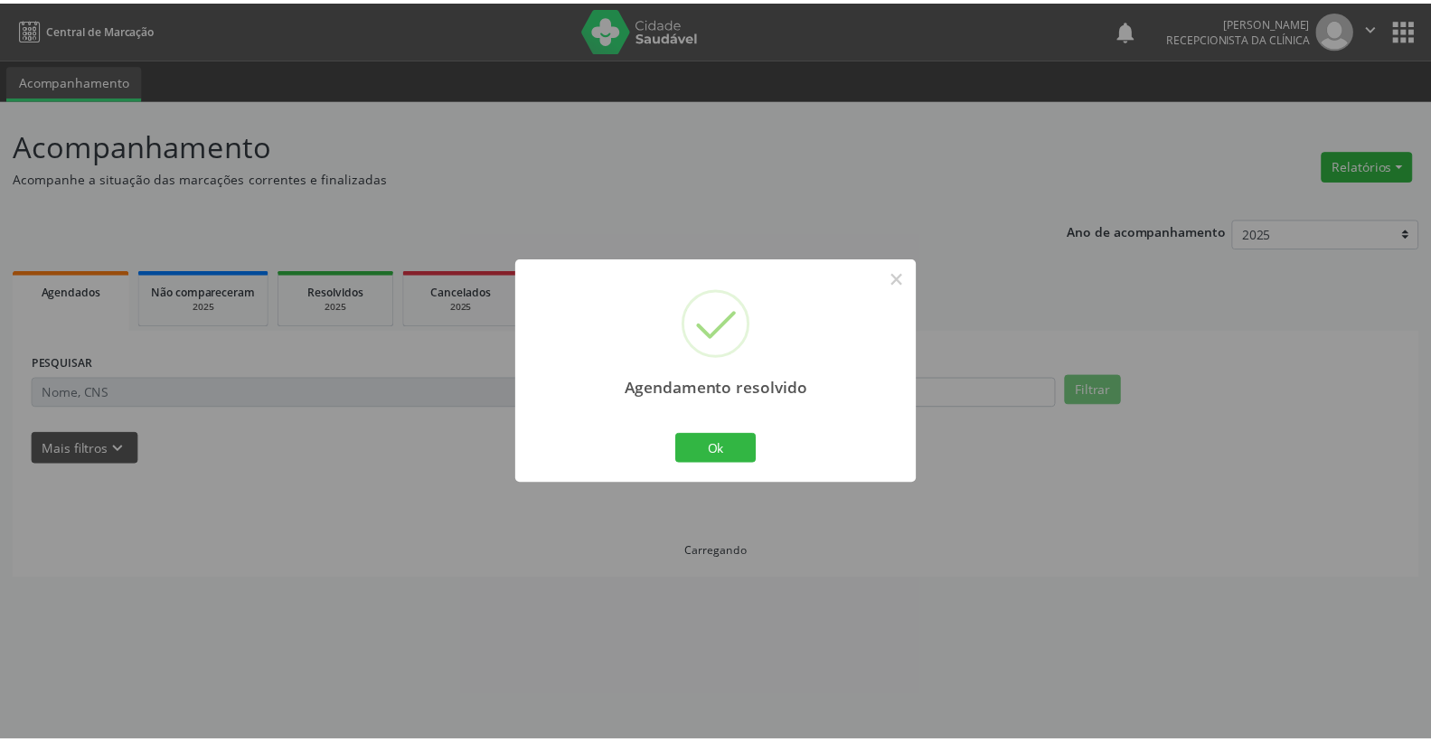
scroll to position [0, 0]
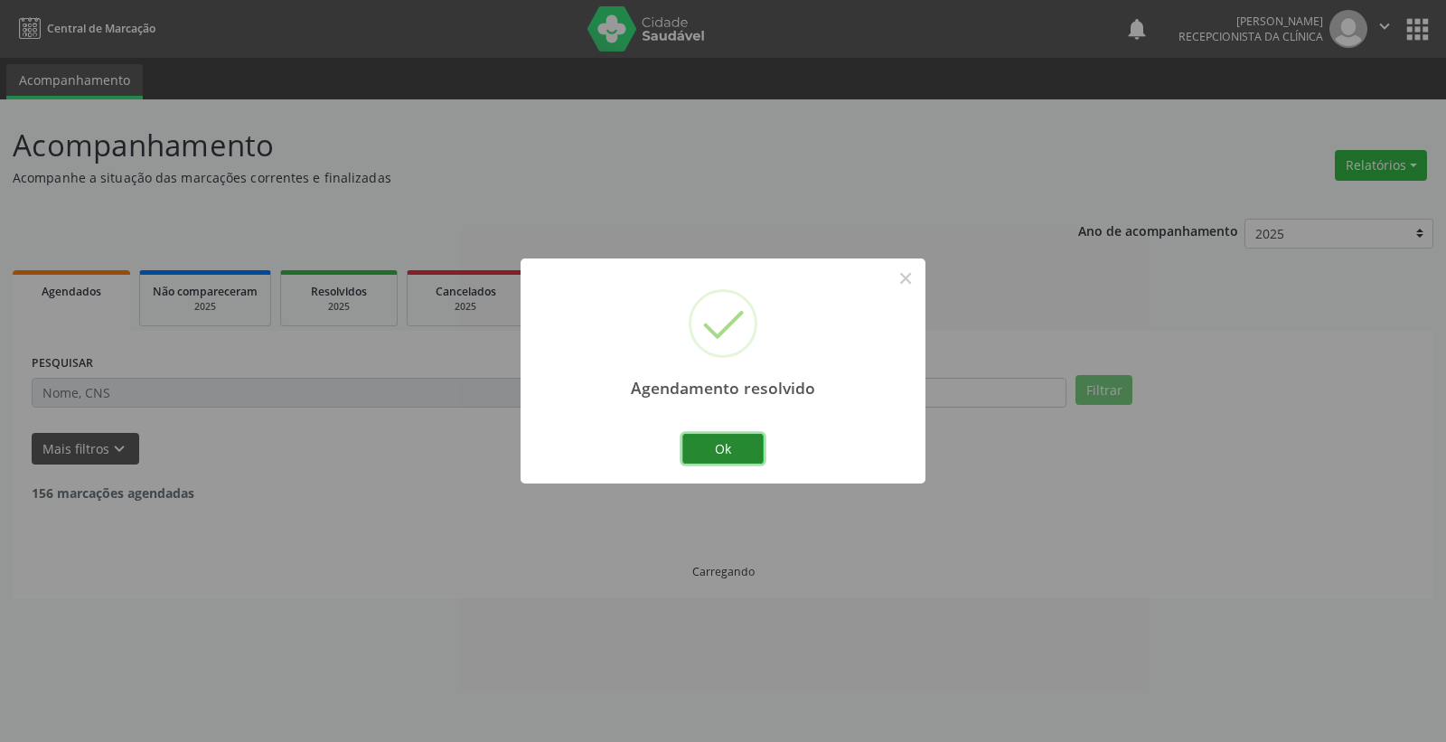
click at [720, 446] on button "Ok" at bounding box center [722, 449] width 81 height 31
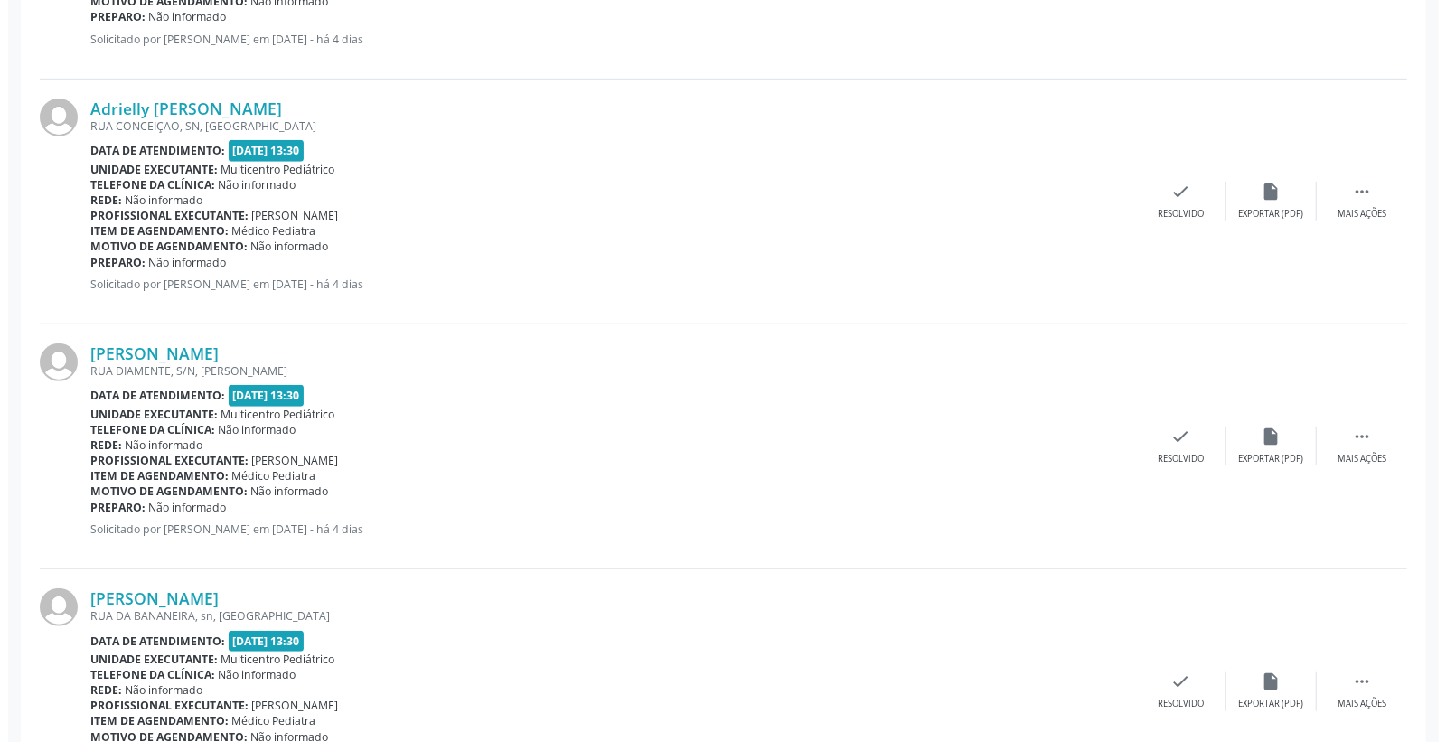
scroll to position [803, 0]
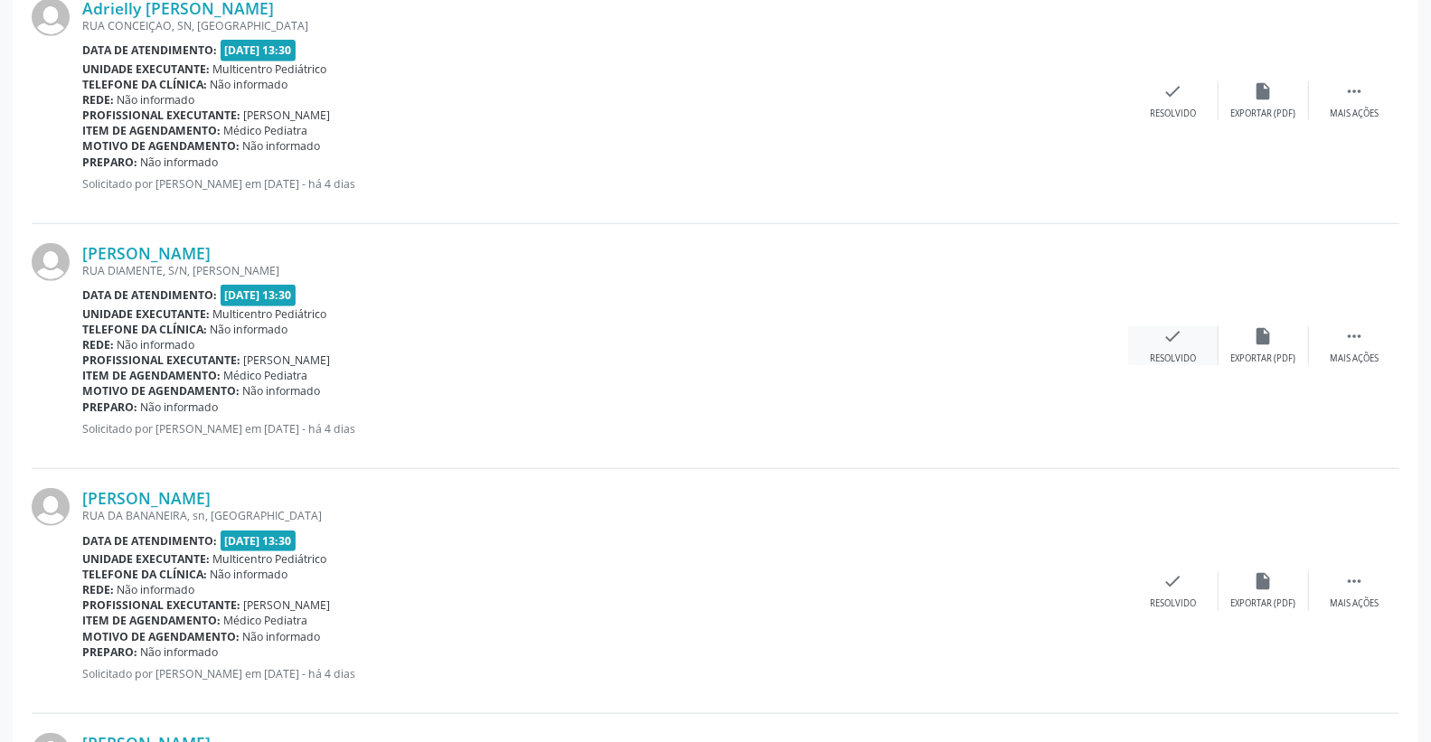
click at [1176, 333] on icon "check" at bounding box center [1173, 336] width 20 height 20
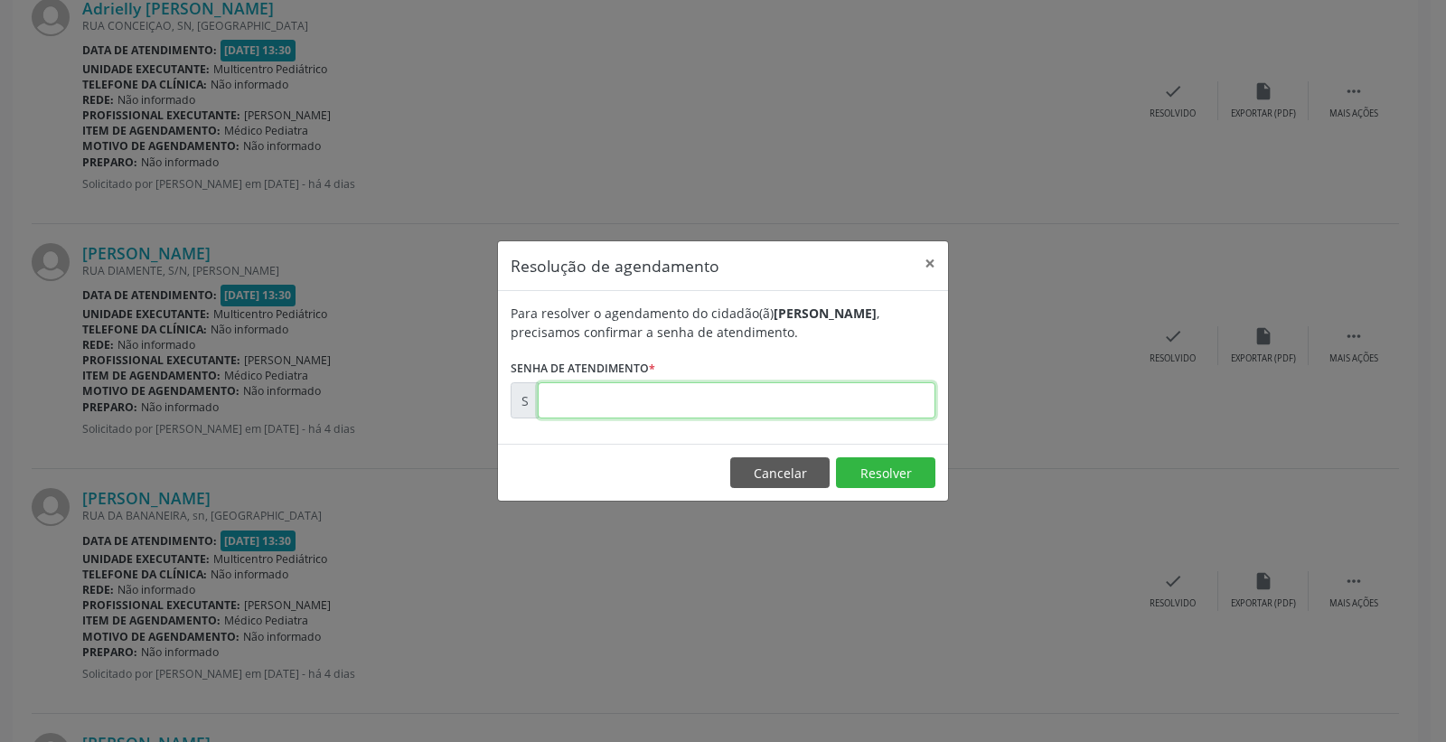
click at [826, 393] on input "text" at bounding box center [737, 400] width 398 height 36
type input "00178984"
click at [898, 471] on button "Resolver" at bounding box center [885, 472] width 99 height 31
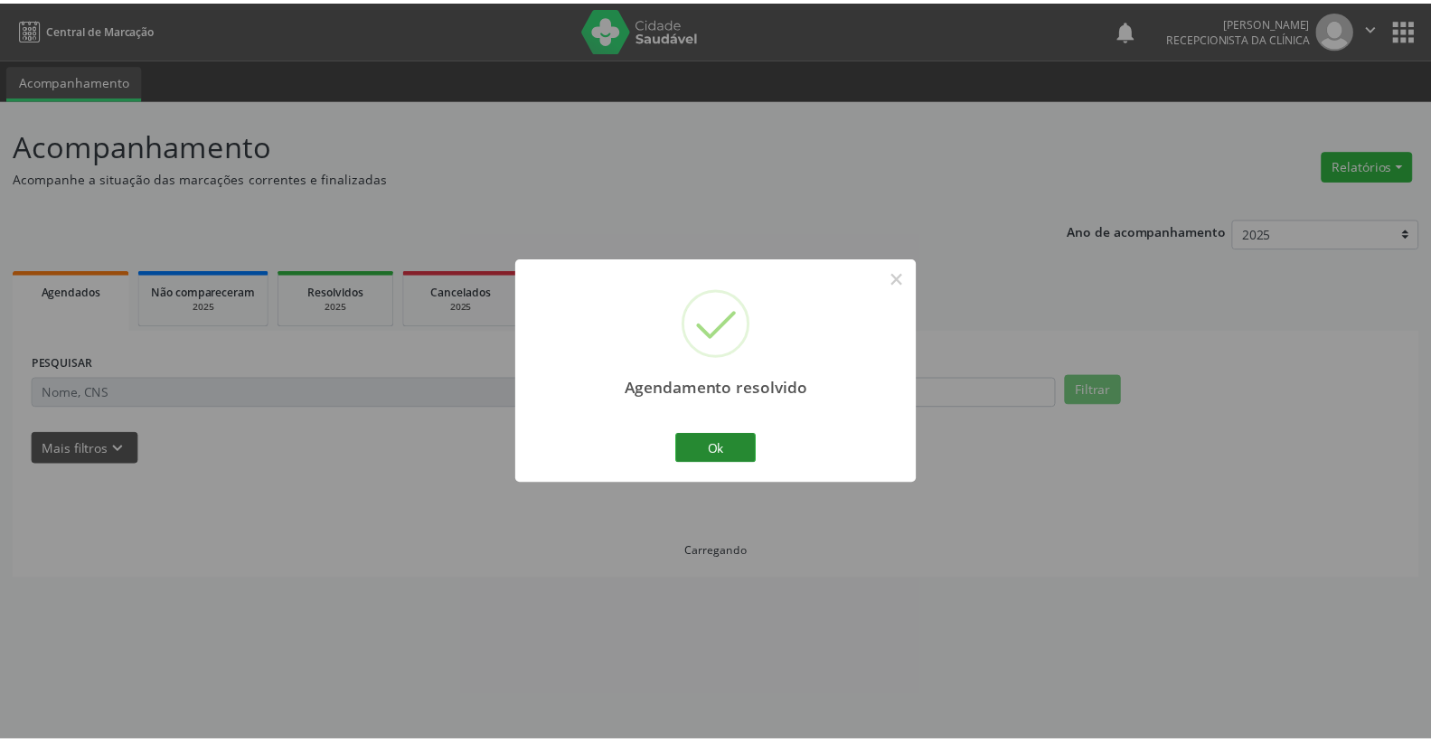
scroll to position [0, 0]
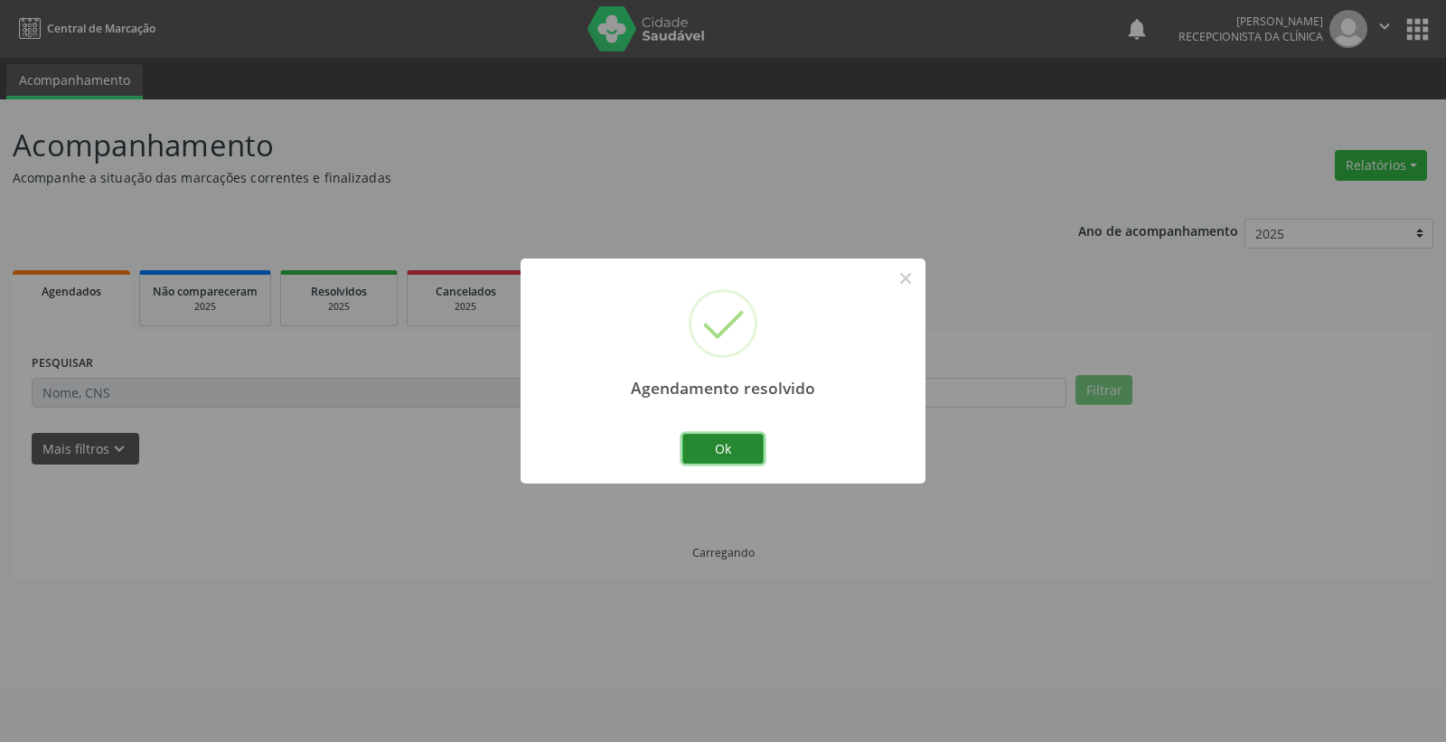
click at [745, 447] on button "Ok" at bounding box center [722, 449] width 81 height 31
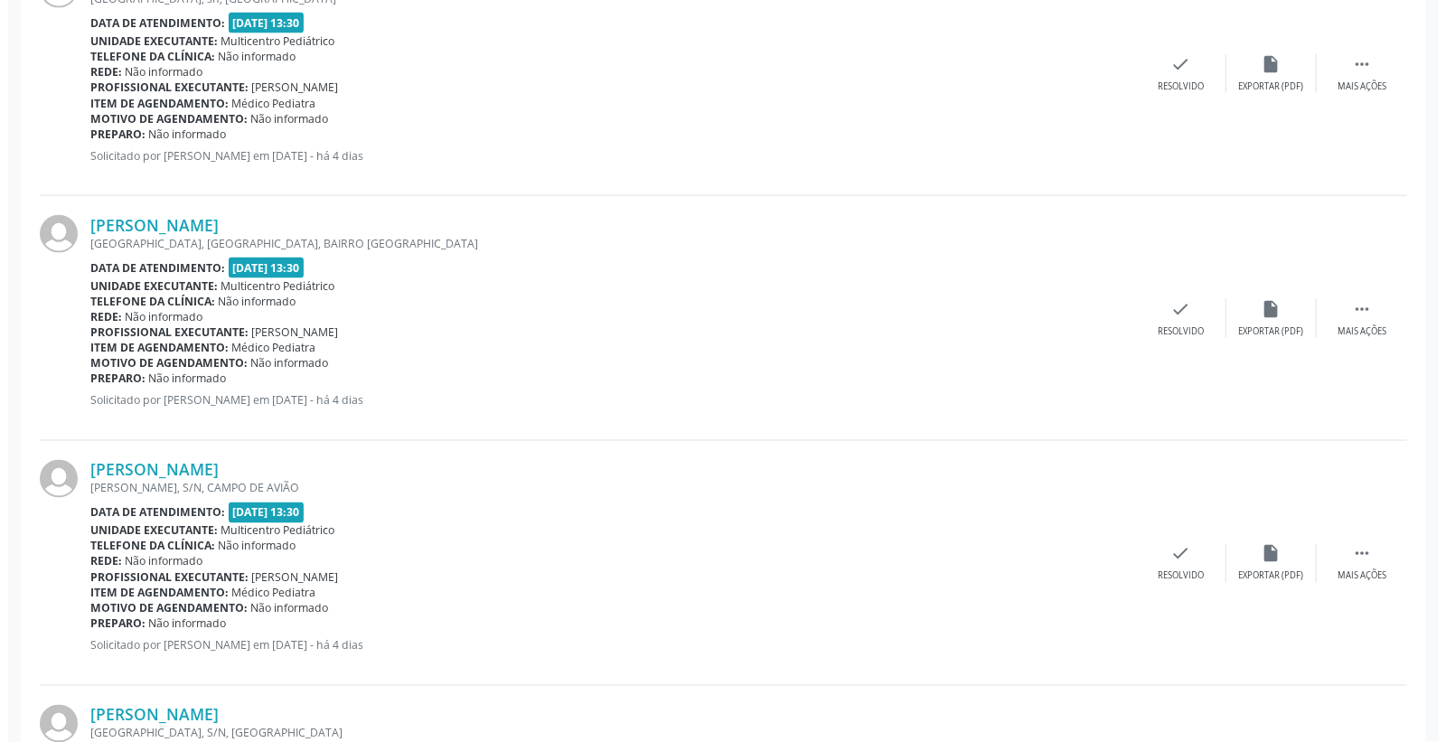
scroll to position [1908, 0]
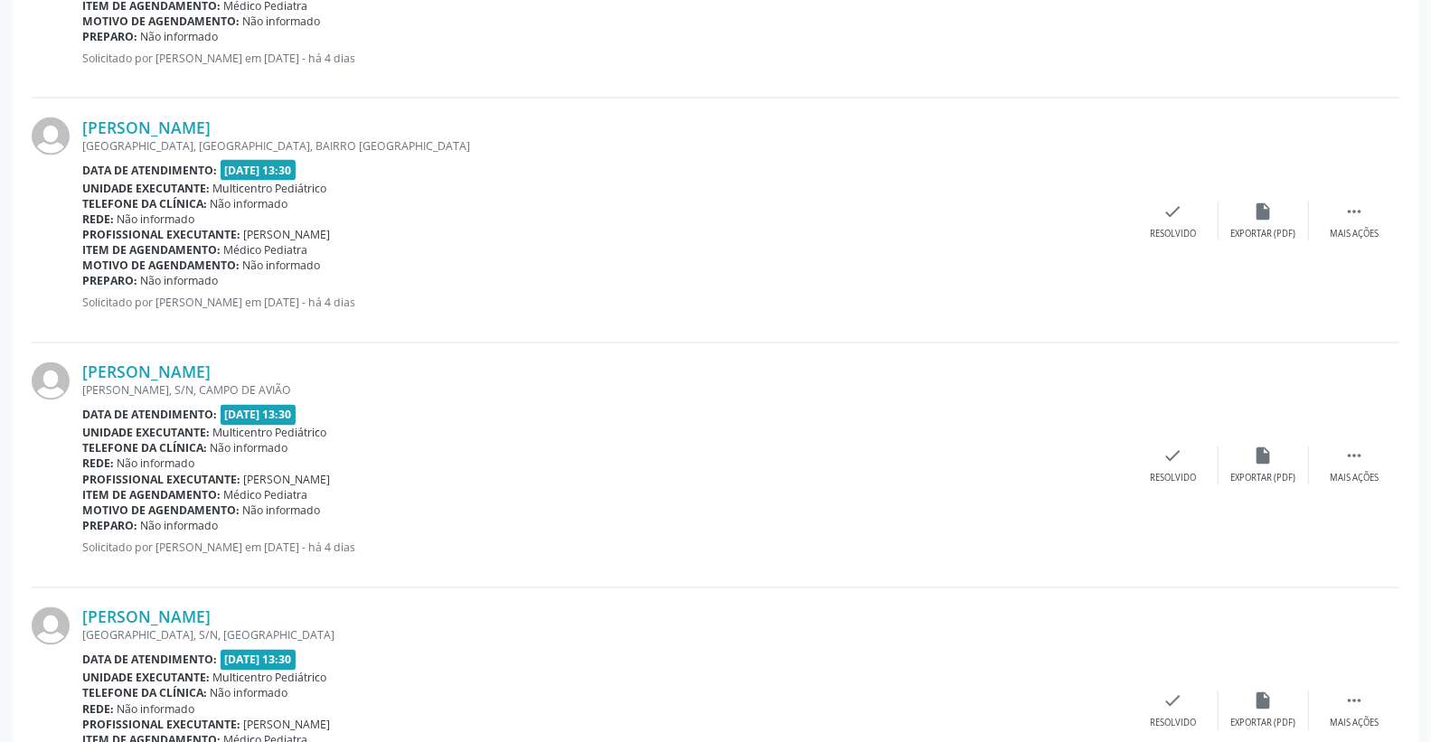
click at [1186, 444] on div "Davi Lucca Soares de Paula ALINE MIRANDA, S/N, CAMPO DE AVIÃO Data de atendimen…" at bounding box center [716, 465] width 1368 height 245
click at [1162, 463] on div "check Resolvido" at bounding box center [1173, 466] width 90 height 39
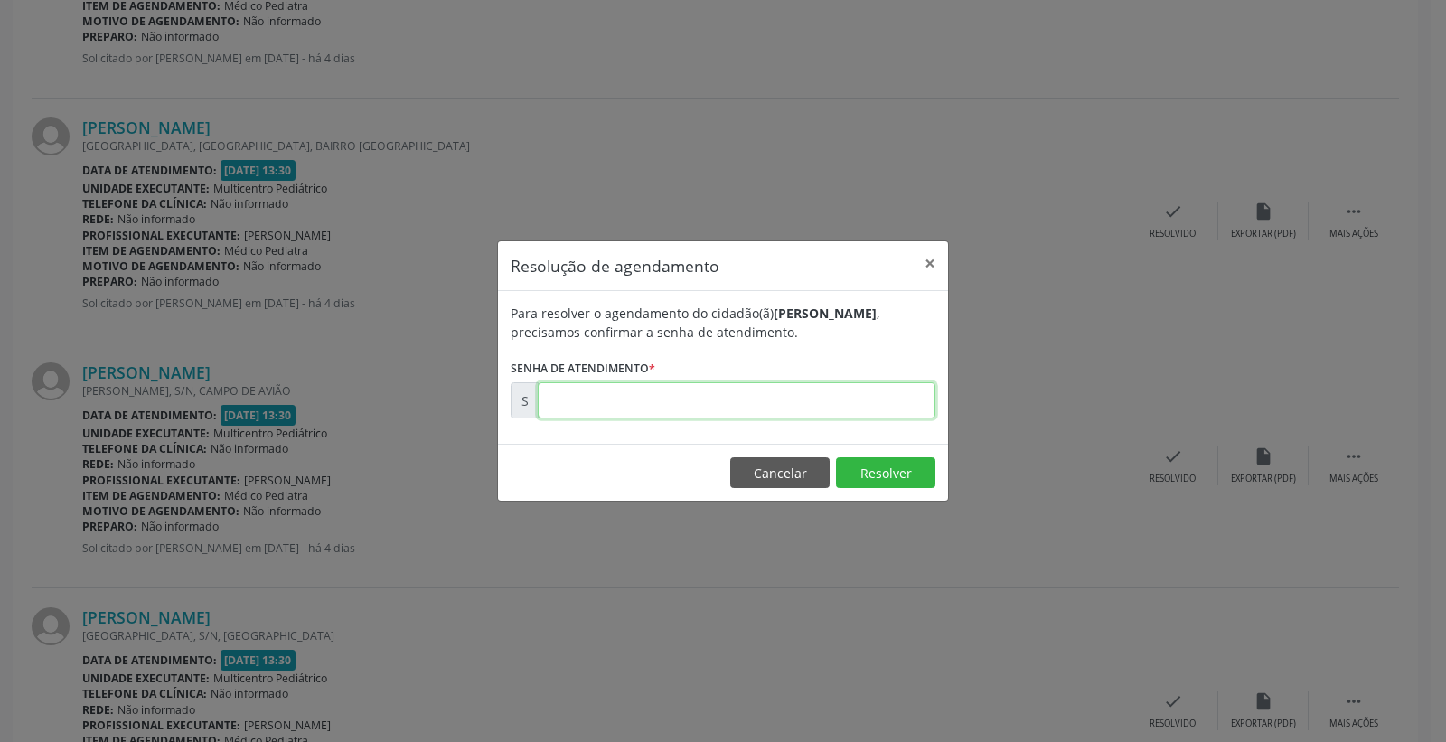
click at [897, 400] on input "text" at bounding box center [737, 400] width 398 height 36
type input "00179172"
click at [902, 476] on button "Resolver" at bounding box center [885, 472] width 99 height 31
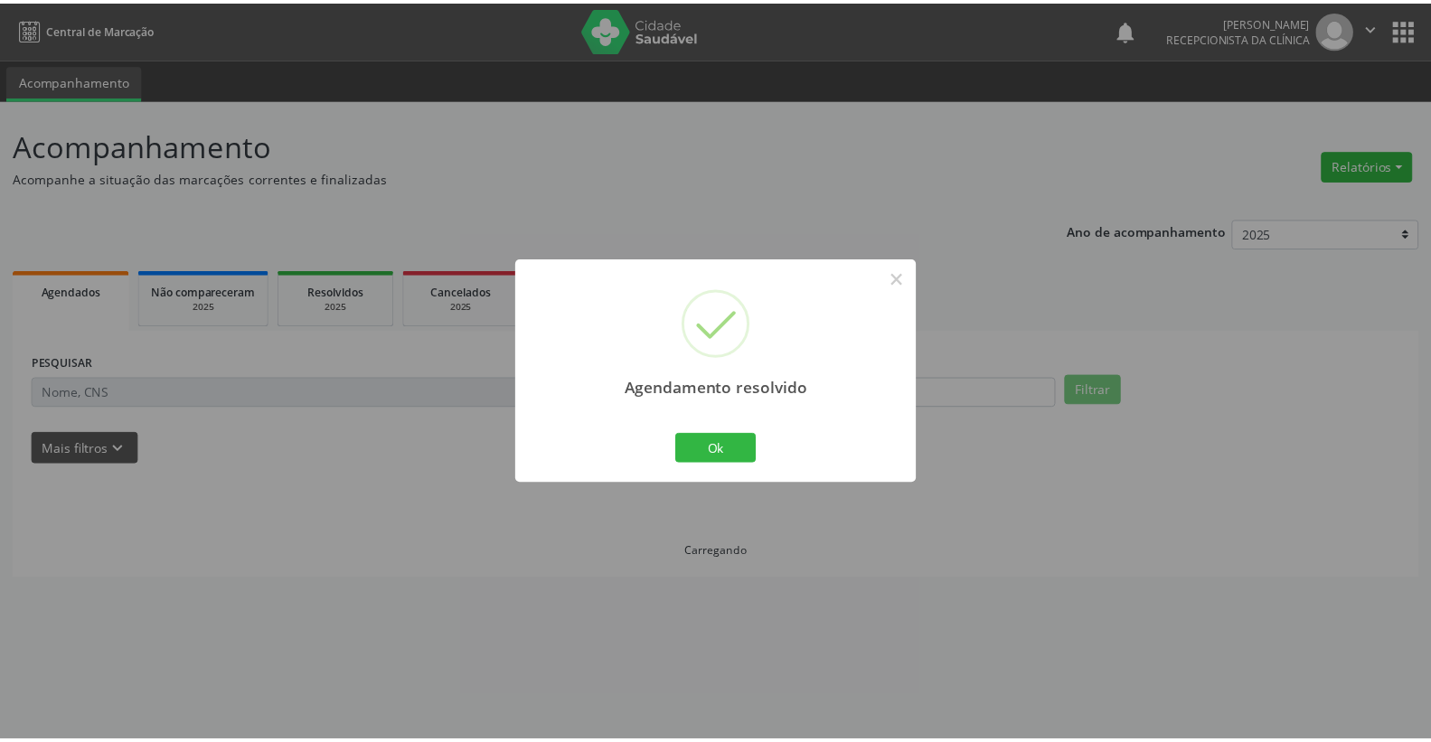
scroll to position [0, 0]
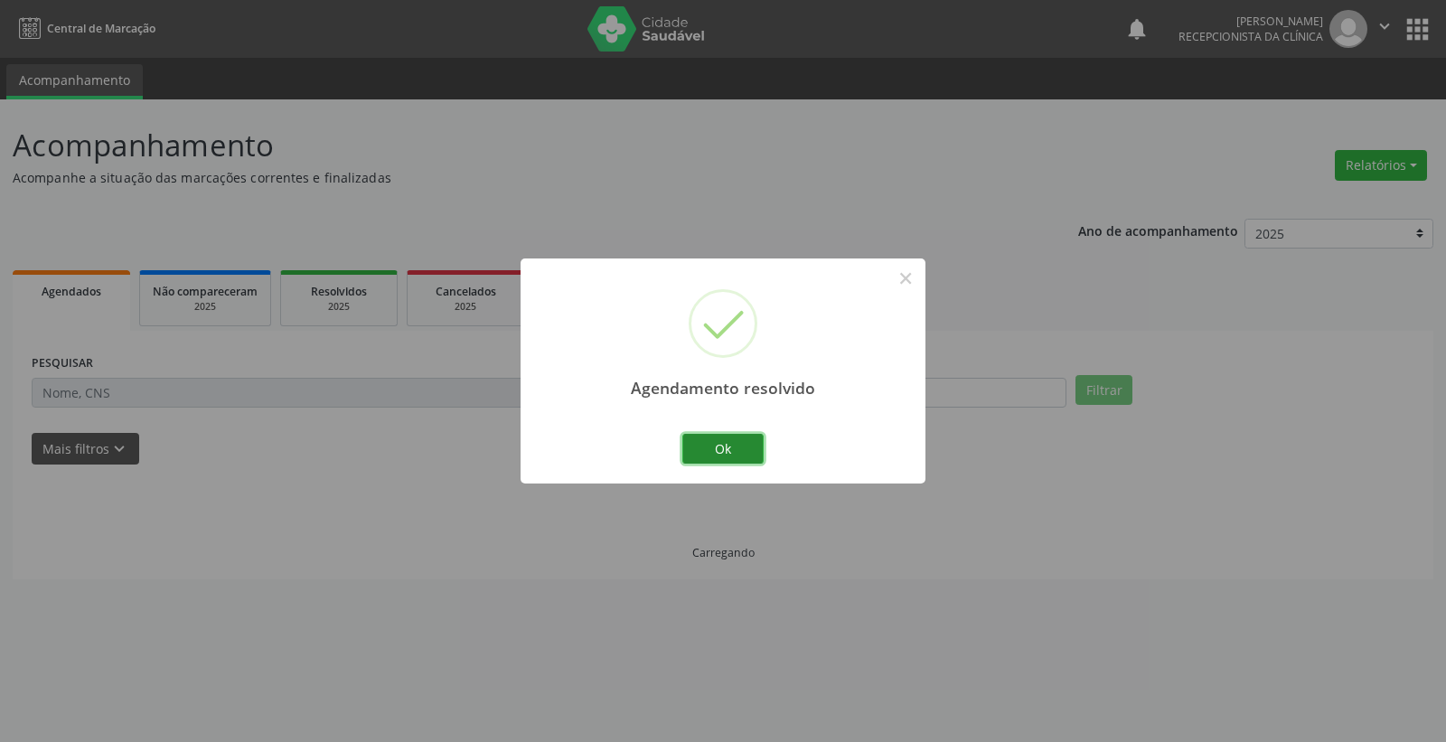
click at [743, 434] on button "Ok" at bounding box center [722, 449] width 81 height 31
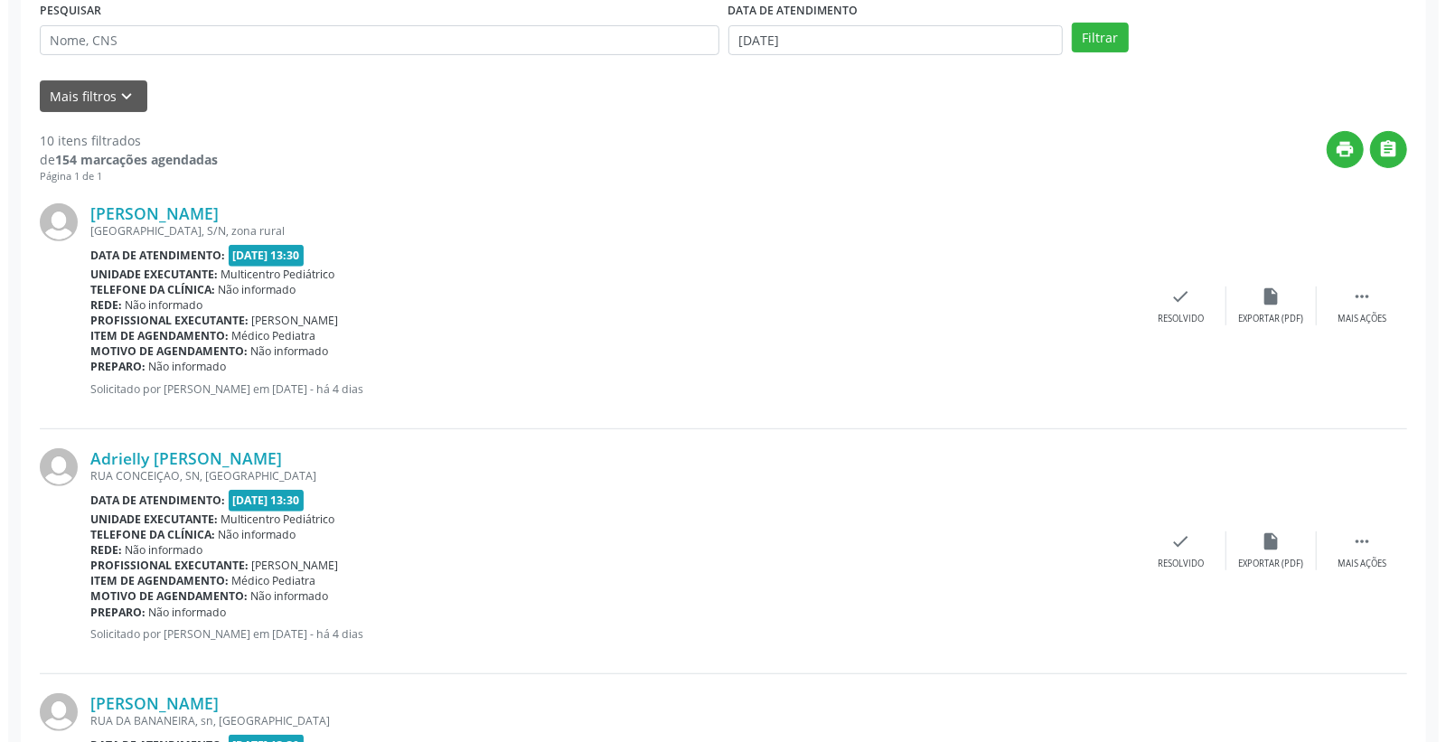
scroll to position [401, 0]
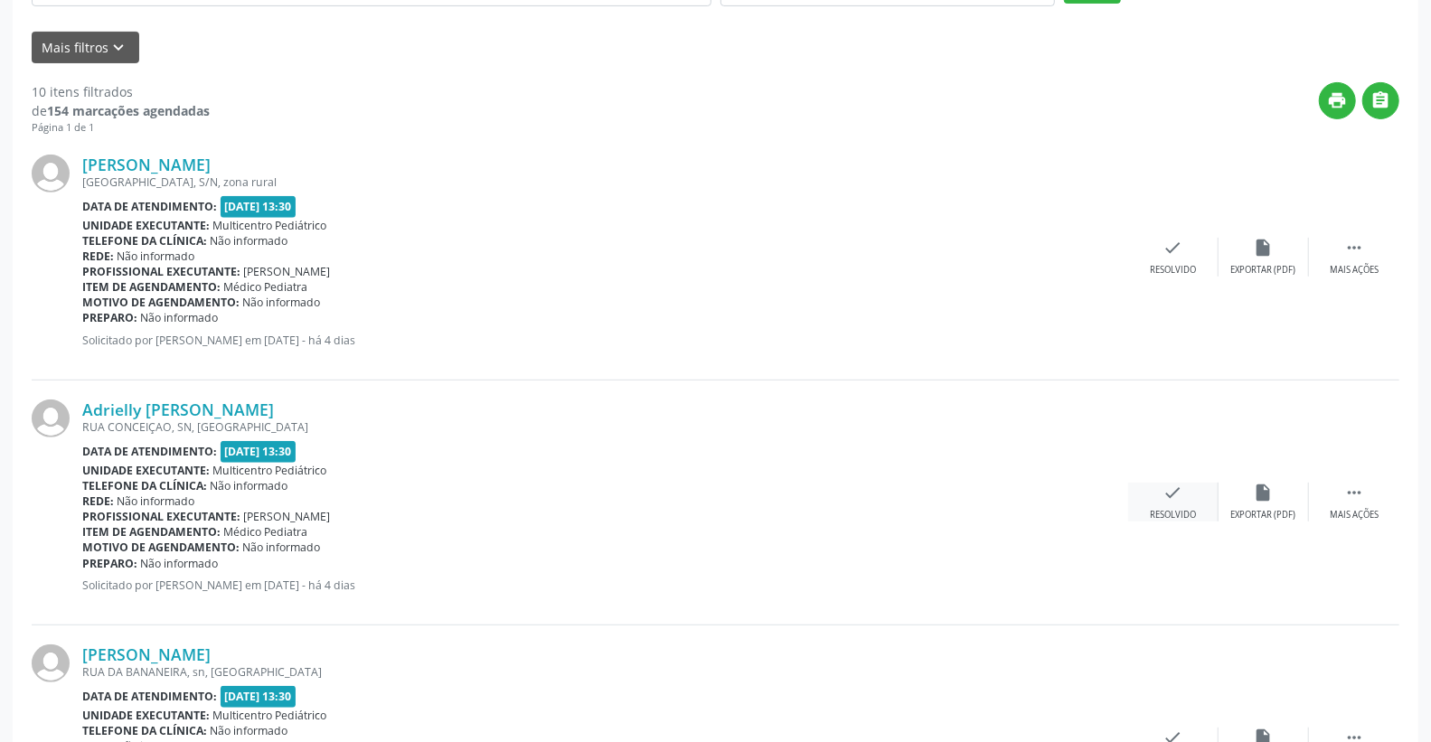
click at [1170, 501] on icon "check" at bounding box center [1173, 493] width 20 height 20
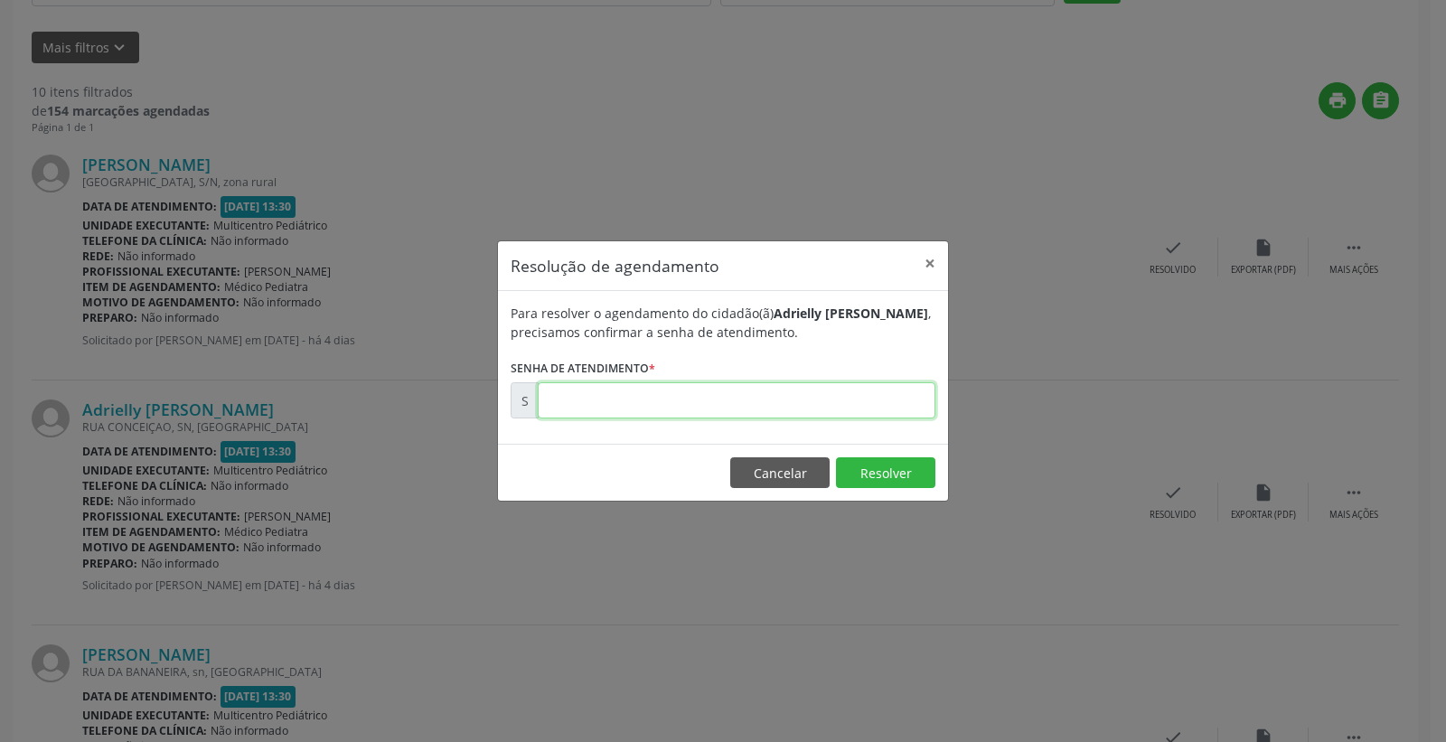
click at [878, 396] on input "text" at bounding box center [737, 400] width 398 height 36
type input "00178883"
click at [888, 479] on button "Resolver" at bounding box center [885, 472] width 99 height 31
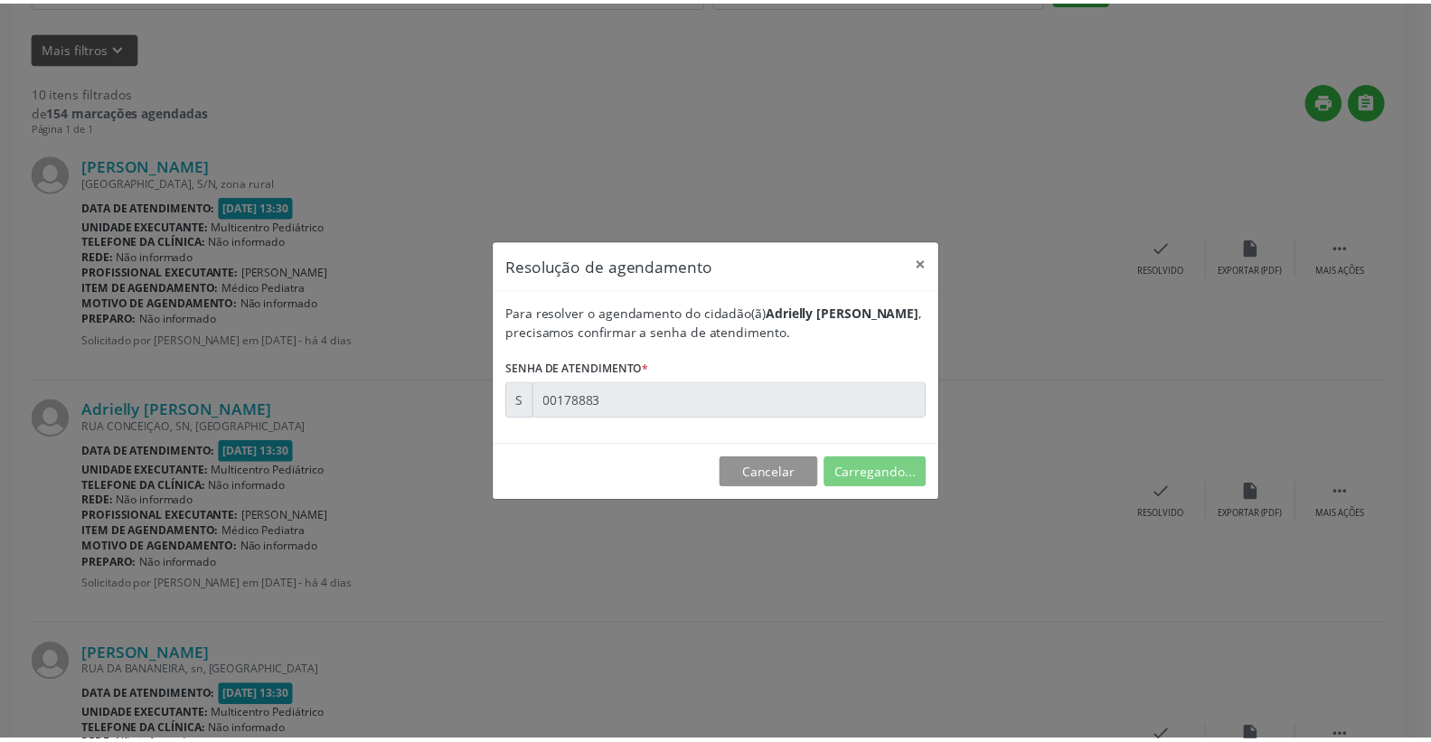
scroll to position [0, 0]
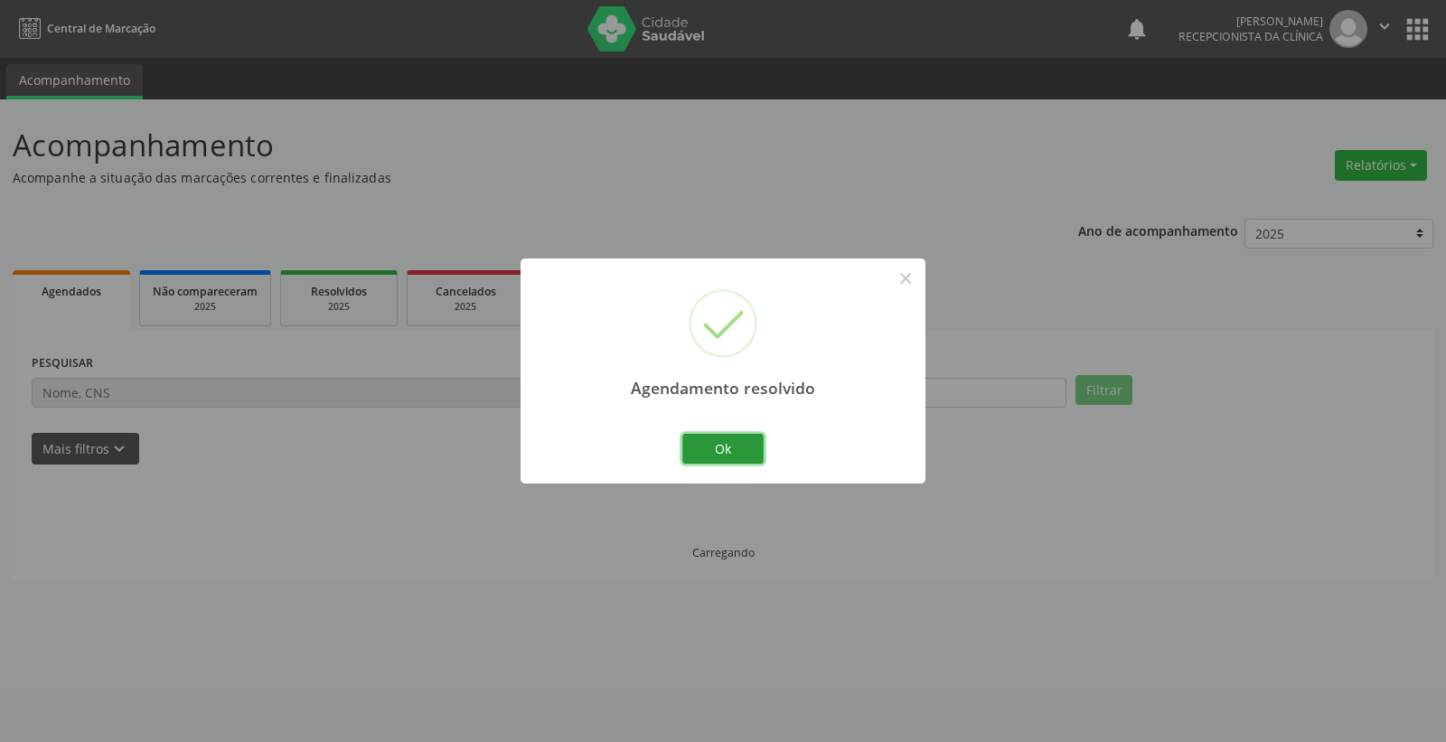
click at [702, 441] on button "Ok" at bounding box center [722, 449] width 81 height 31
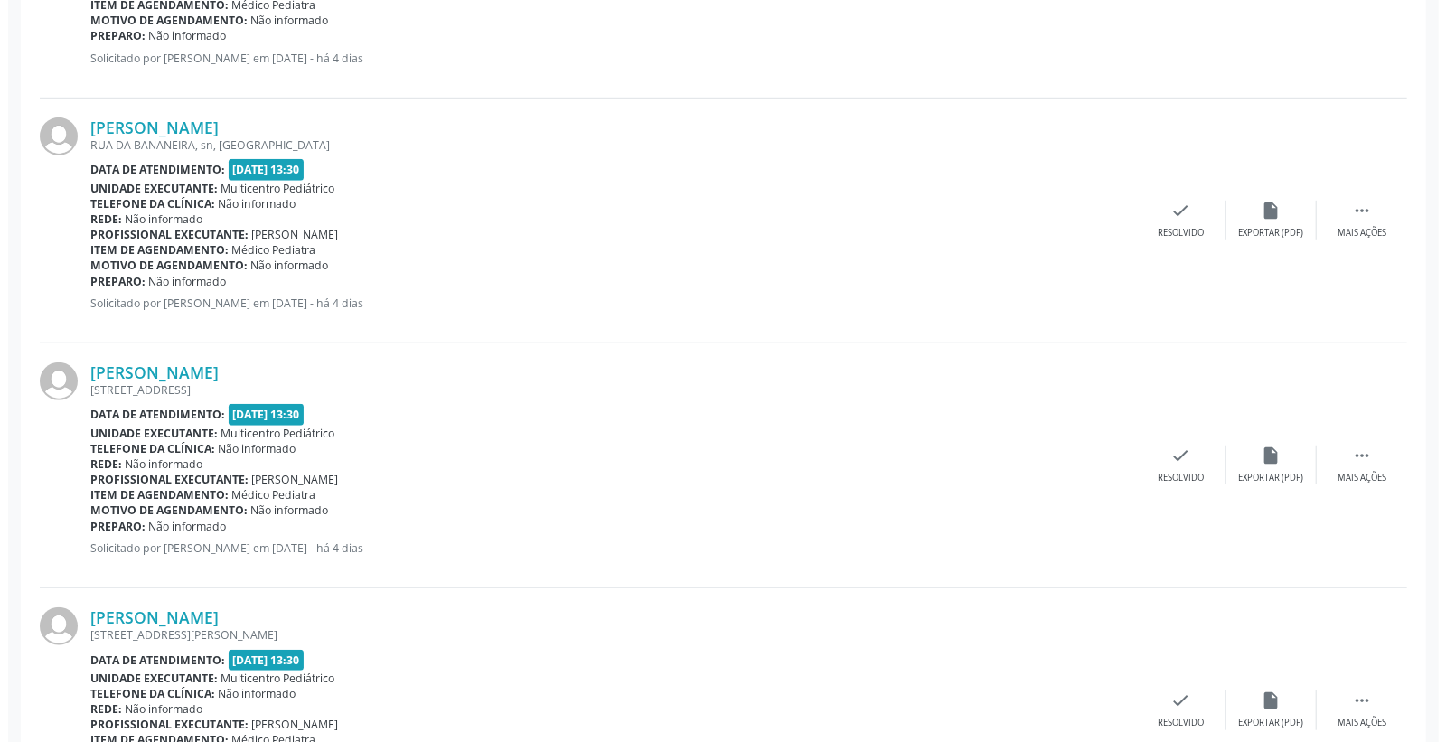
scroll to position [702, 0]
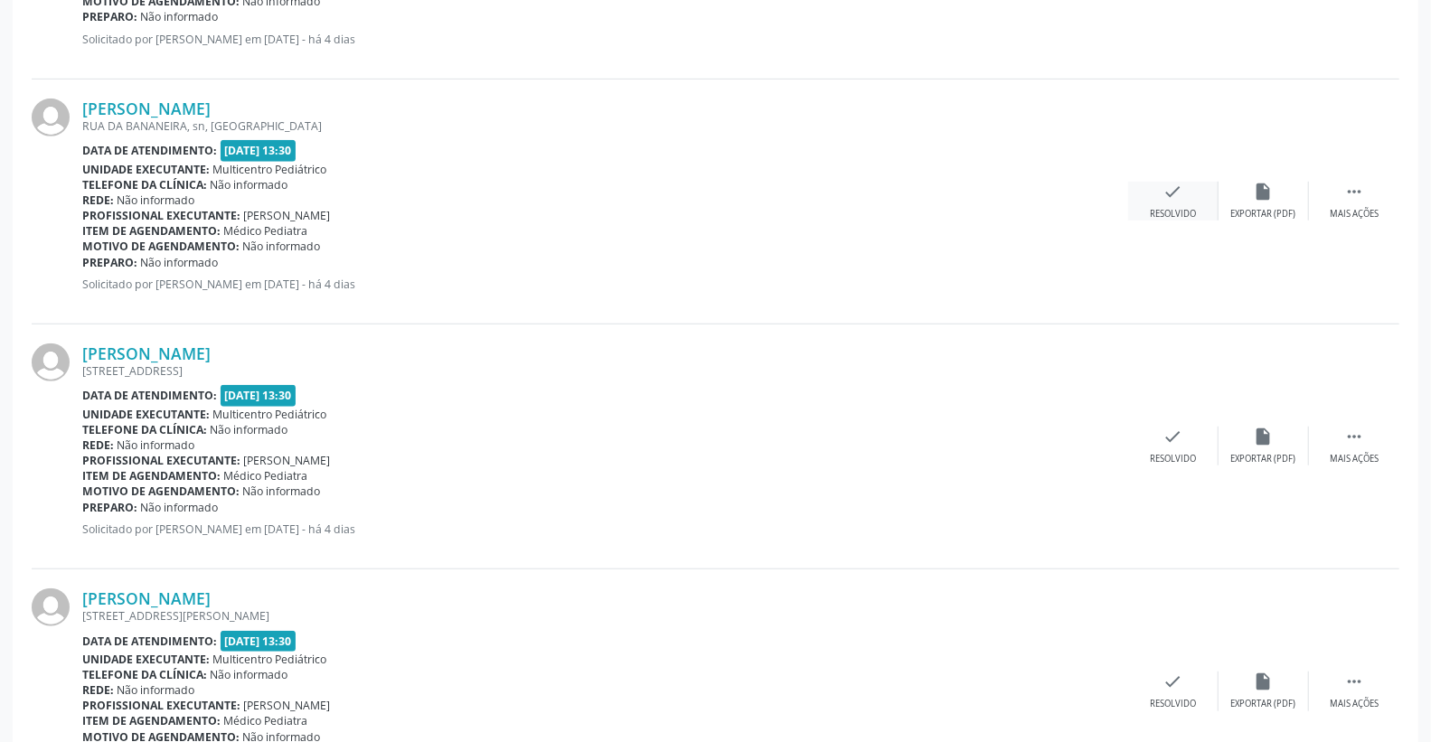
click at [1185, 196] on div "check Resolvido" at bounding box center [1173, 201] width 90 height 39
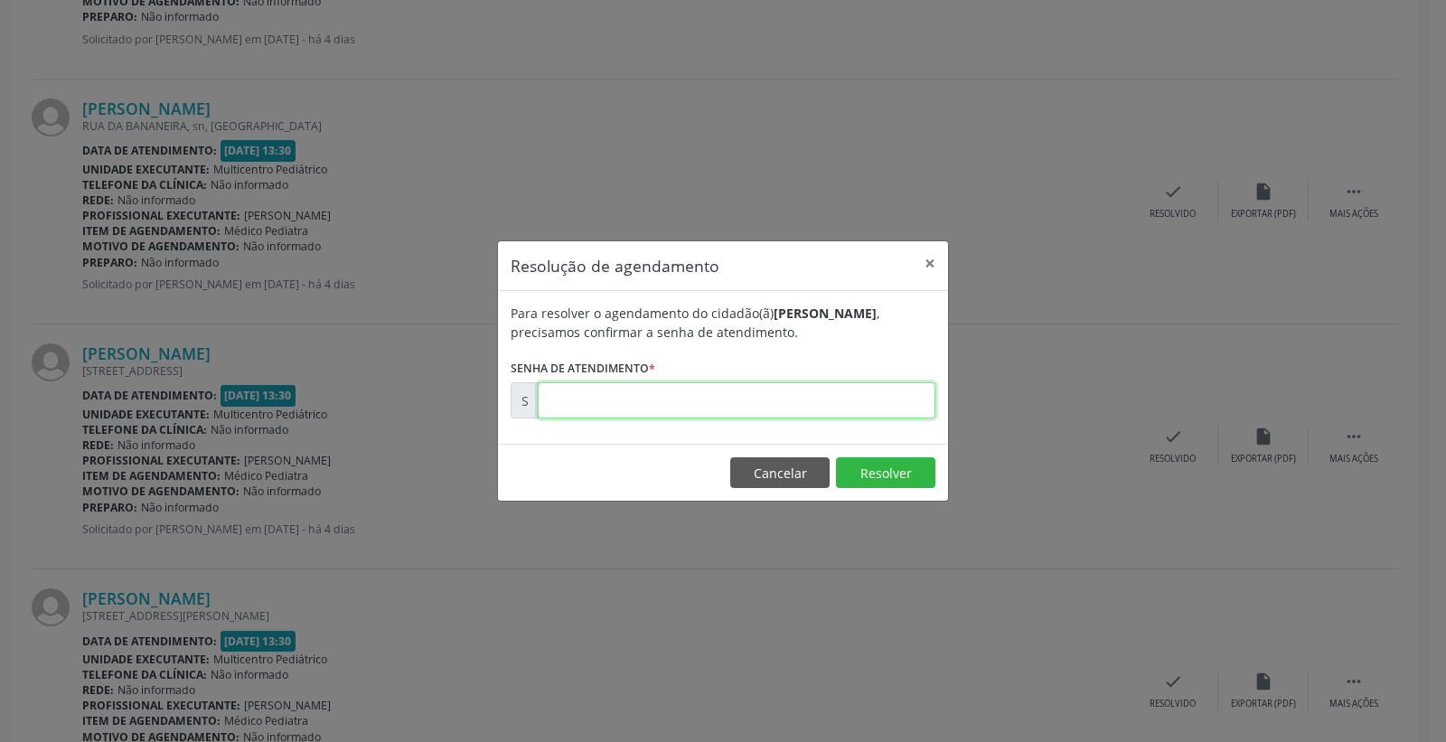
click at [863, 409] on input "text" at bounding box center [737, 400] width 398 height 36
type input "00179065"
click at [868, 461] on button "Resolver" at bounding box center [885, 472] width 99 height 31
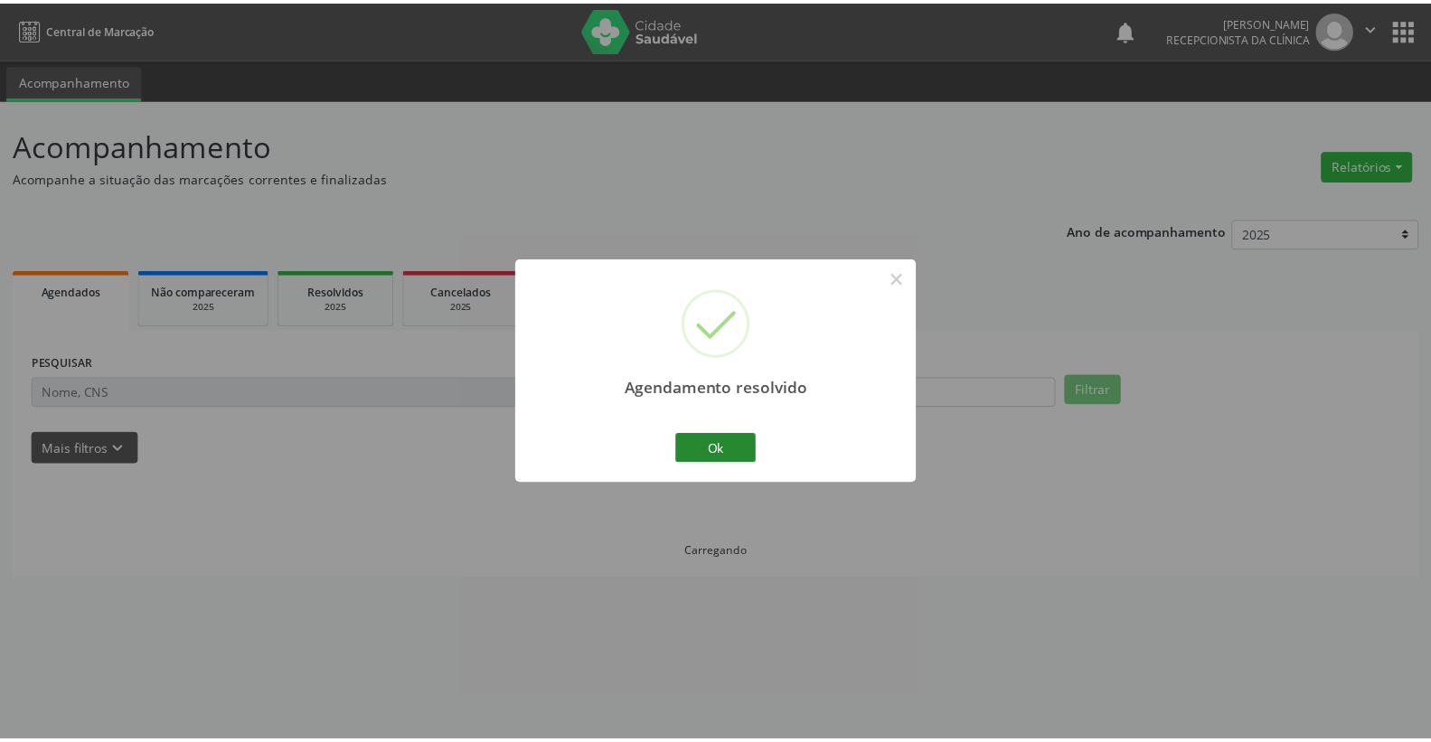
scroll to position [0, 0]
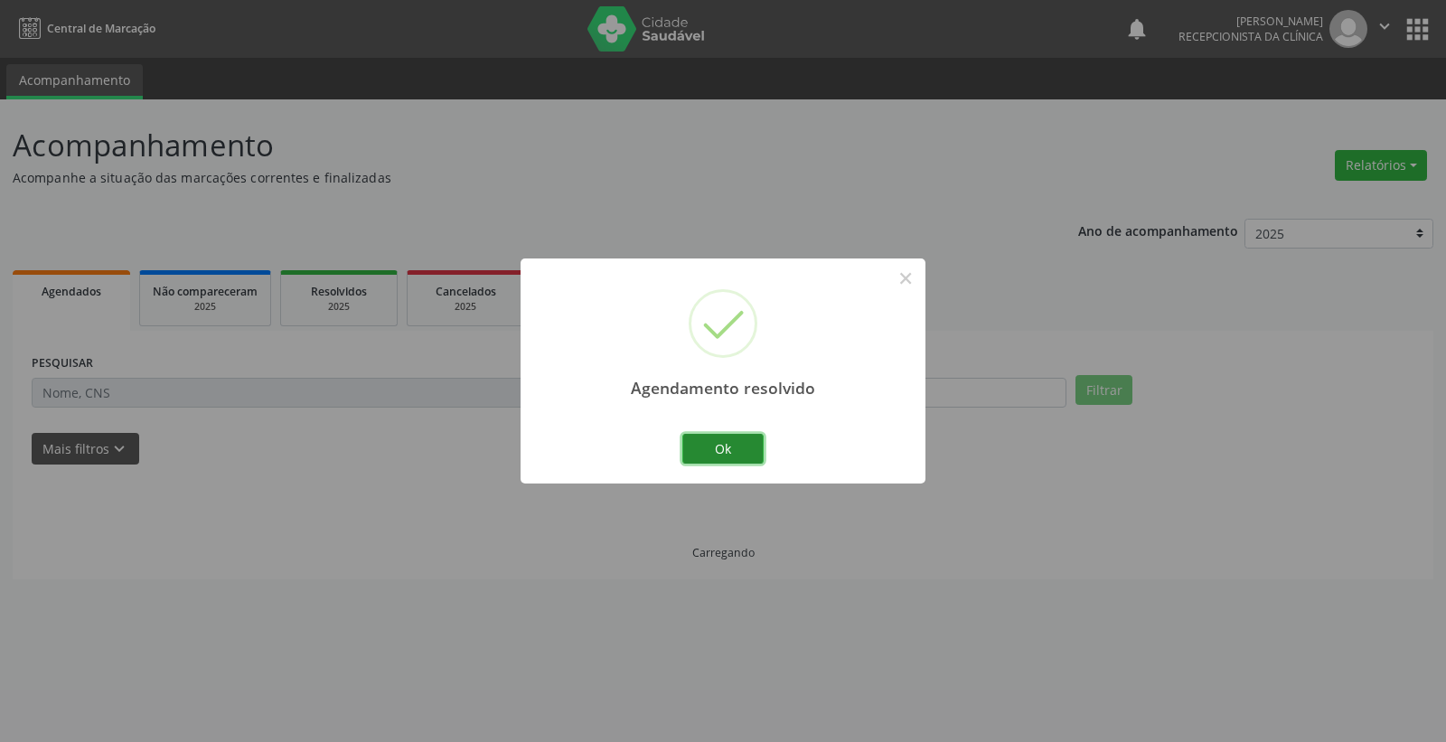
click at [736, 446] on button "Ok" at bounding box center [722, 449] width 81 height 31
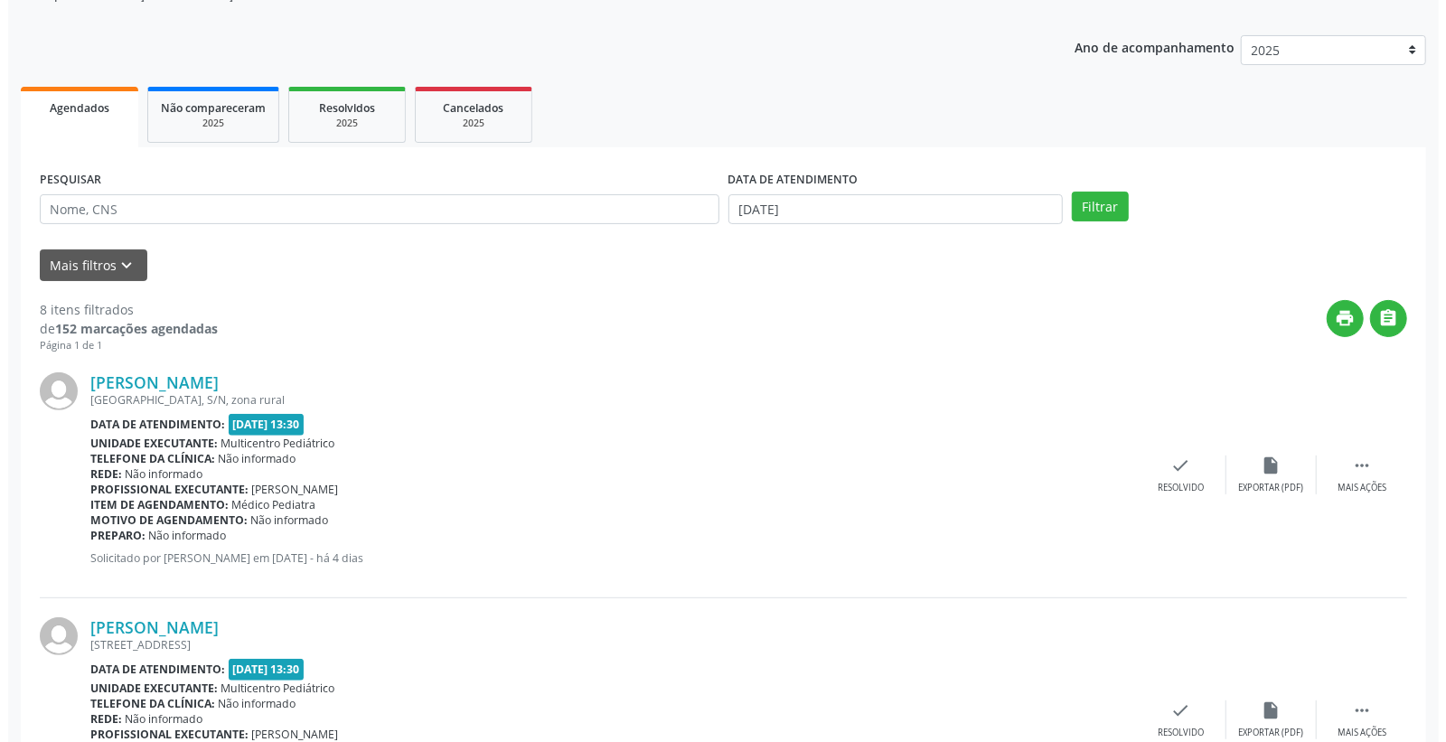
scroll to position [201, 0]
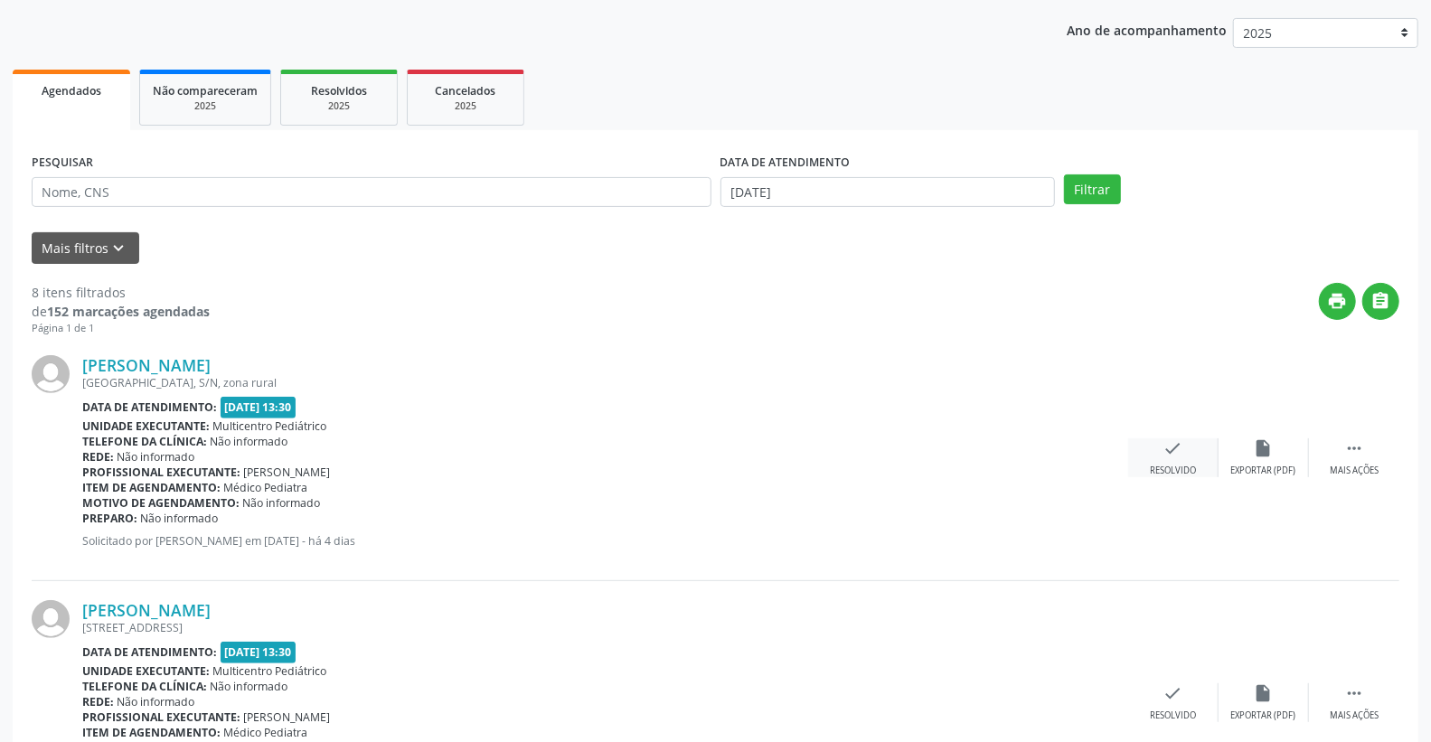
click at [1179, 452] on icon "check" at bounding box center [1173, 448] width 20 height 20
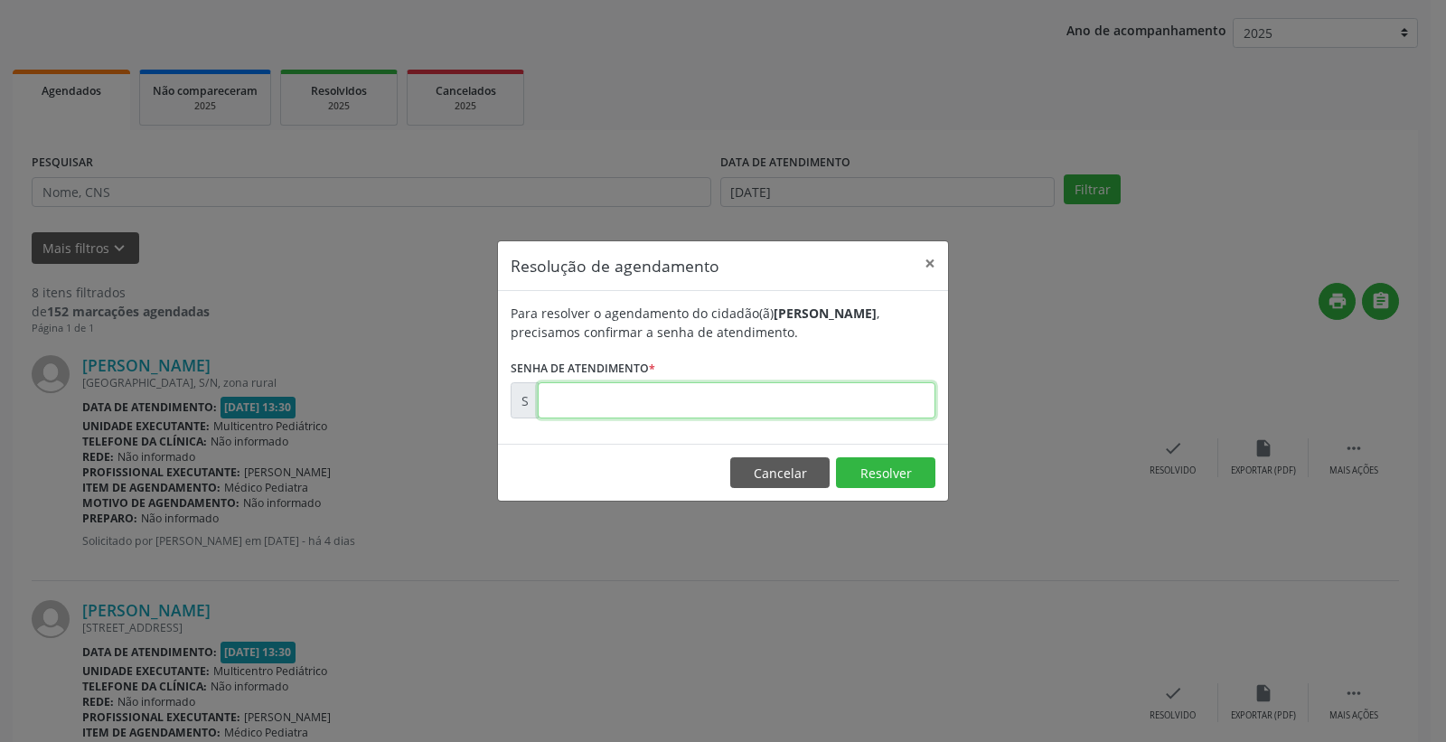
click at [815, 391] on input "text" at bounding box center [737, 400] width 398 height 36
type input "00178874"
click at [898, 461] on button "Resolver" at bounding box center [885, 472] width 99 height 31
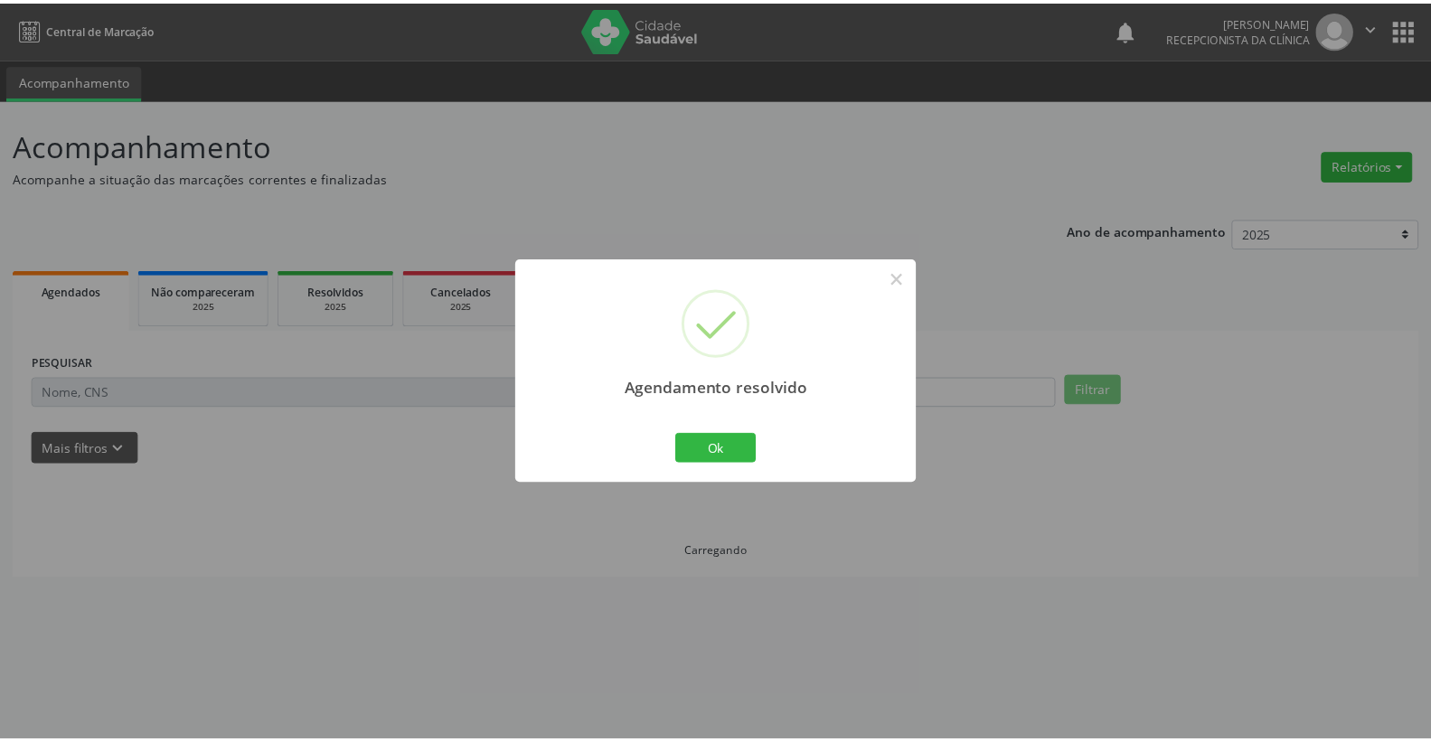
scroll to position [0, 0]
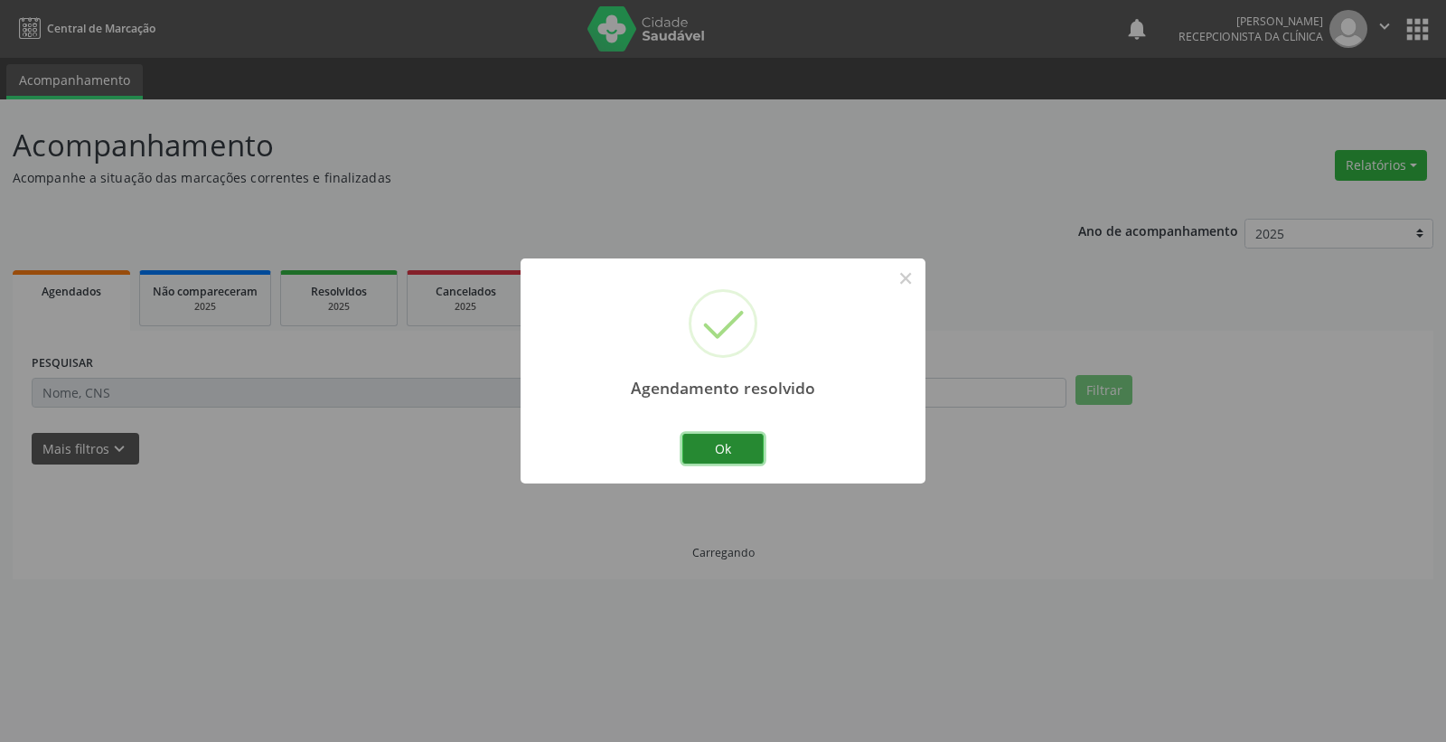
click at [737, 439] on button "Ok" at bounding box center [722, 449] width 81 height 31
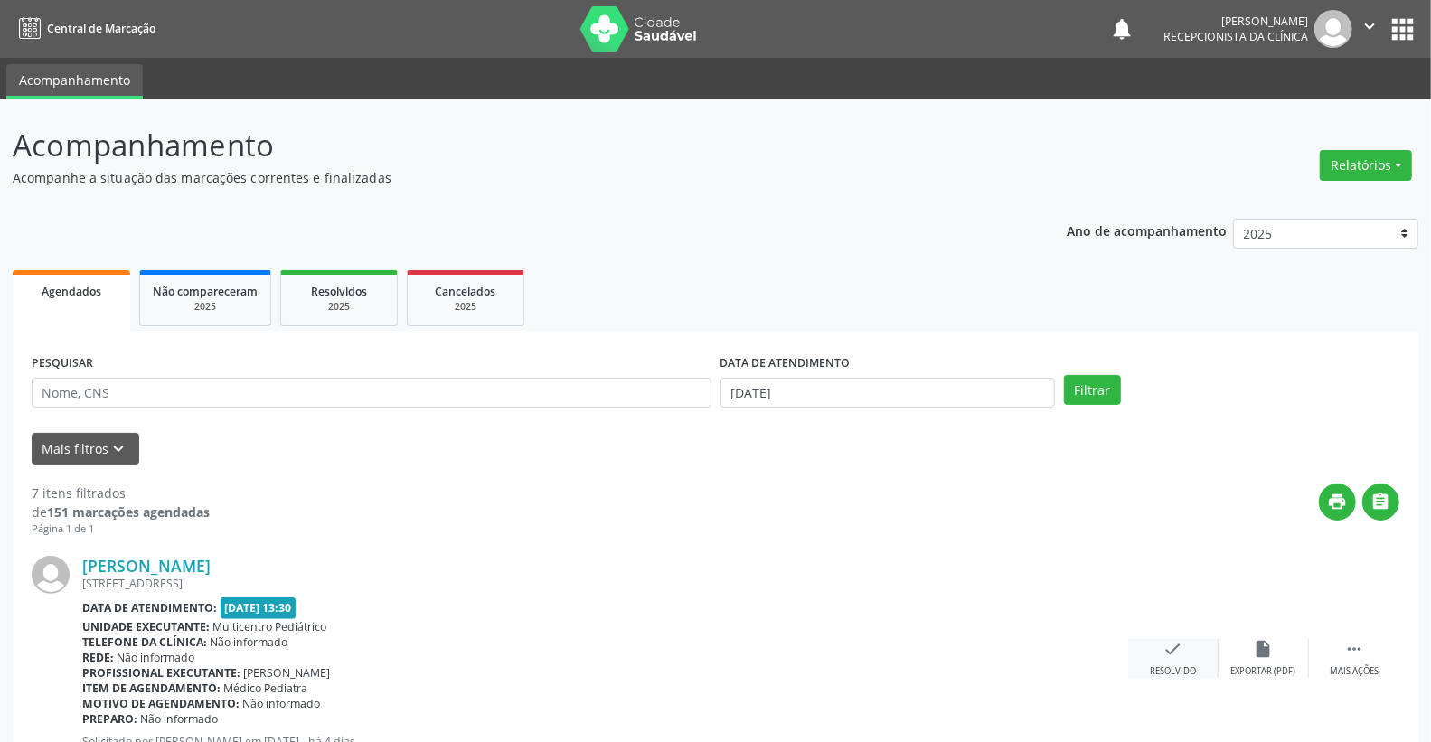
click at [1167, 643] on icon "check" at bounding box center [1173, 649] width 20 height 20
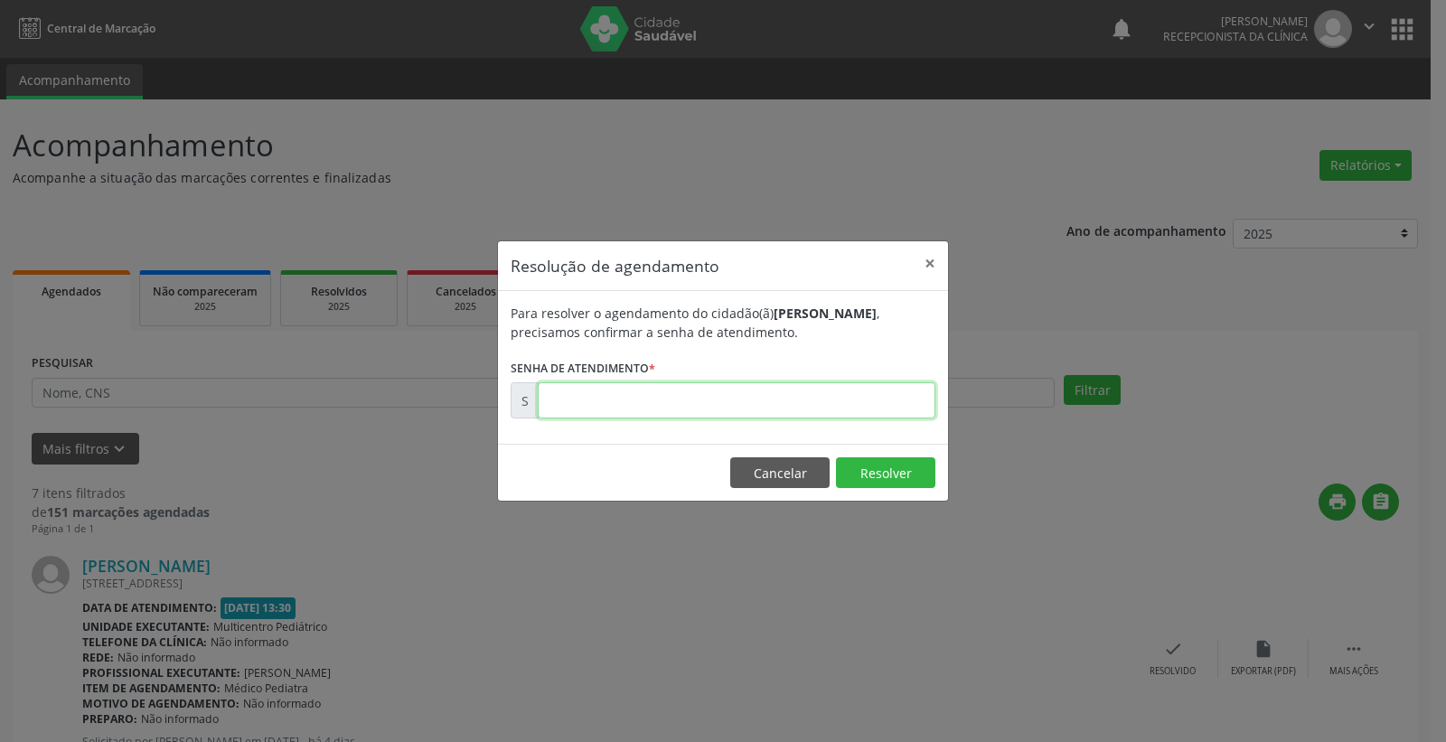
click at [824, 383] on input "text" at bounding box center [737, 400] width 398 height 36
type input "00179120"
click at [888, 474] on button "Resolver" at bounding box center [885, 472] width 99 height 31
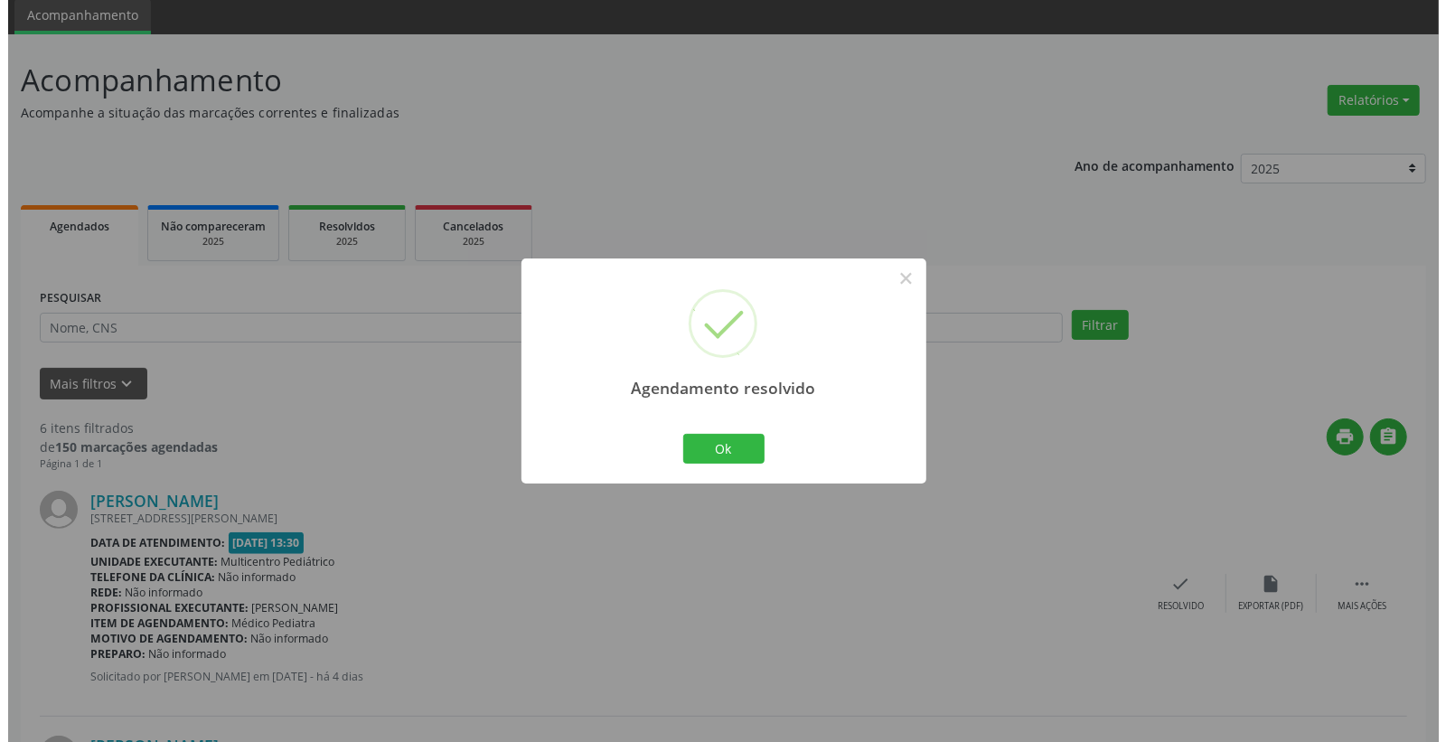
scroll to position [100, 0]
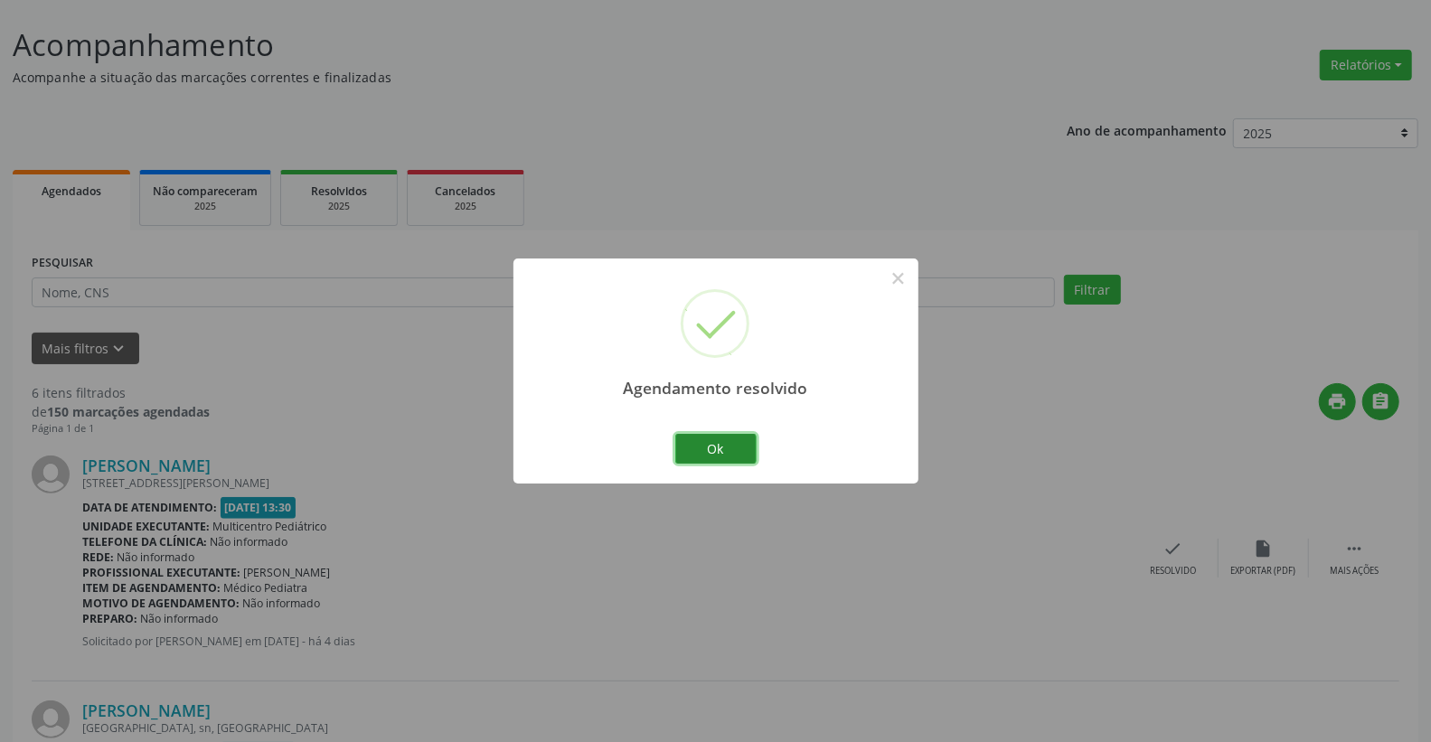
click at [733, 450] on button "Ok" at bounding box center [715, 449] width 81 height 31
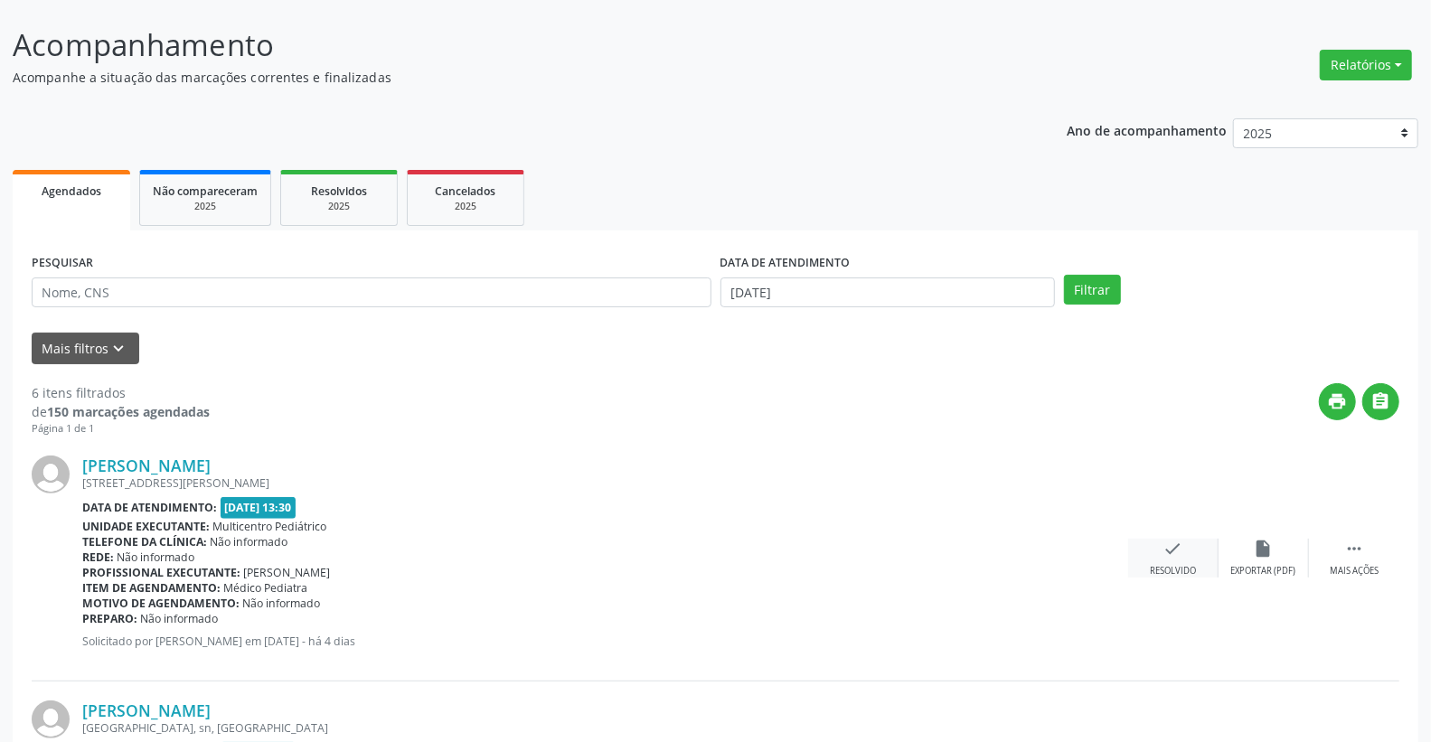
click at [1178, 543] on icon "check" at bounding box center [1173, 549] width 20 height 20
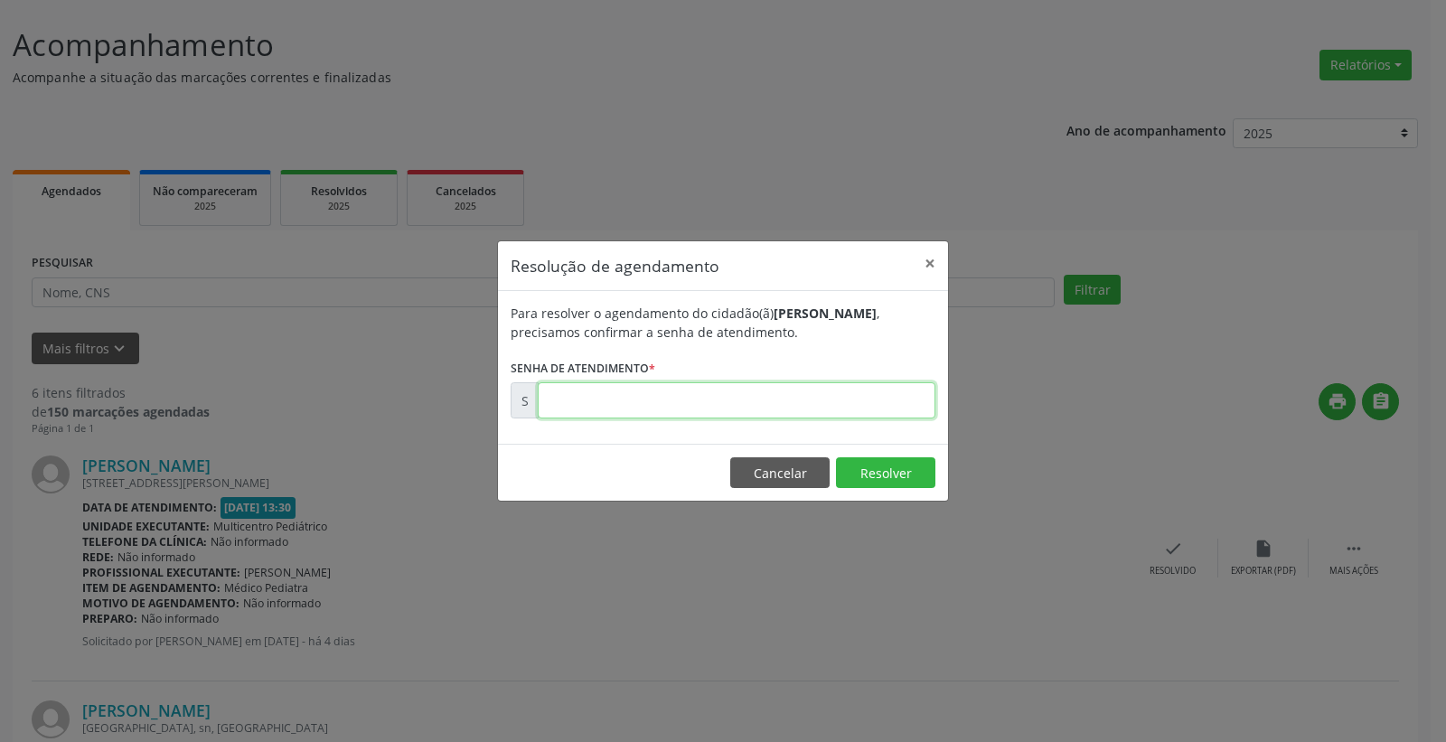
drag, startPoint x: 798, startPoint y: 416, endPoint x: 791, endPoint y: 408, distance: 10.9
click at [795, 417] on input "text" at bounding box center [737, 400] width 398 height 36
type input "00179122"
click at [851, 475] on button "Resolver" at bounding box center [885, 472] width 99 height 31
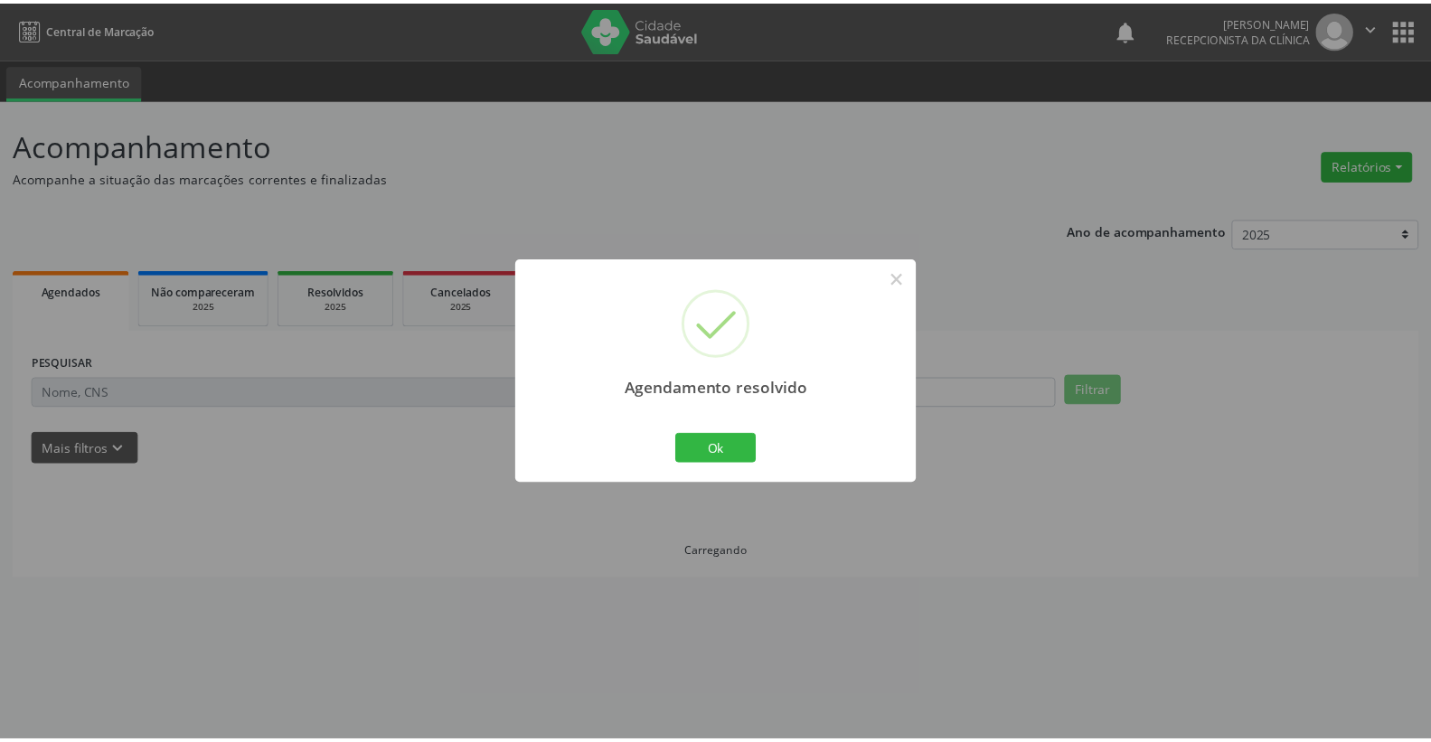
scroll to position [0, 0]
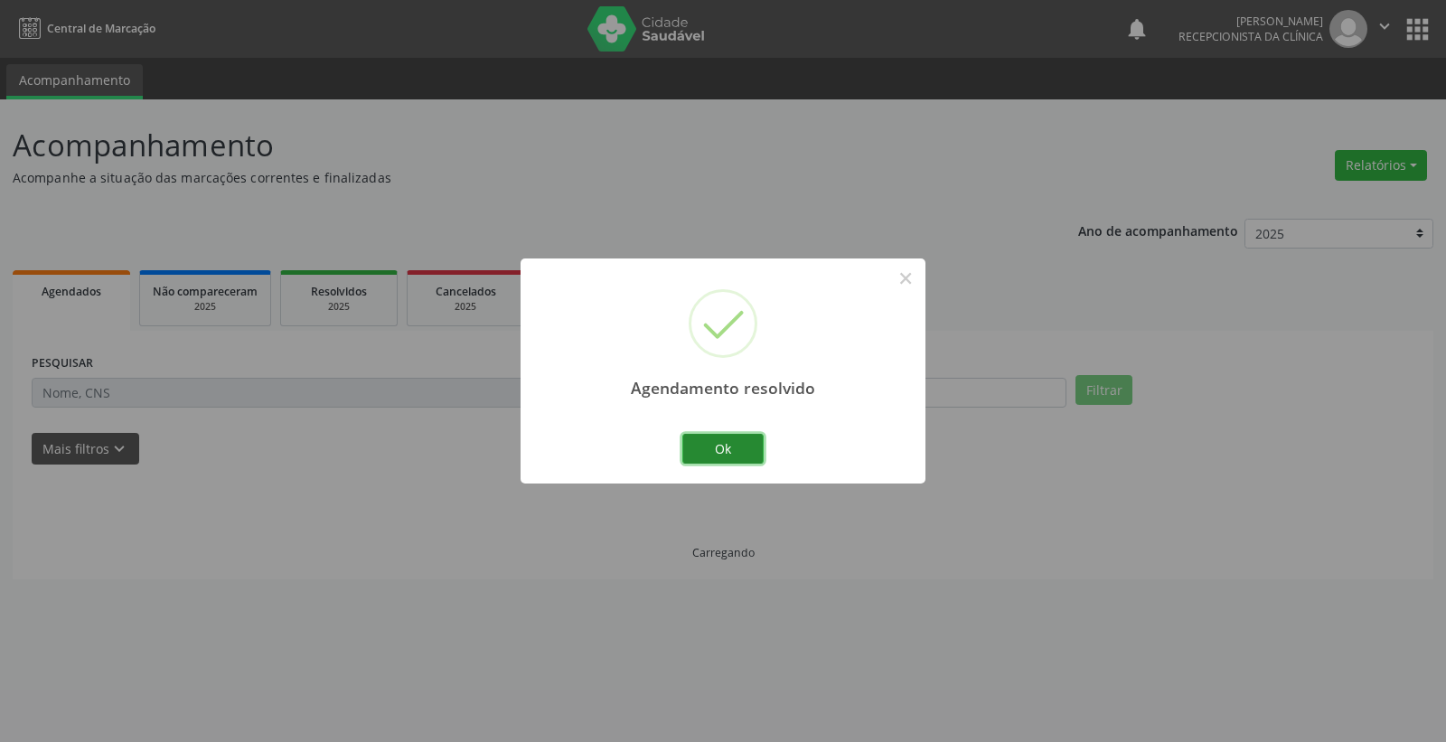
click at [746, 453] on button "Ok" at bounding box center [722, 449] width 81 height 31
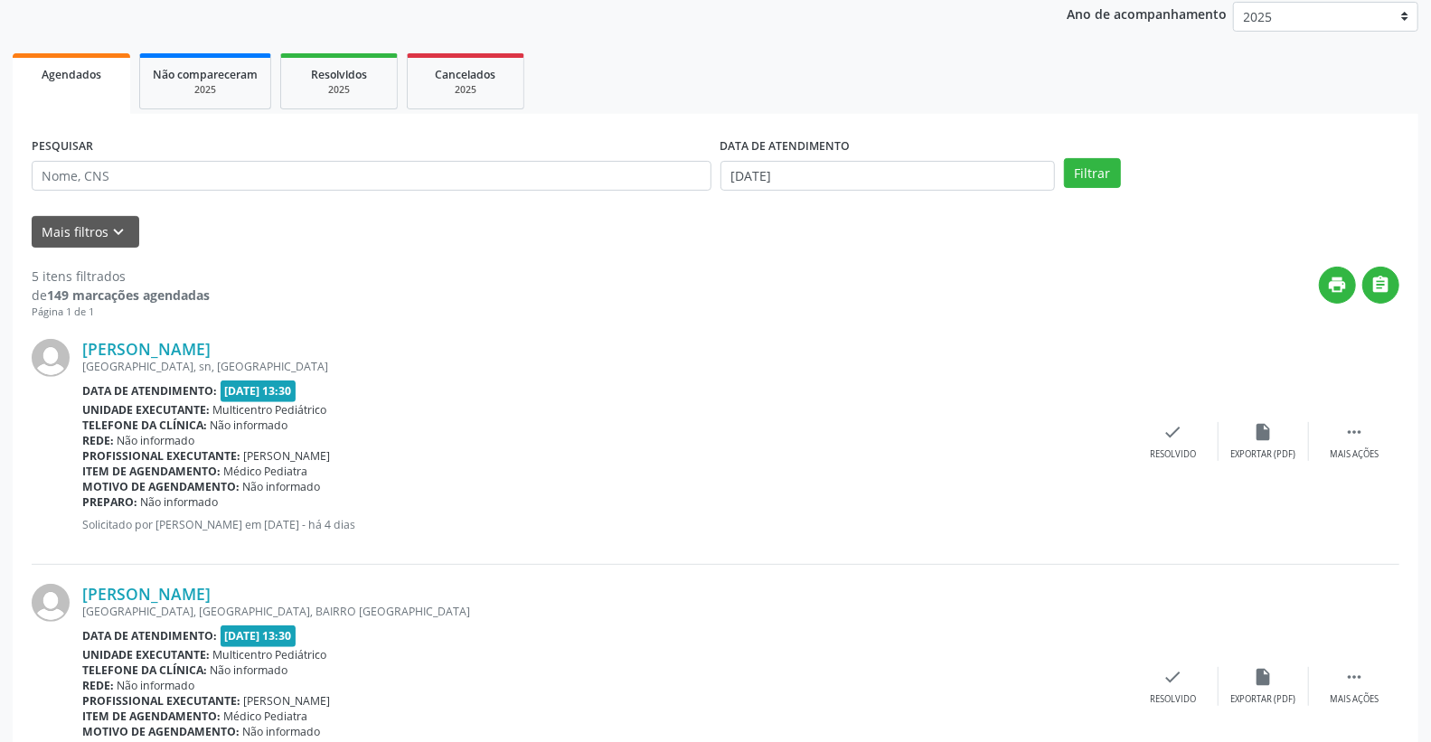
scroll to position [45, 0]
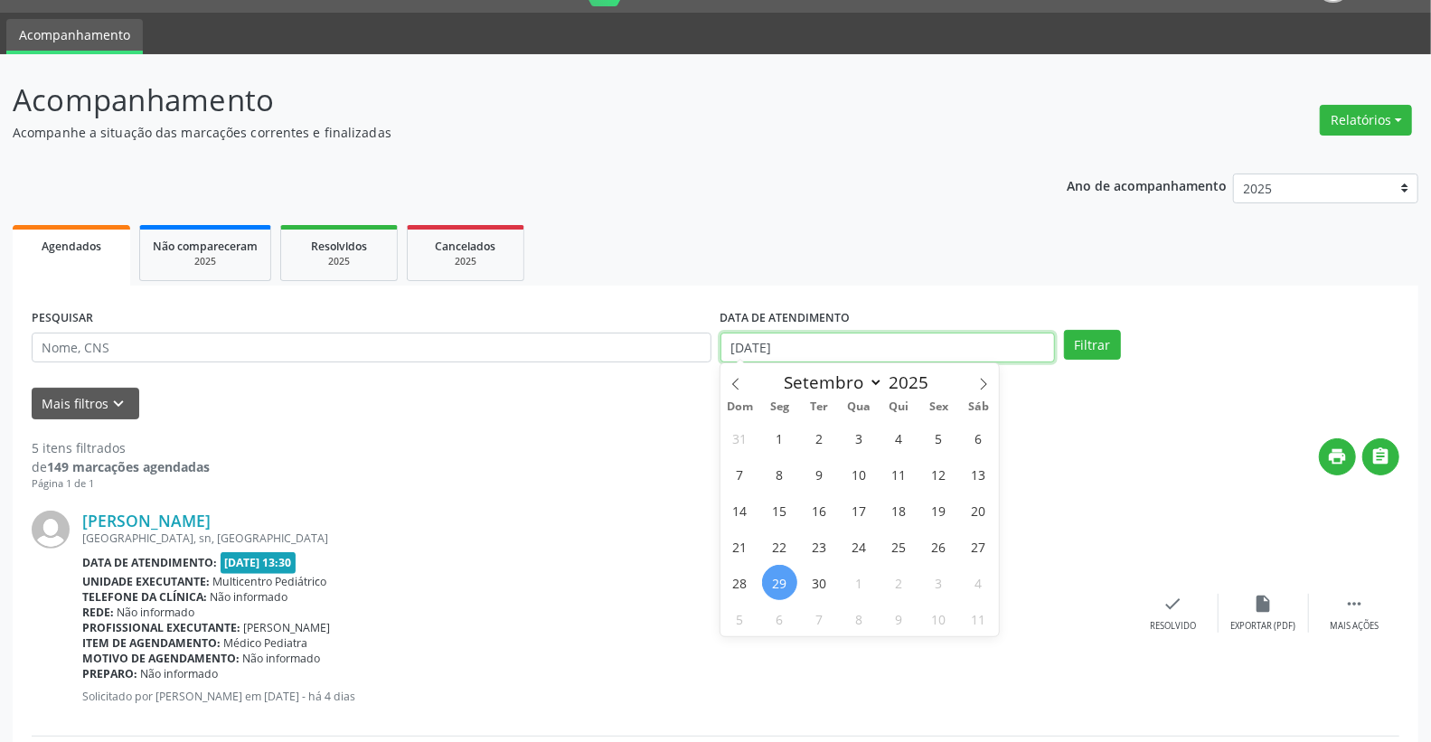
click at [843, 351] on input "[DATE]" at bounding box center [887, 348] width 335 height 31
click at [904, 583] on span "2" at bounding box center [898, 582] width 35 height 35
type input "[DATE]"
click at [904, 583] on span "2" at bounding box center [898, 582] width 35 height 35
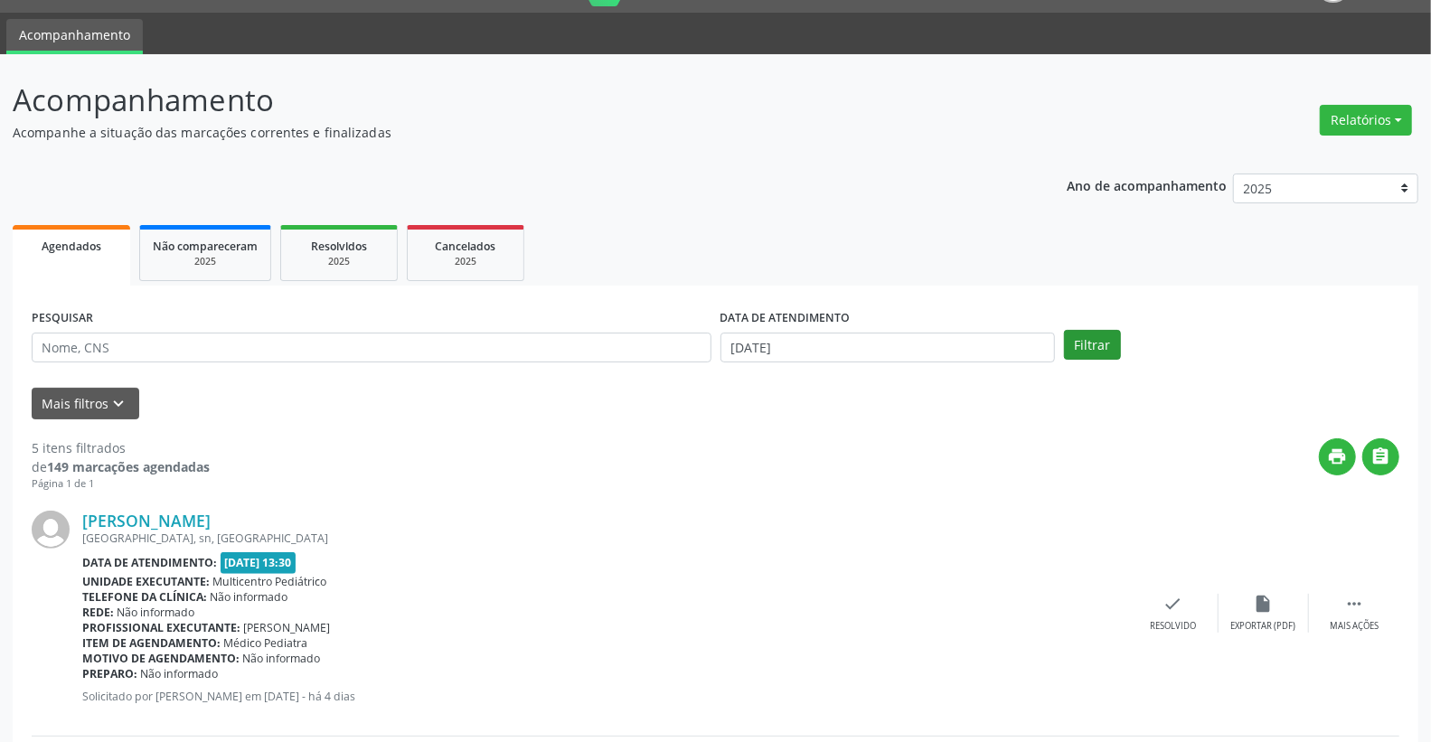
drag, startPoint x: 1125, startPoint y: 343, endPoint x: 1105, endPoint y: 342, distance: 20.9
click at [1123, 343] on div "Filtrar" at bounding box center [1231, 345] width 344 height 31
click at [1103, 340] on button "Filtrar" at bounding box center [1092, 345] width 57 height 31
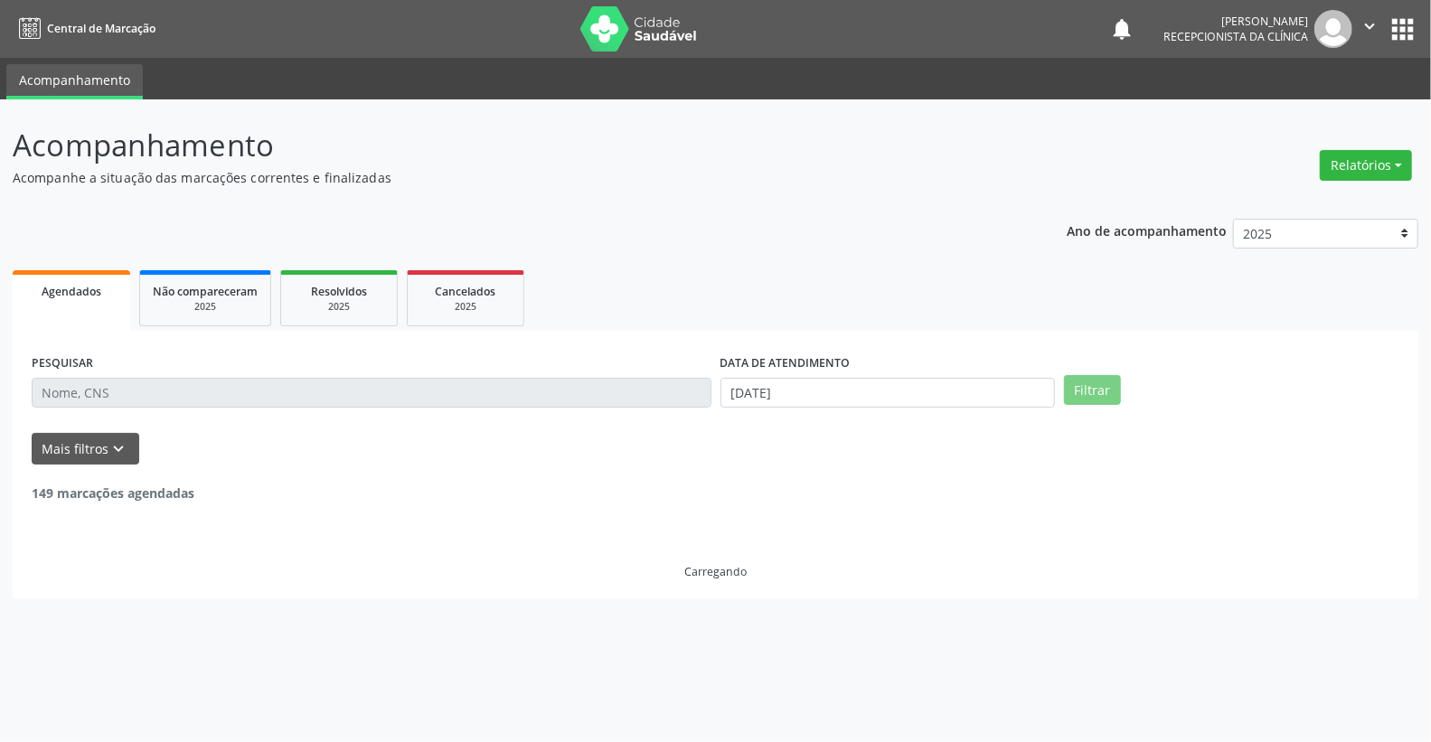
scroll to position [0, 0]
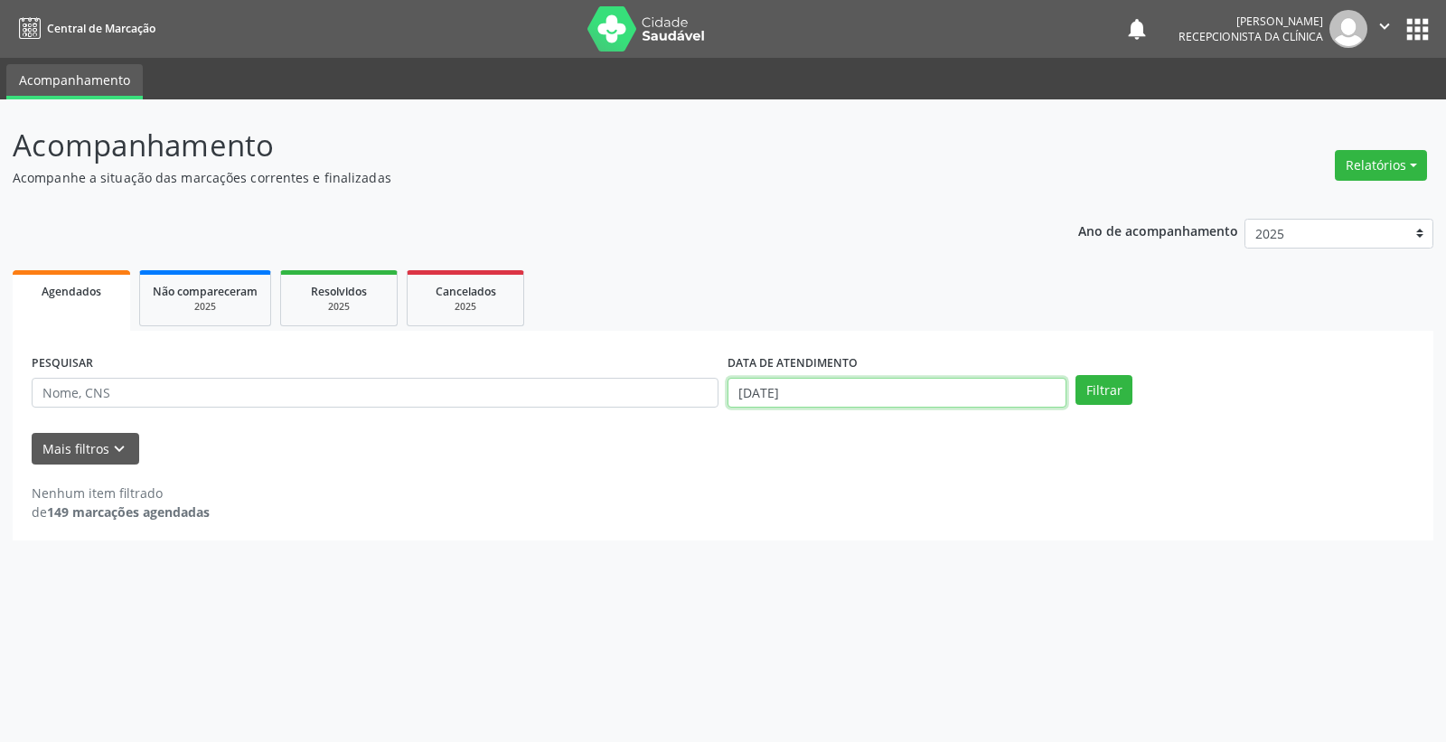
click at [786, 390] on input "[DATE]" at bounding box center [897, 393] width 339 height 31
click at [860, 482] on span "1" at bounding box center [858, 482] width 35 height 35
type input "01/10/2025"
click at [1090, 381] on button "Filtrar" at bounding box center [1104, 390] width 57 height 31
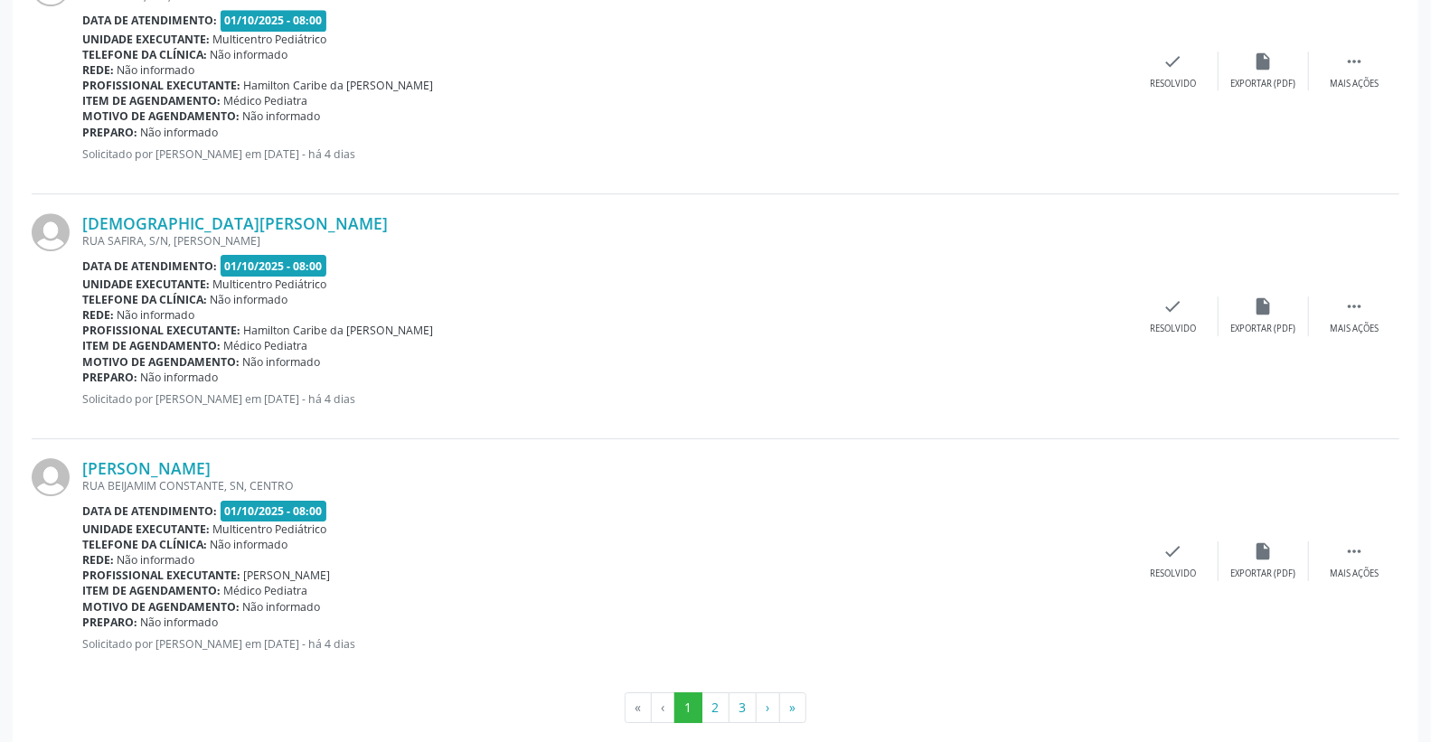
scroll to position [3552, 0]
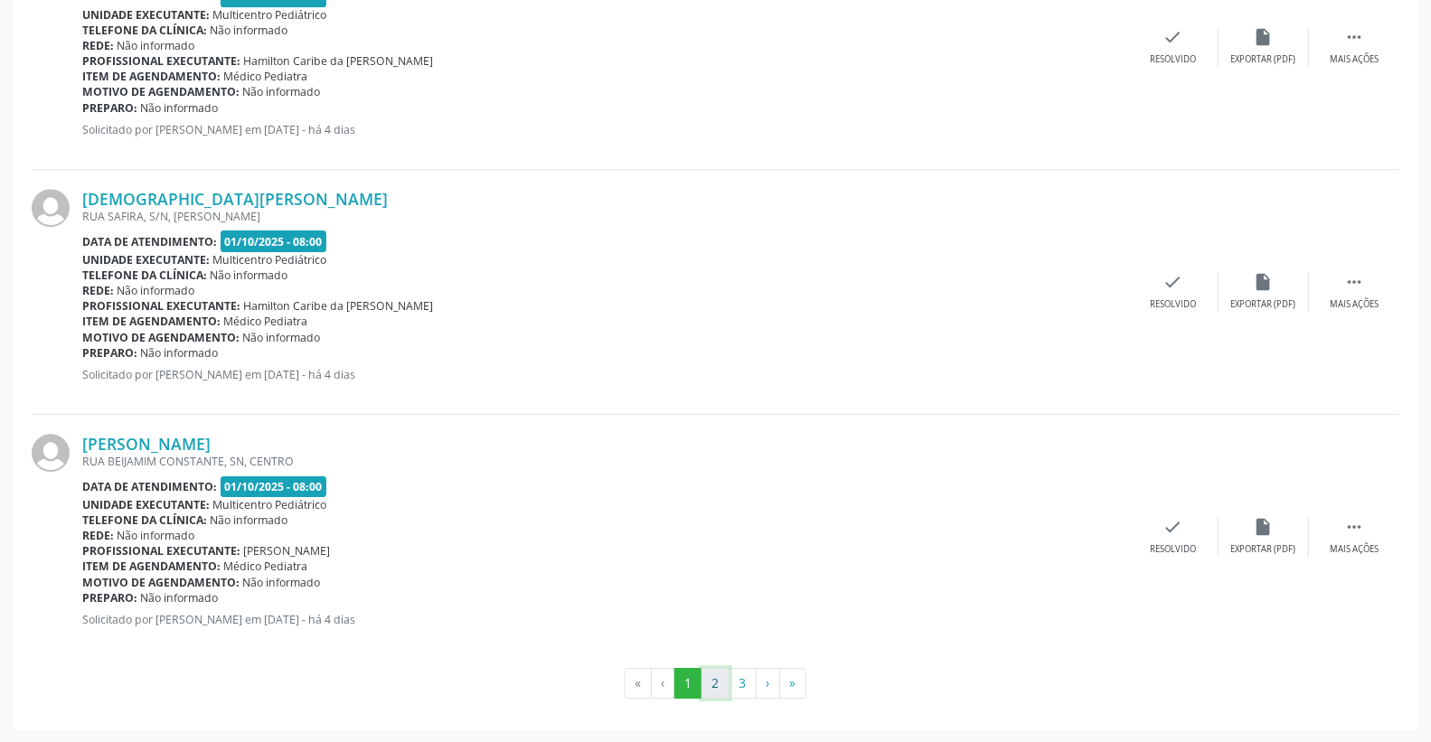
click at [721, 672] on button "2" at bounding box center [715, 683] width 28 height 31
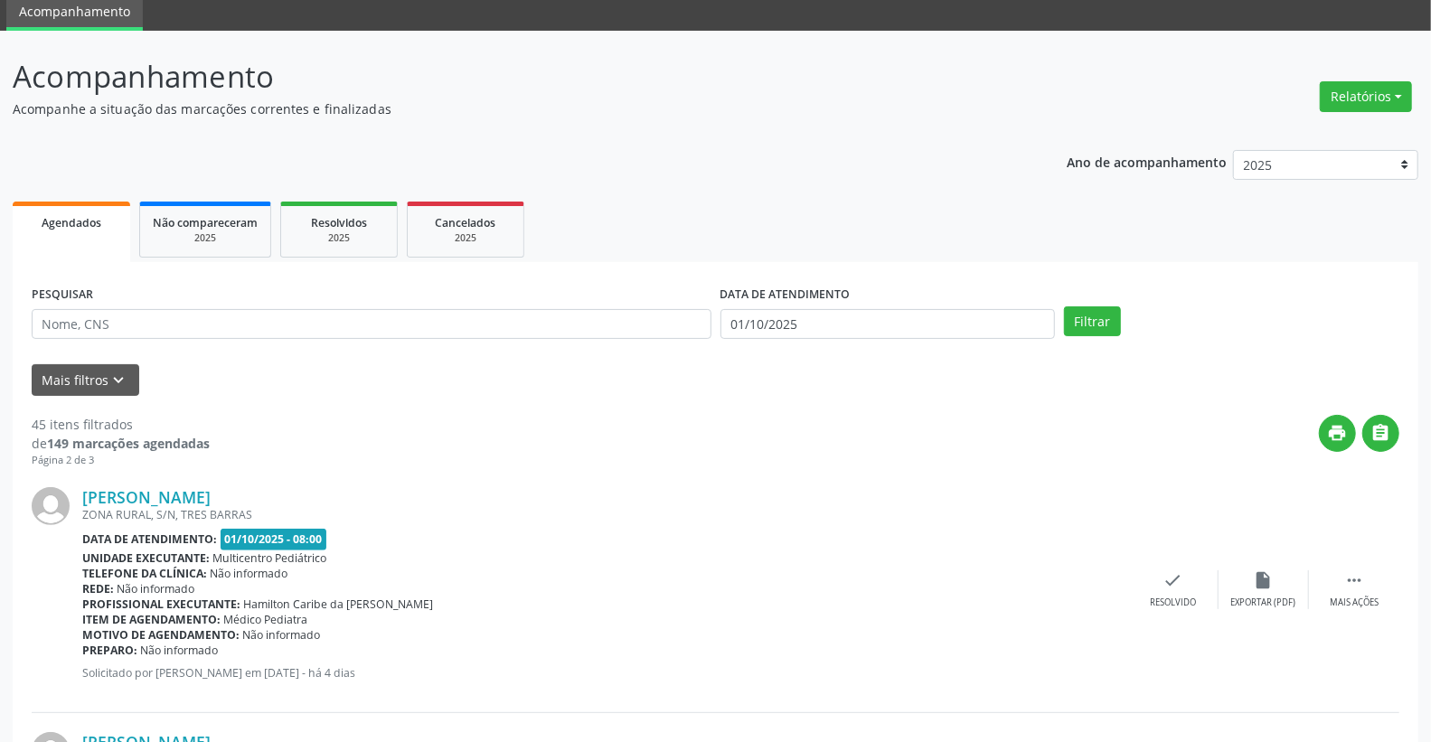
scroll to position [100, 0]
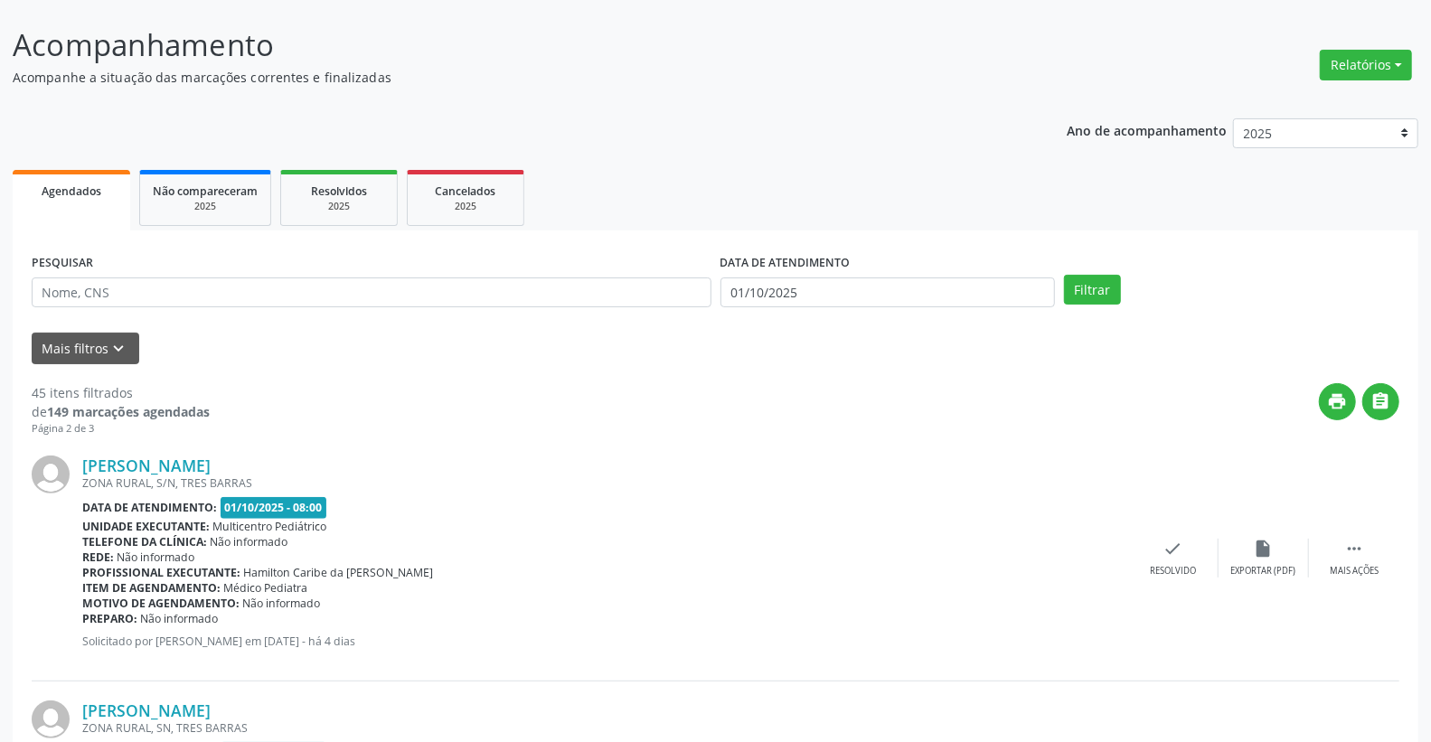
click at [781, 314] on div "DATA DE ATENDIMENTO 01/10/2025" at bounding box center [888, 284] width 344 height 71
click at [781, 296] on input "01/10/2025" at bounding box center [887, 292] width 335 height 31
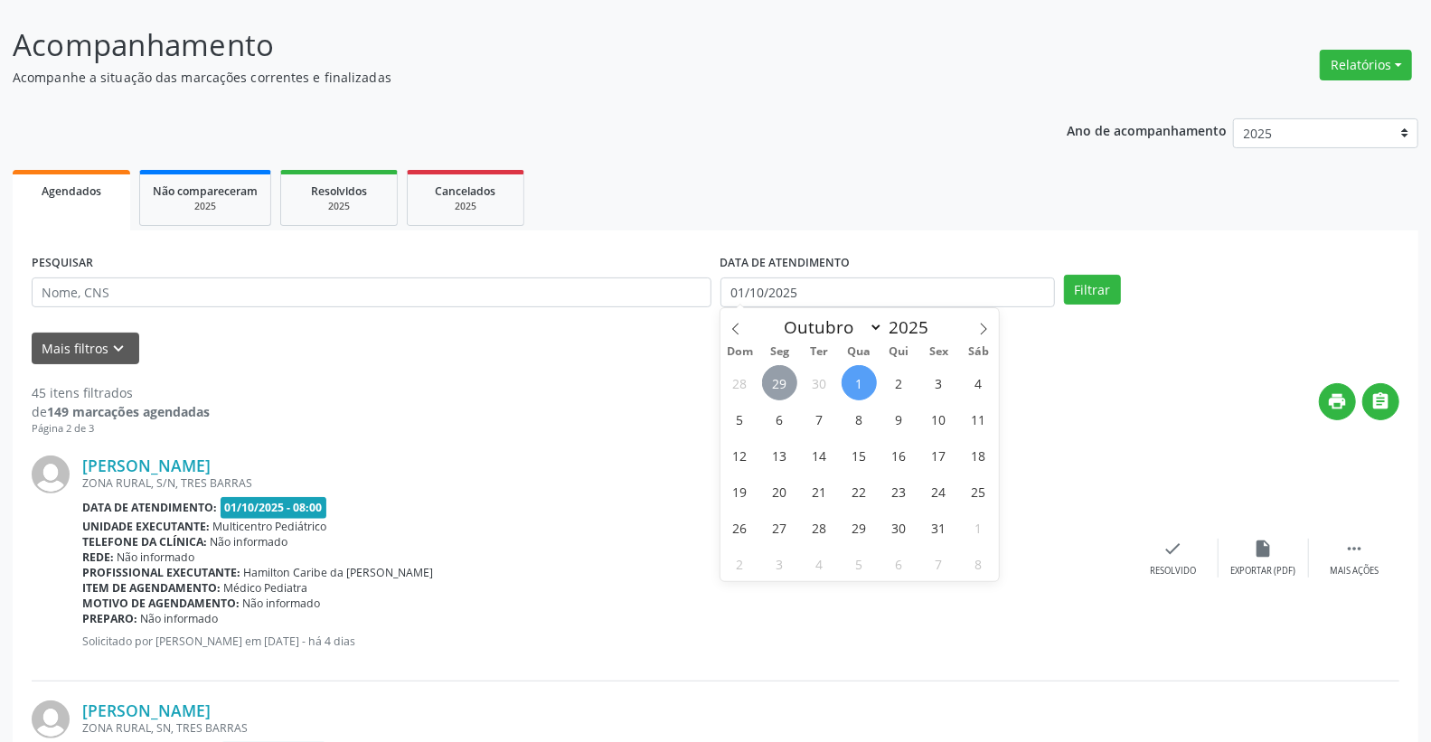
click at [784, 383] on span "29" at bounding box center [779, 382] width 35 height 35
type input "[DATE]"
click at [784, 383] on span "29" at bounding box center [779, 382] width 35 height 35
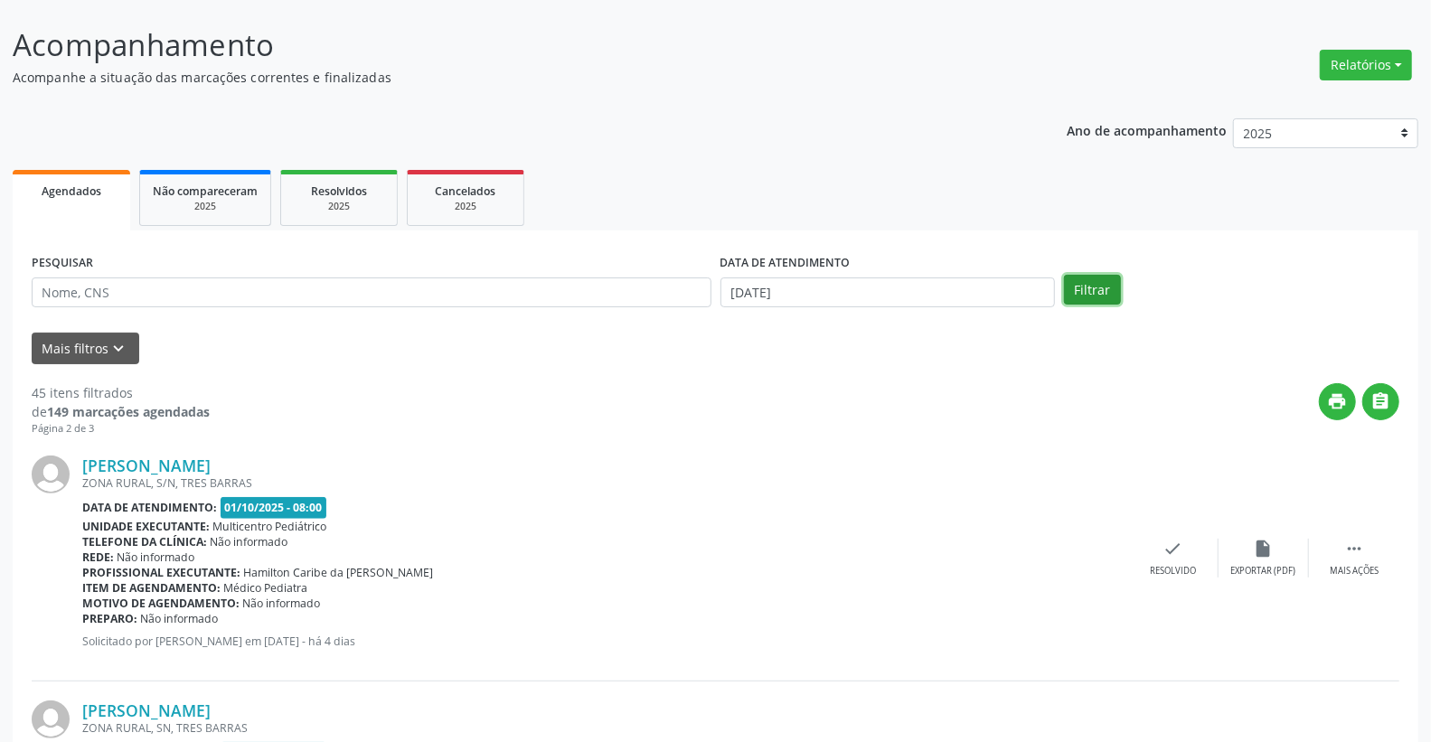
click at [1103, 278] on button "Filtrar" at bounding box center [1092, 290] width 57 height 31
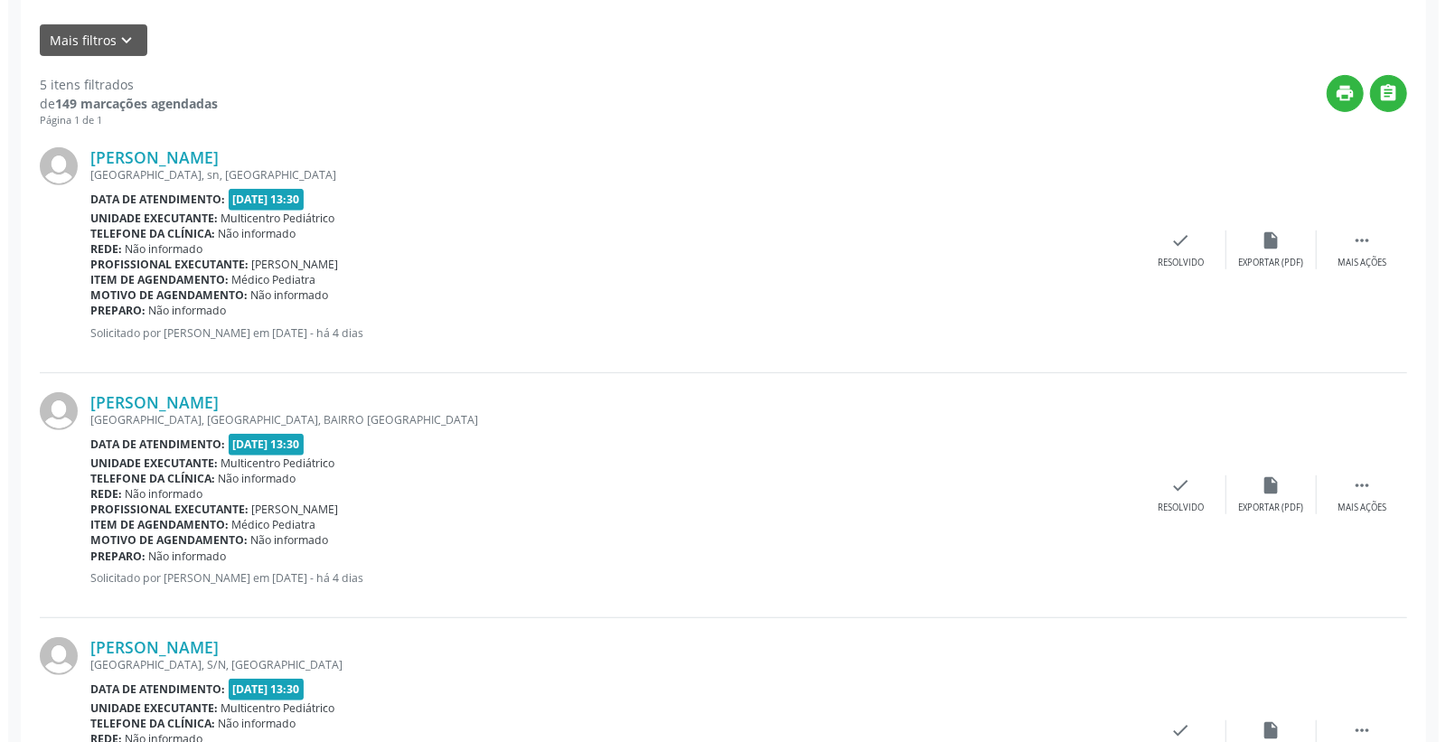
scroll to position [301, 0]
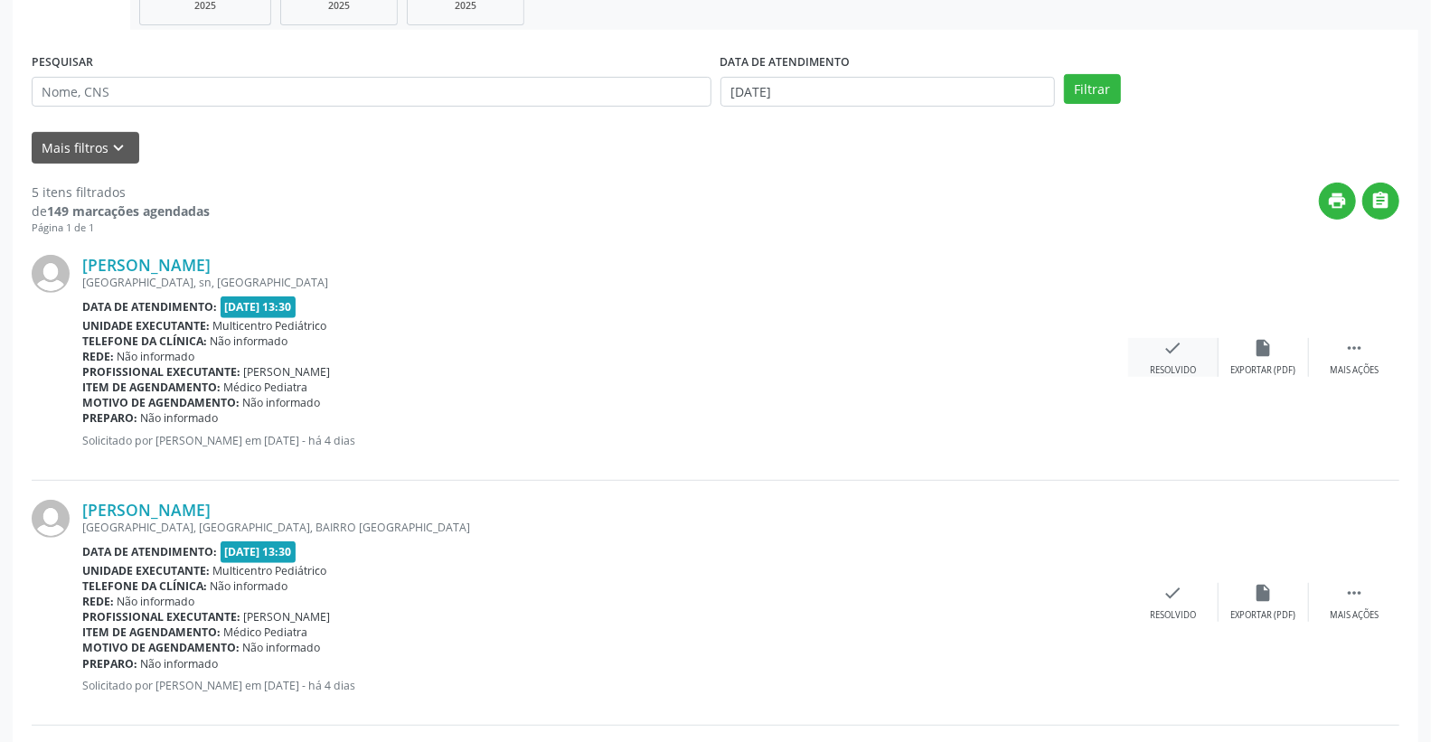
click at [1180, 356] on div "check Resolvido" at bounding box center [1173, 357] width 90 height 39
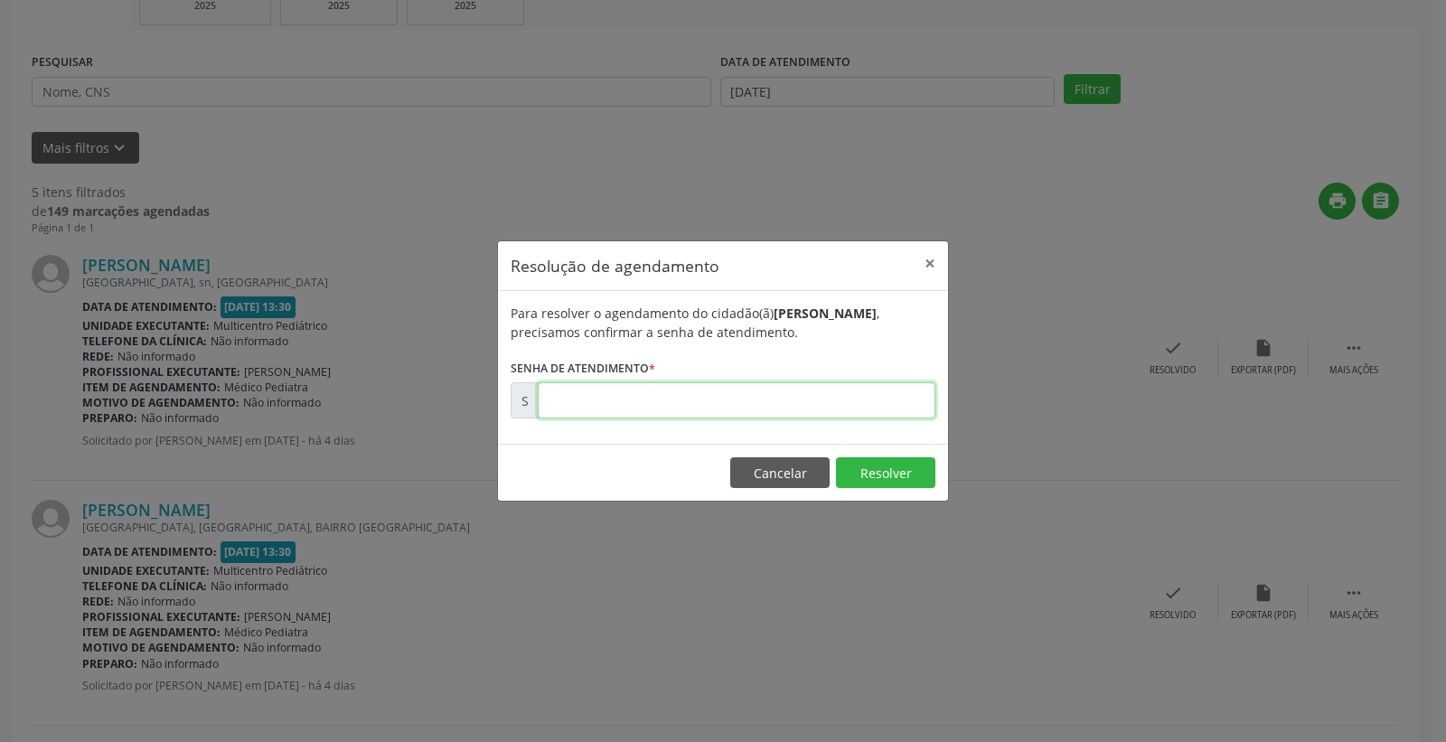
click at [721, 402] on input "text" at bounding box center [737, 400] width 398 height 36
type input "00179124"
drag, startPoint x: 853, startPoint y: 468, endPoint x: 853, endPoint y: 456, distance: 11.8
click at [853, 457] on button "Resolver" at bounding box center [885, 472] width 99 height 31
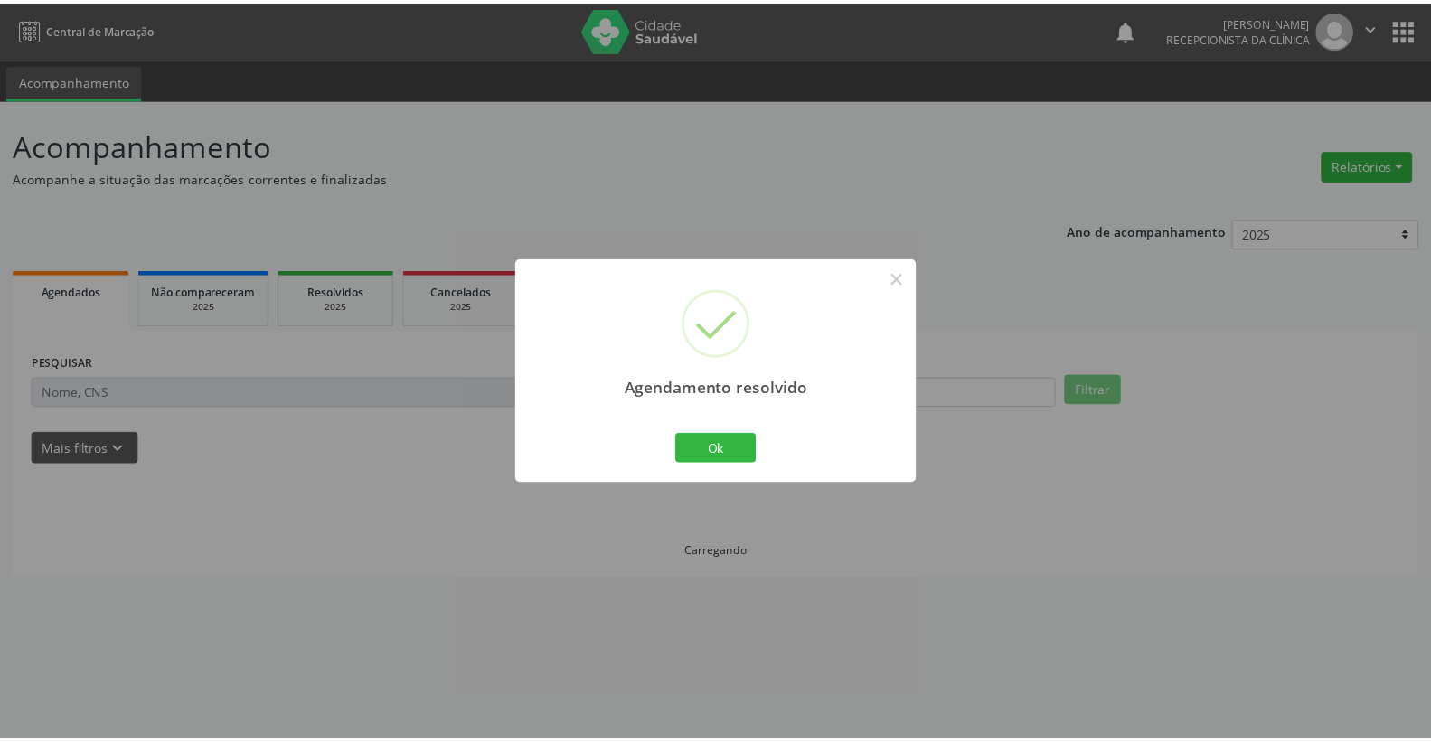
scroll to position [0, 0]
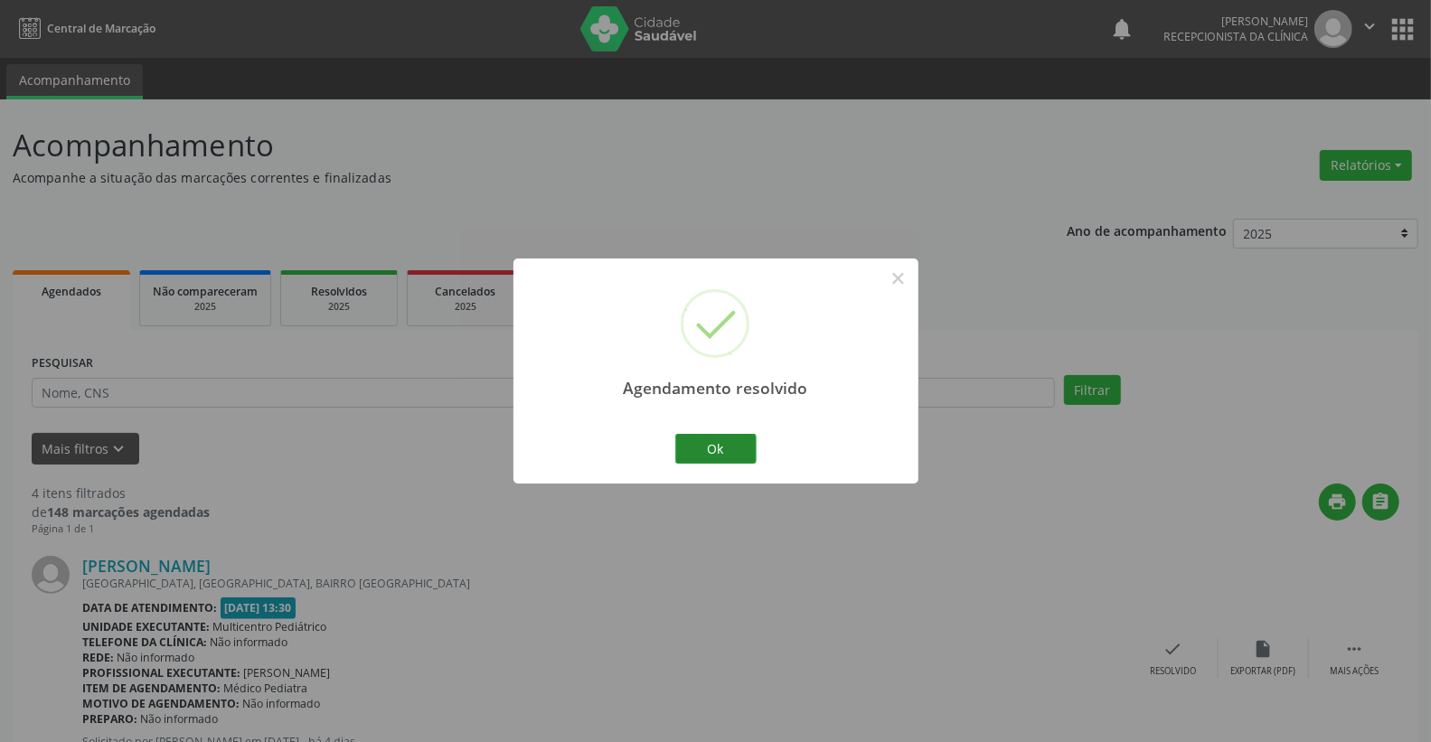
click at [729, 447] on div "Agendamento resolvido × Ok Cancel" at bounding box center [715, 371] width 405 height 225
click at [728, 449] on button "Ok" at bounding box center [715, 449] width 81 height 31
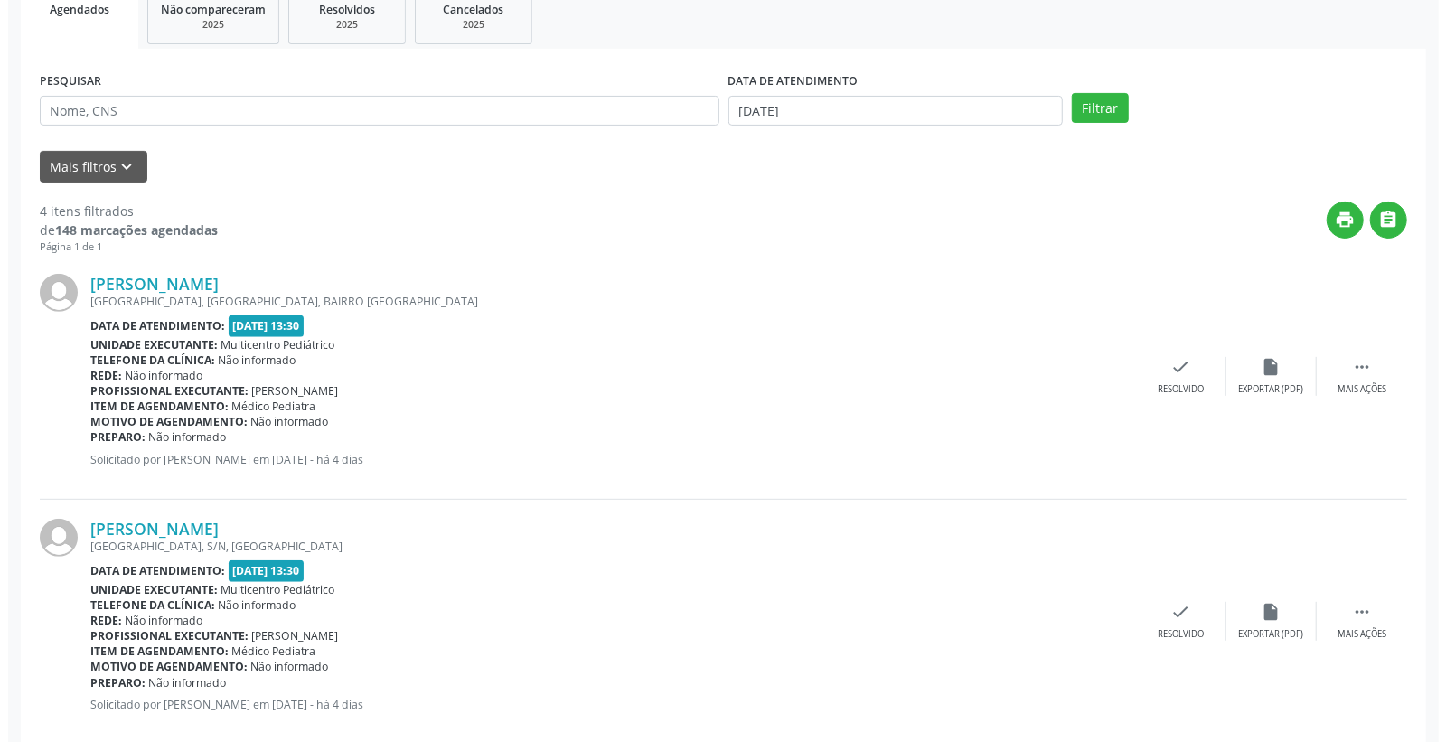
scroll to position [401, 0]
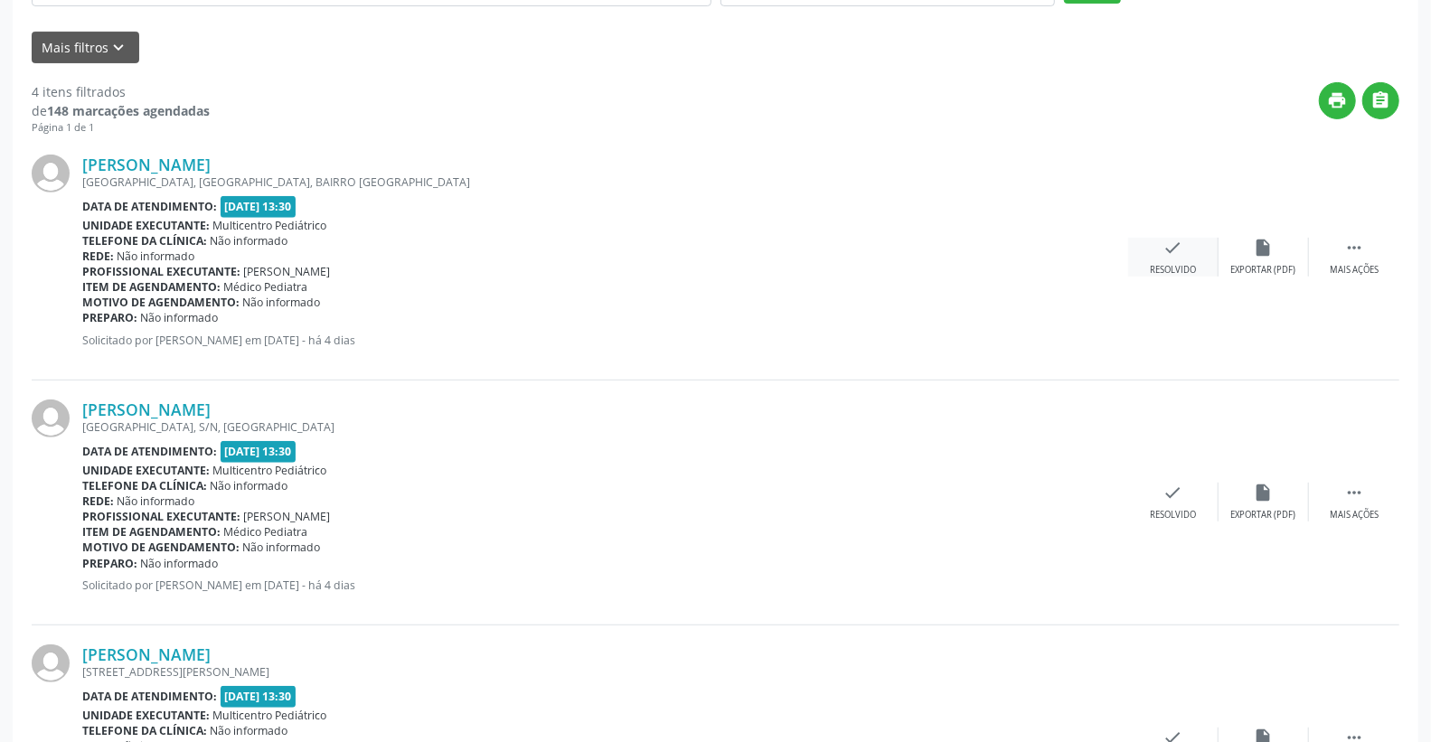
click at [1168, 254] on icon "check" at bounding box center [1173, 248] width 20 height 20
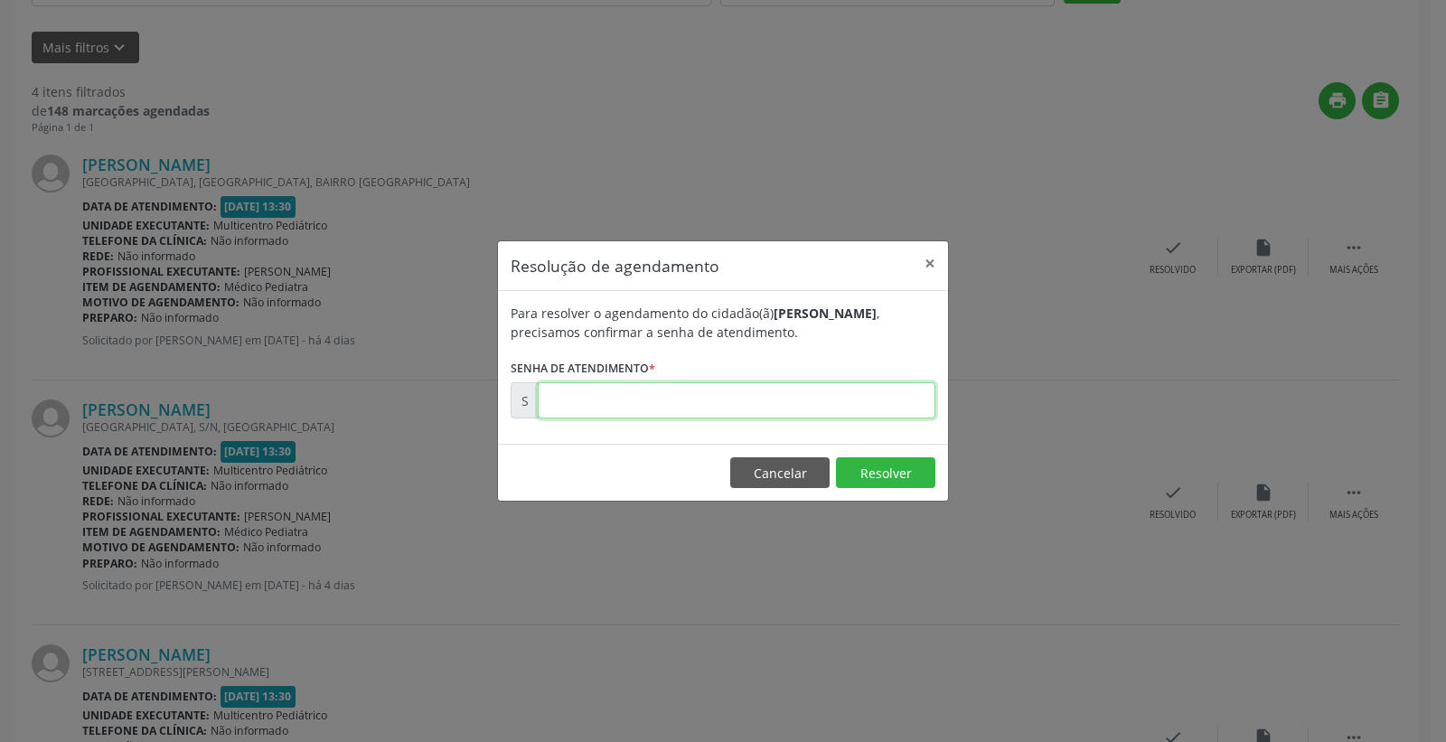
click at [881, 407] on input "text" at bounding box center [737, 400] width 398 height 36
type input "00179126"
click at [899, 473] on button "Resolver" at bounding box center [885, 472] width 99 height 31
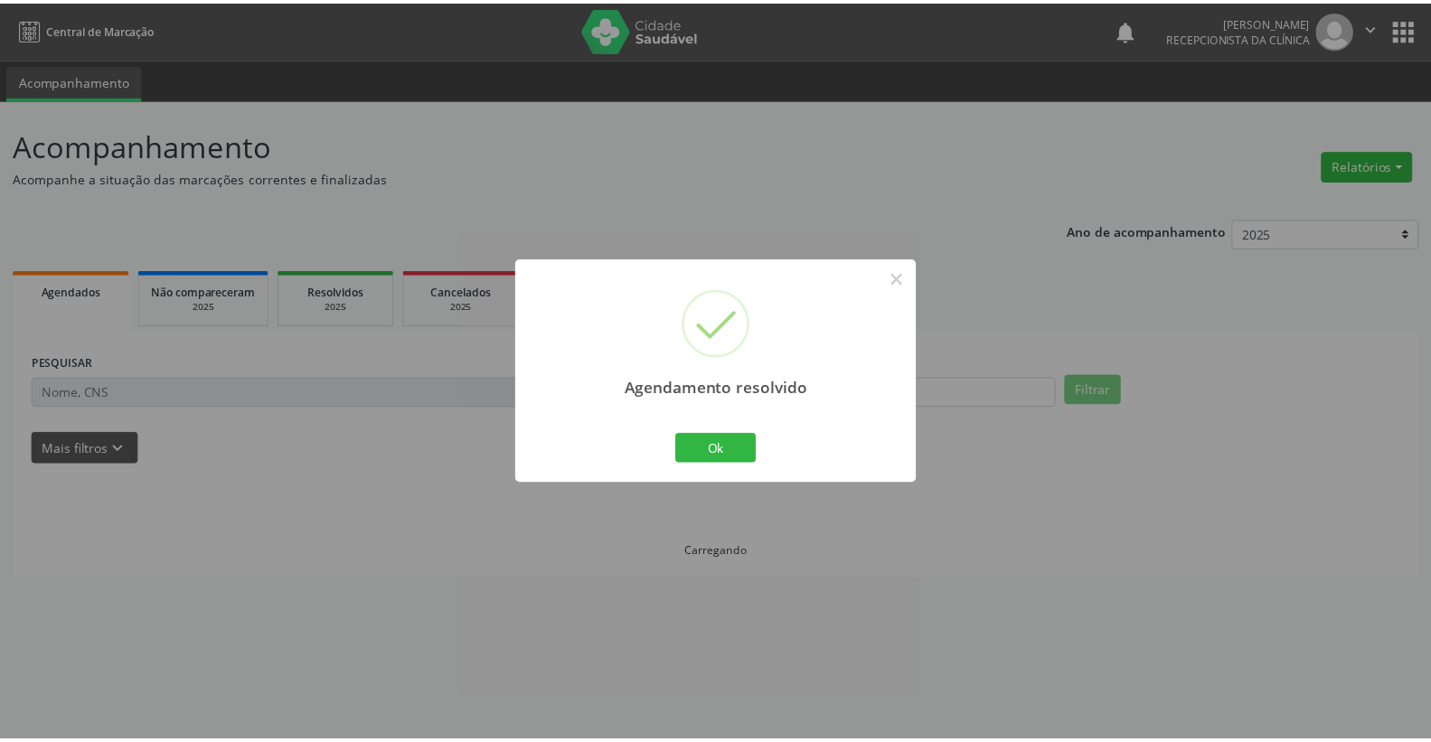
scroll to position [0, 0]
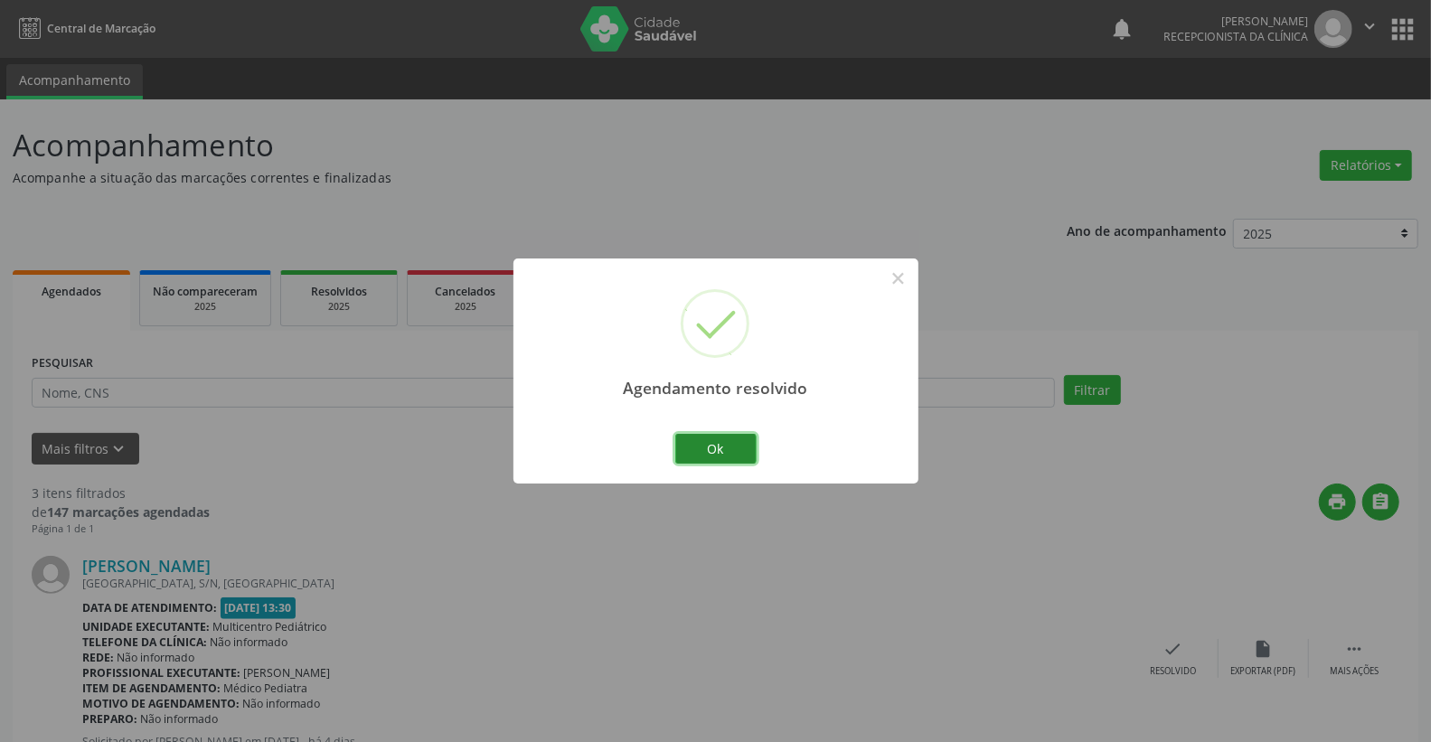
click at [688, 435] on button "Ok" at bounding box center [715, 449] width 81 height 31
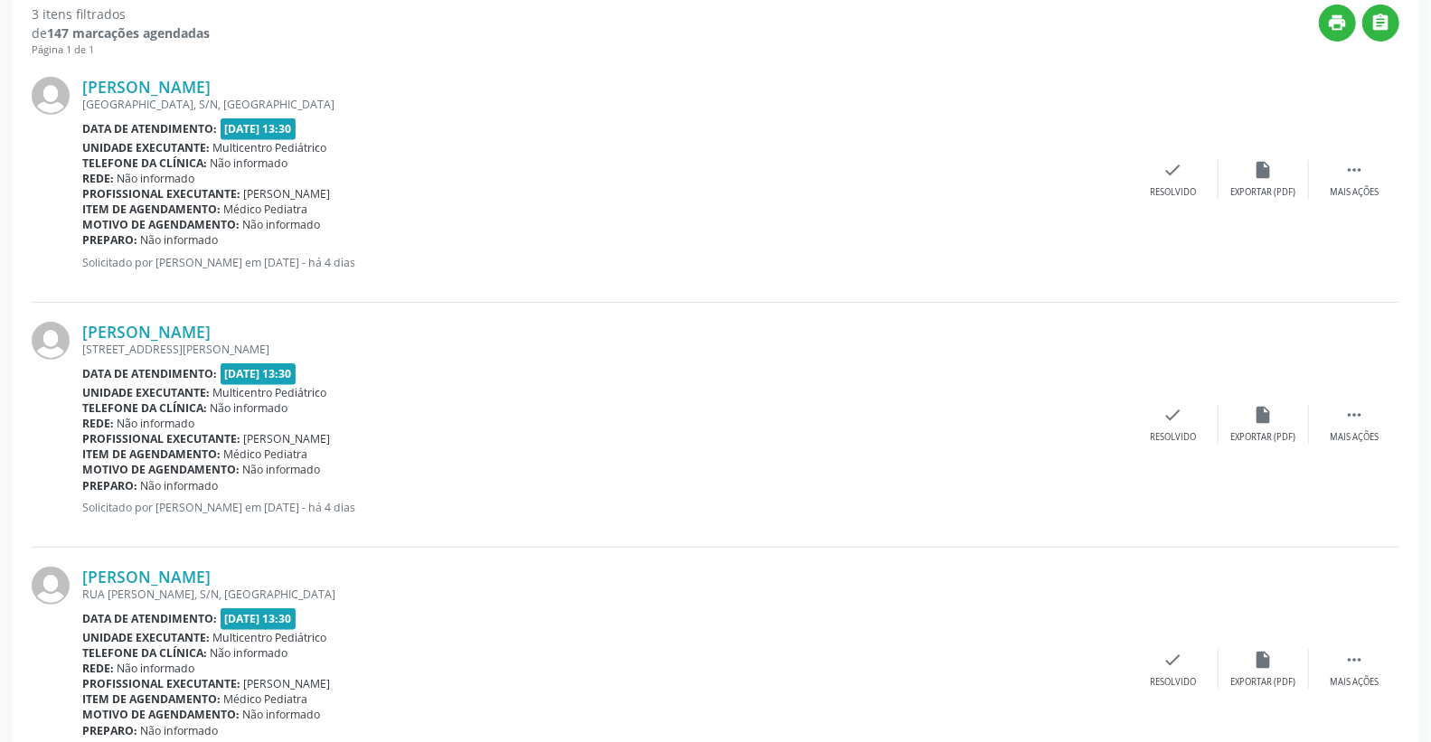
scroll to position [458, 0]
